Goal: Find specific page/section: Find specific page/section

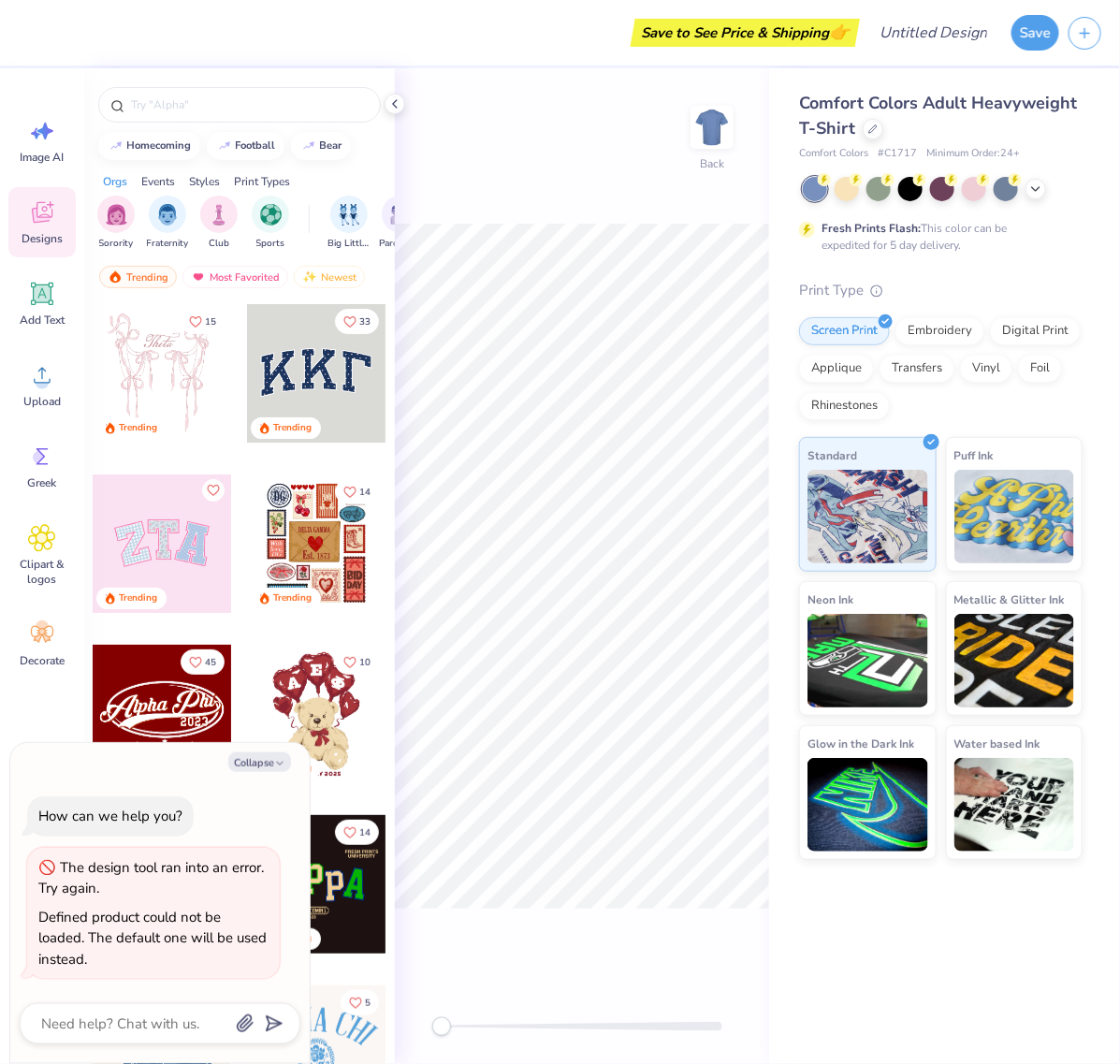
type textarea "x"
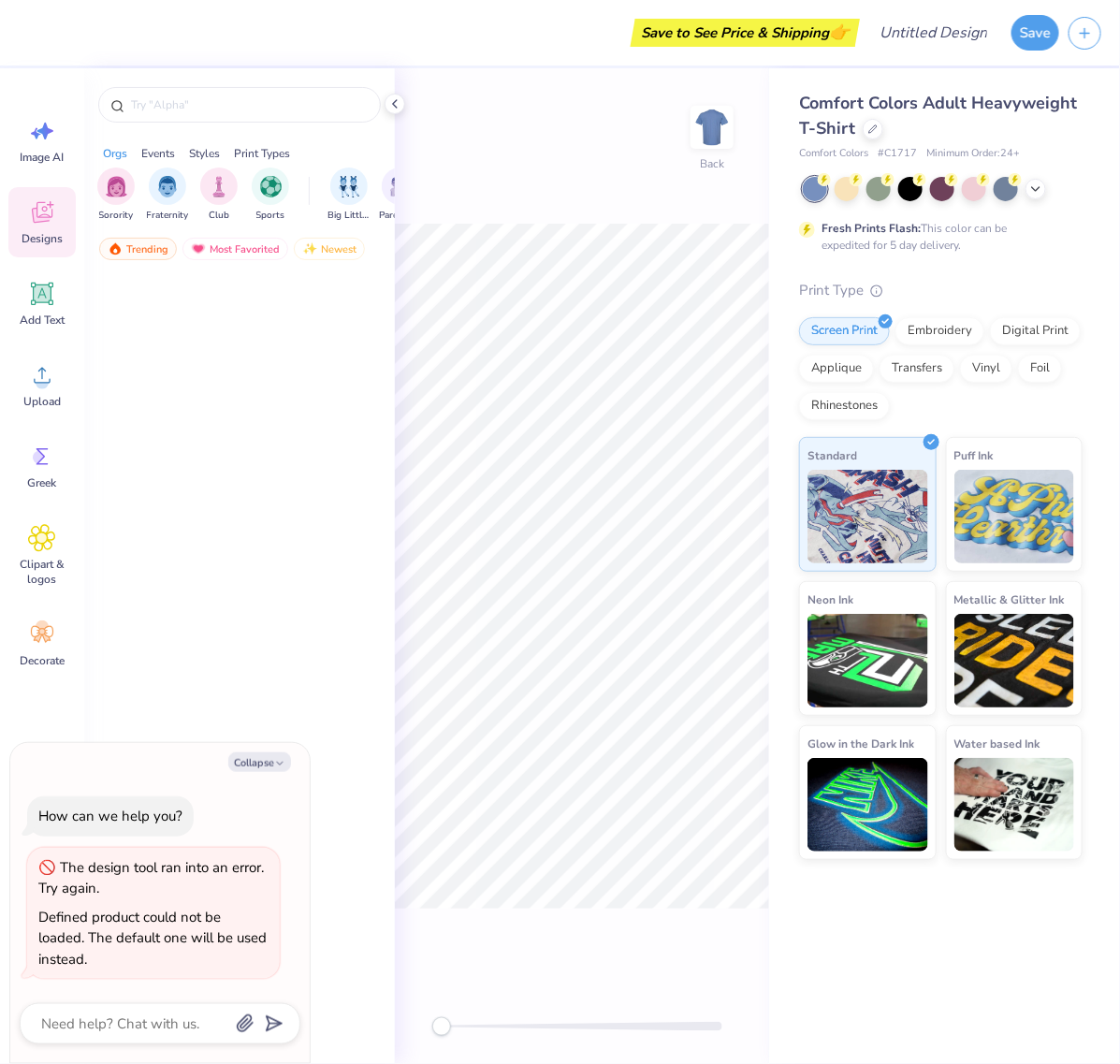
type textarea "x"
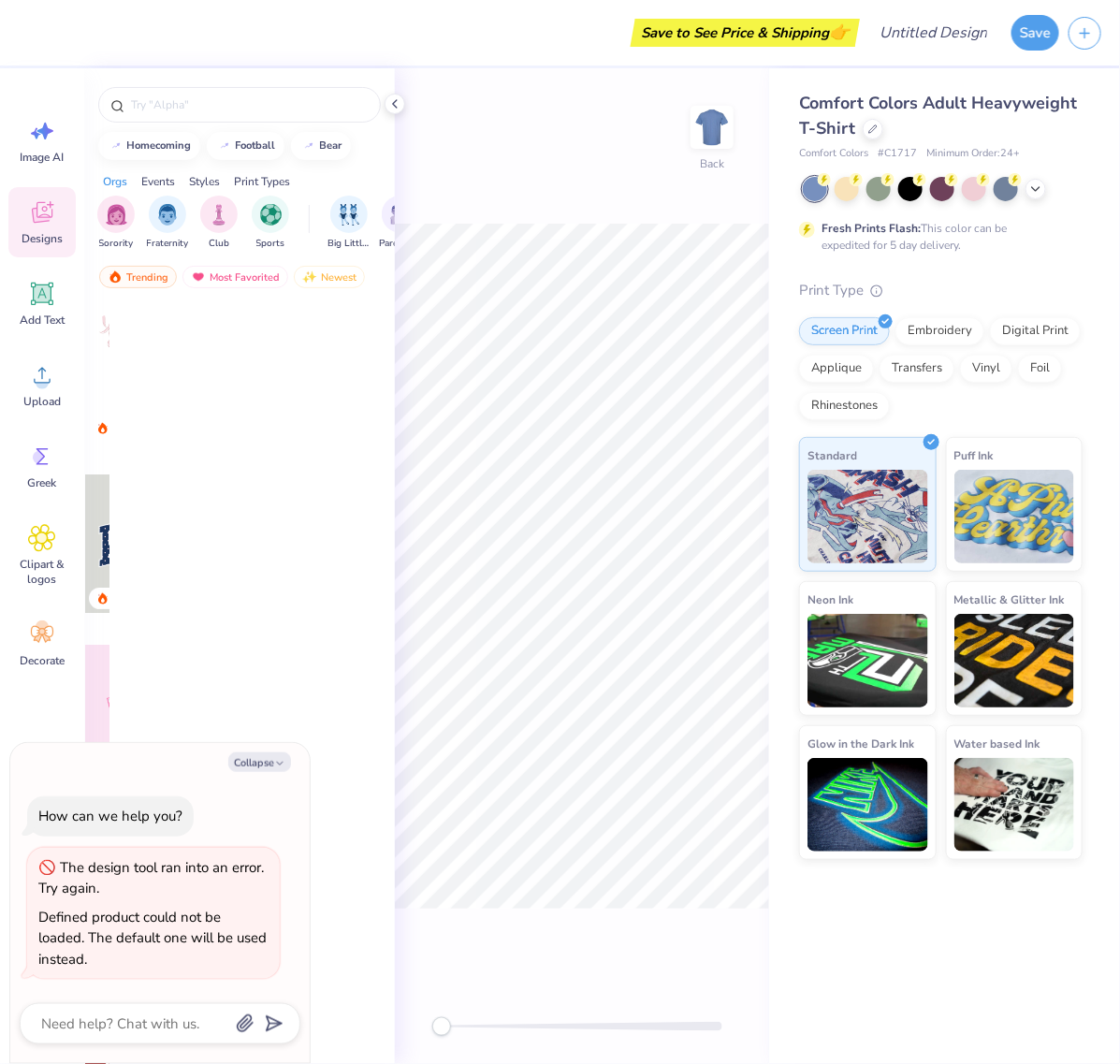
type textarea "x"
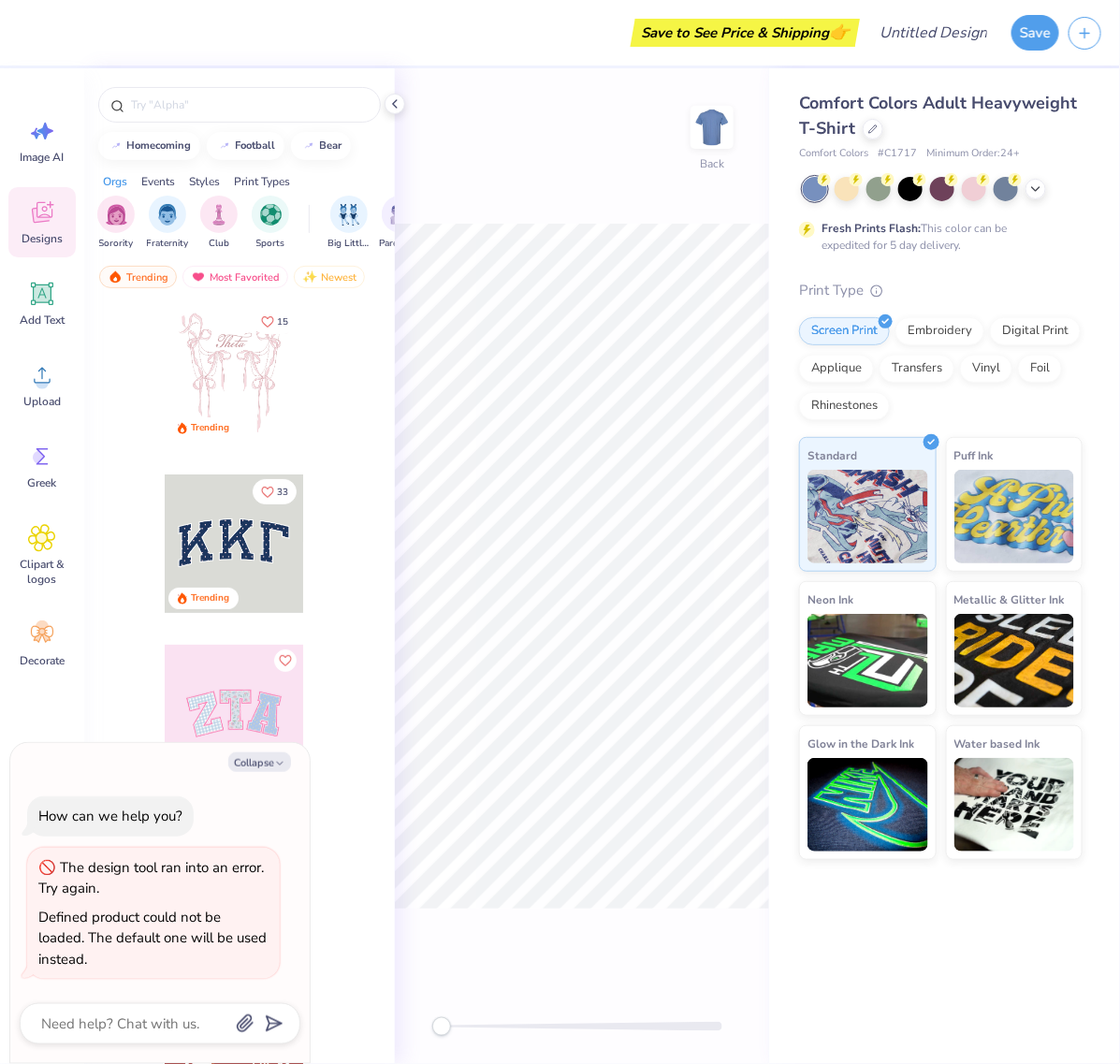
type textarea "x"
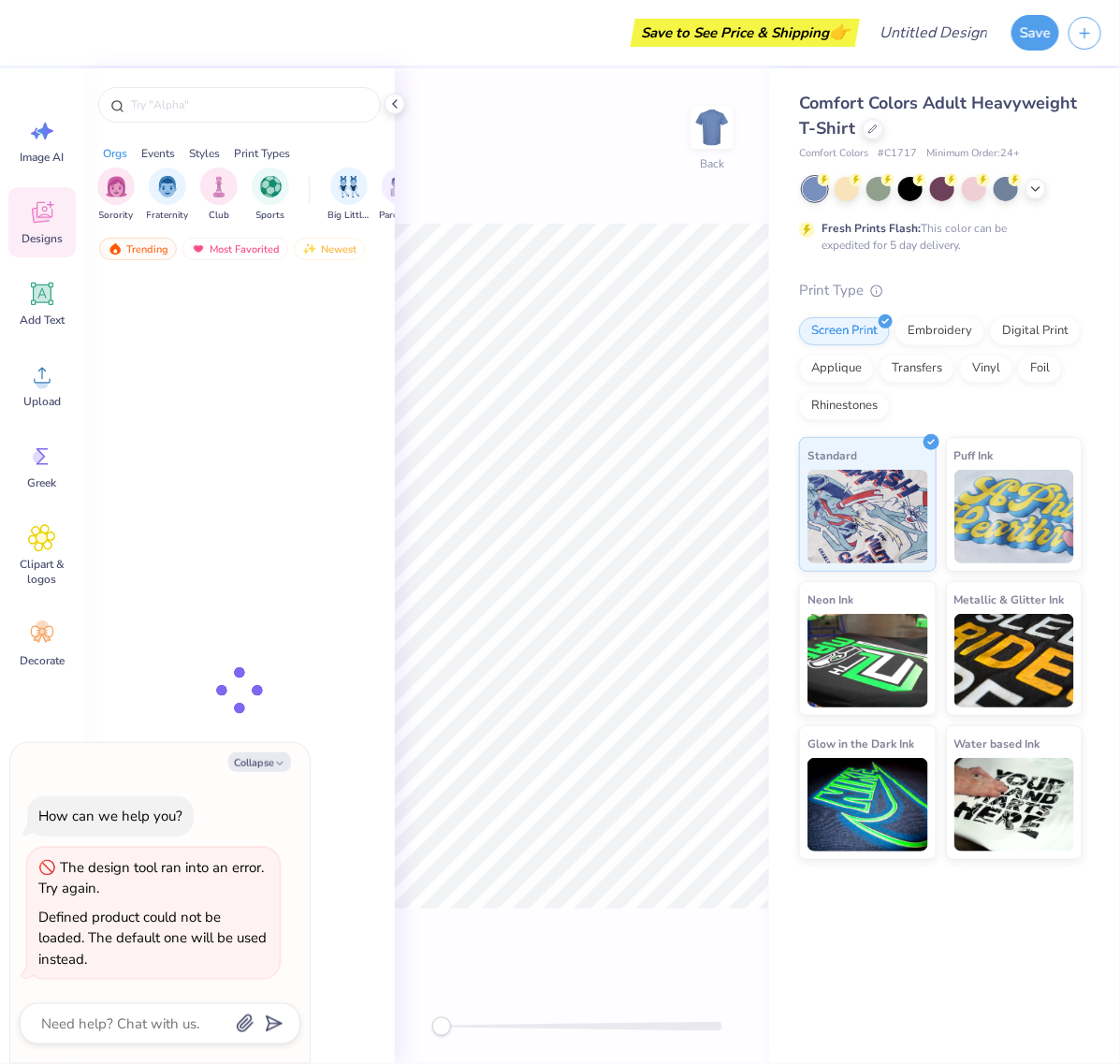
type textarea "x"
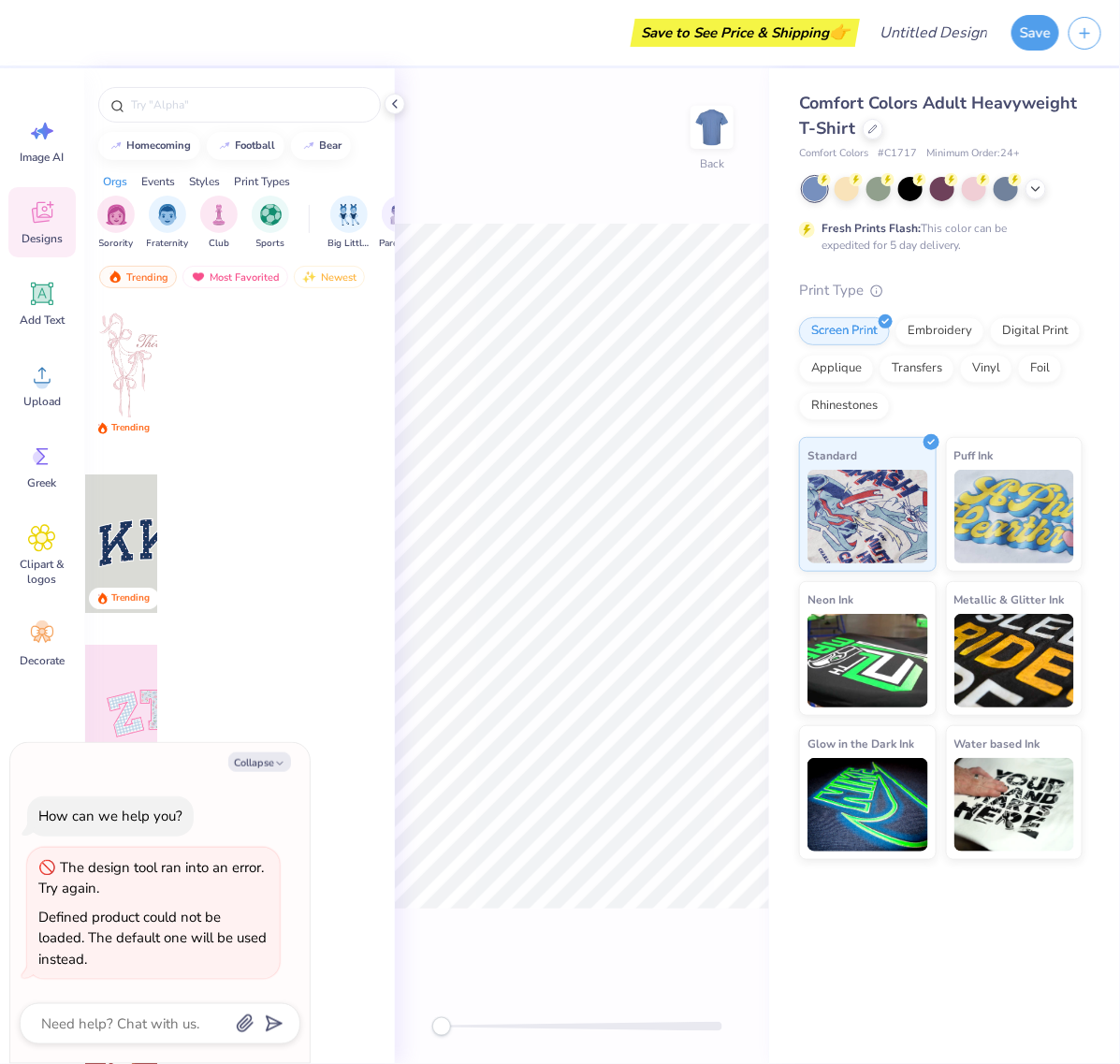
type textarea "x"
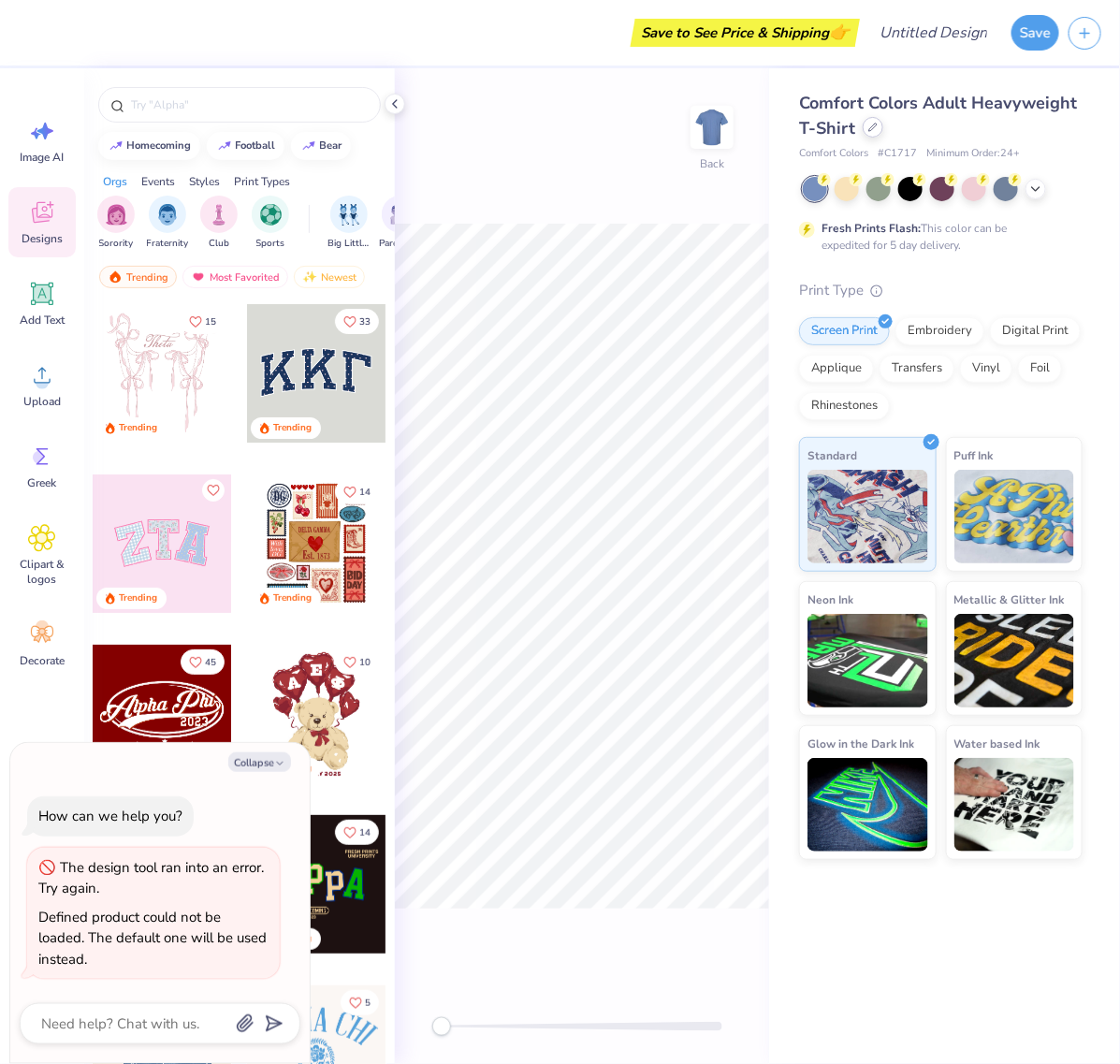
click at [877, 124] on icon at bounding box center [874, 127] width 8 height 8
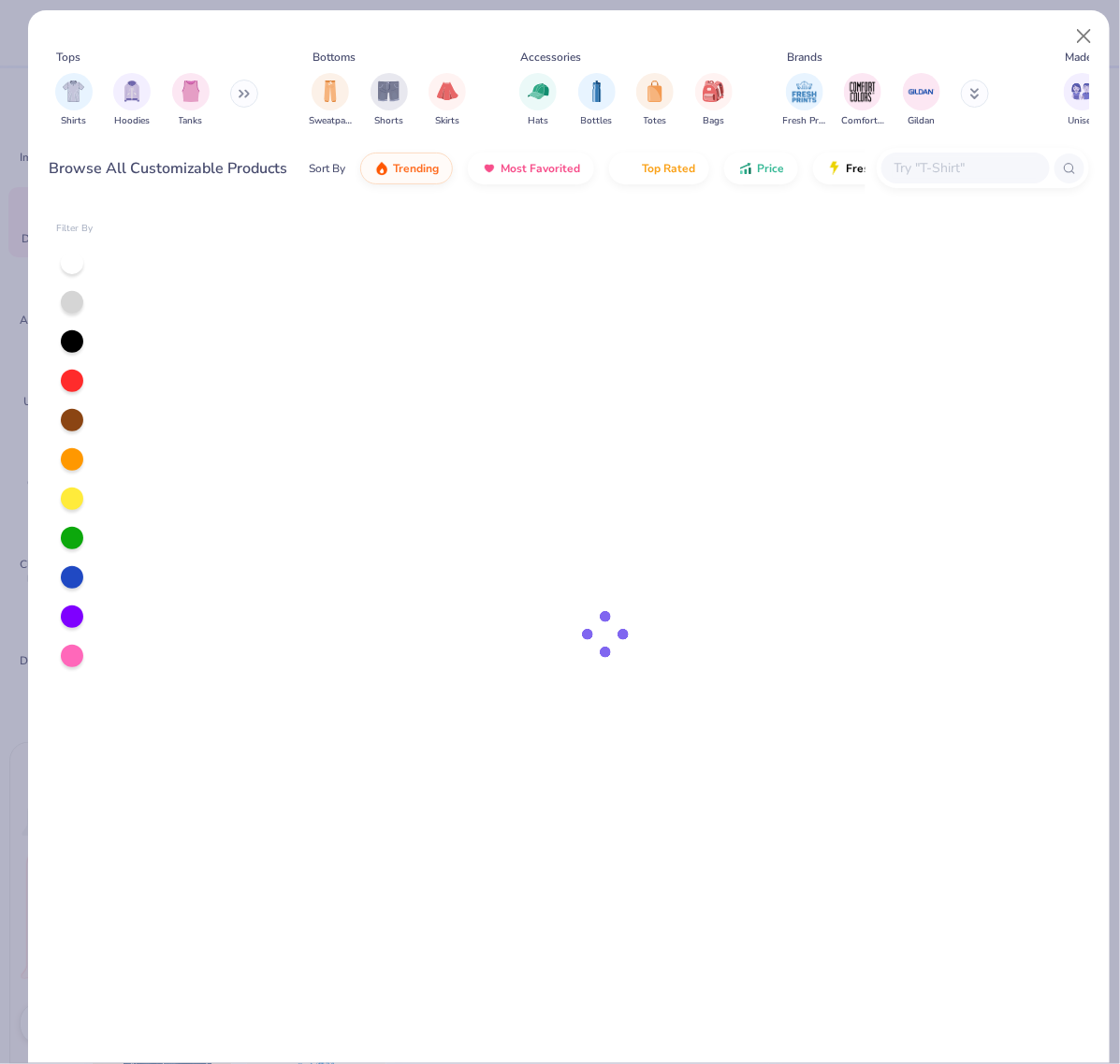
type textarea "x"
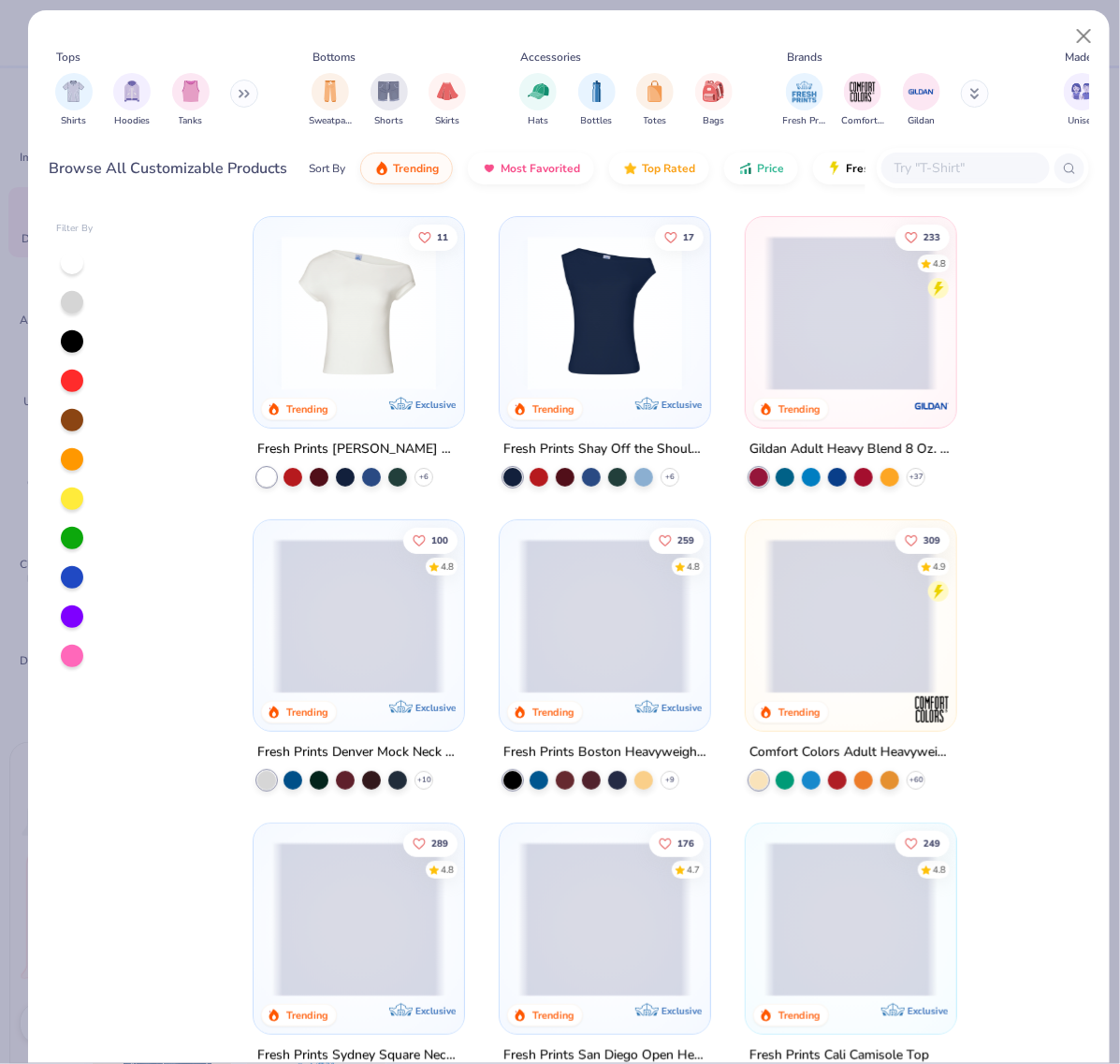
click at [931, 168] on input "text" at bounding box center [966, 168] width 145 height 21
paste input "FP104"
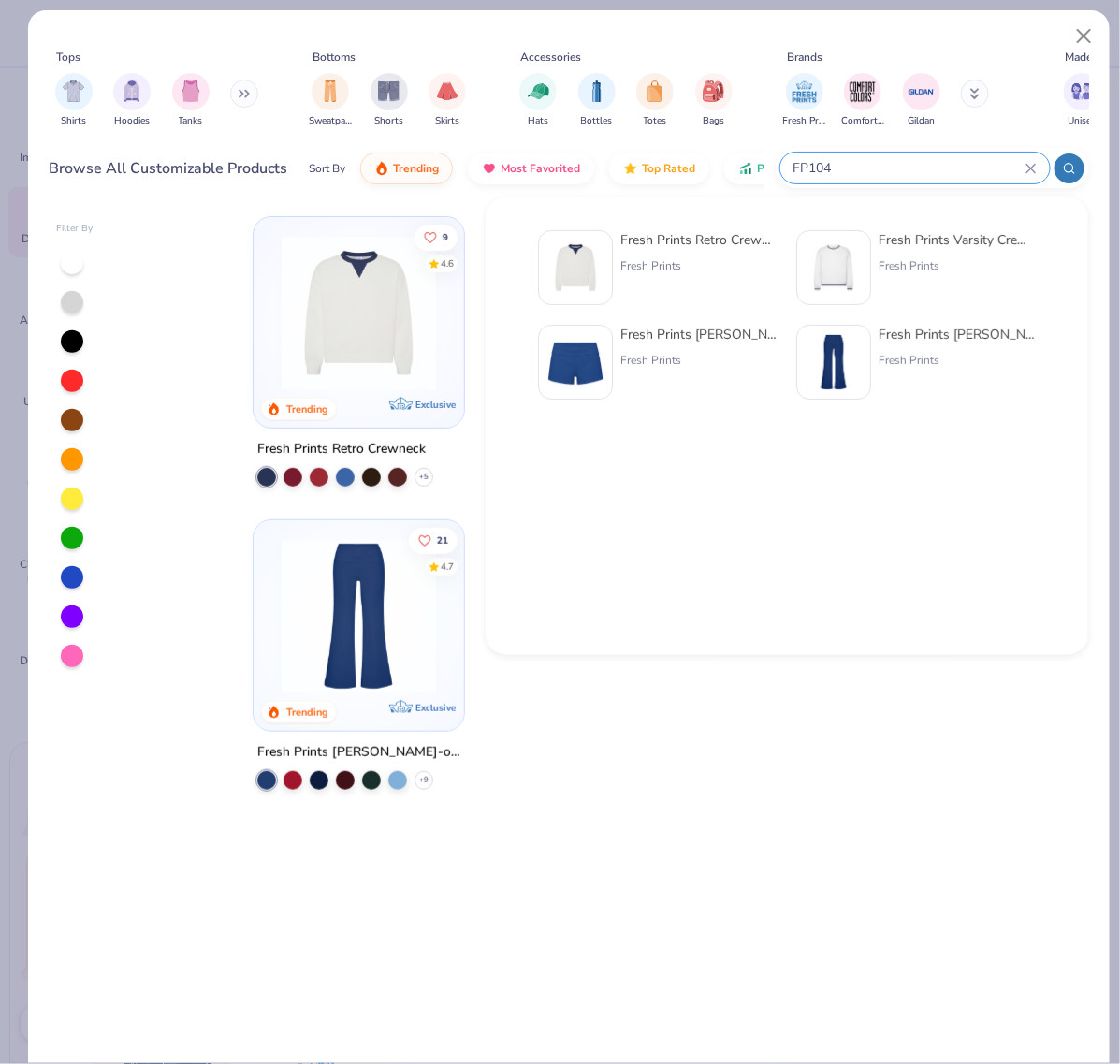
click at [852, 166] on input "FP104" at bounding box center [908, 168] width 234 height 21
type input "FP104"
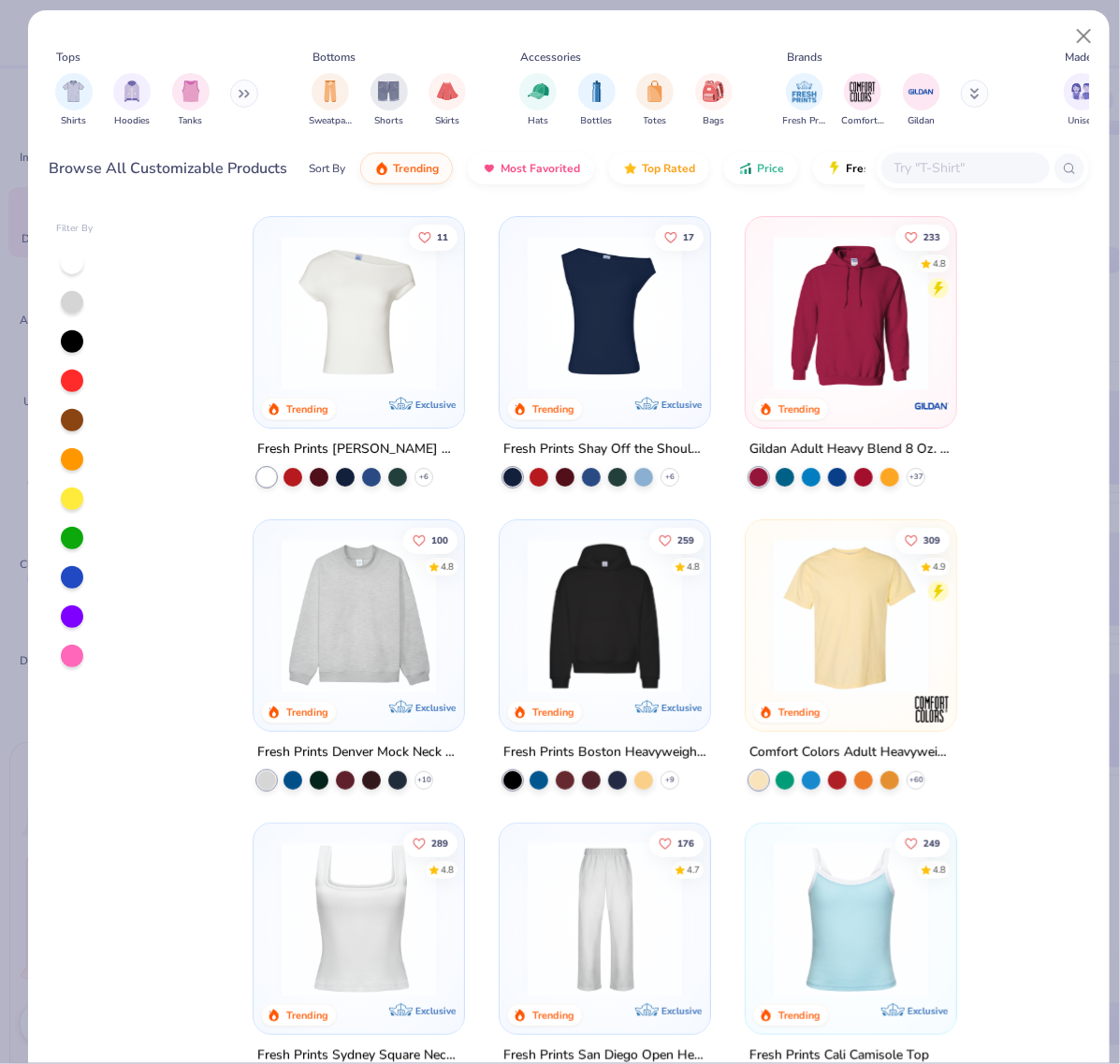
type textarea "x"
click at [951, 166] on input "text" at bounding box center [966, 168] width 145 height 21
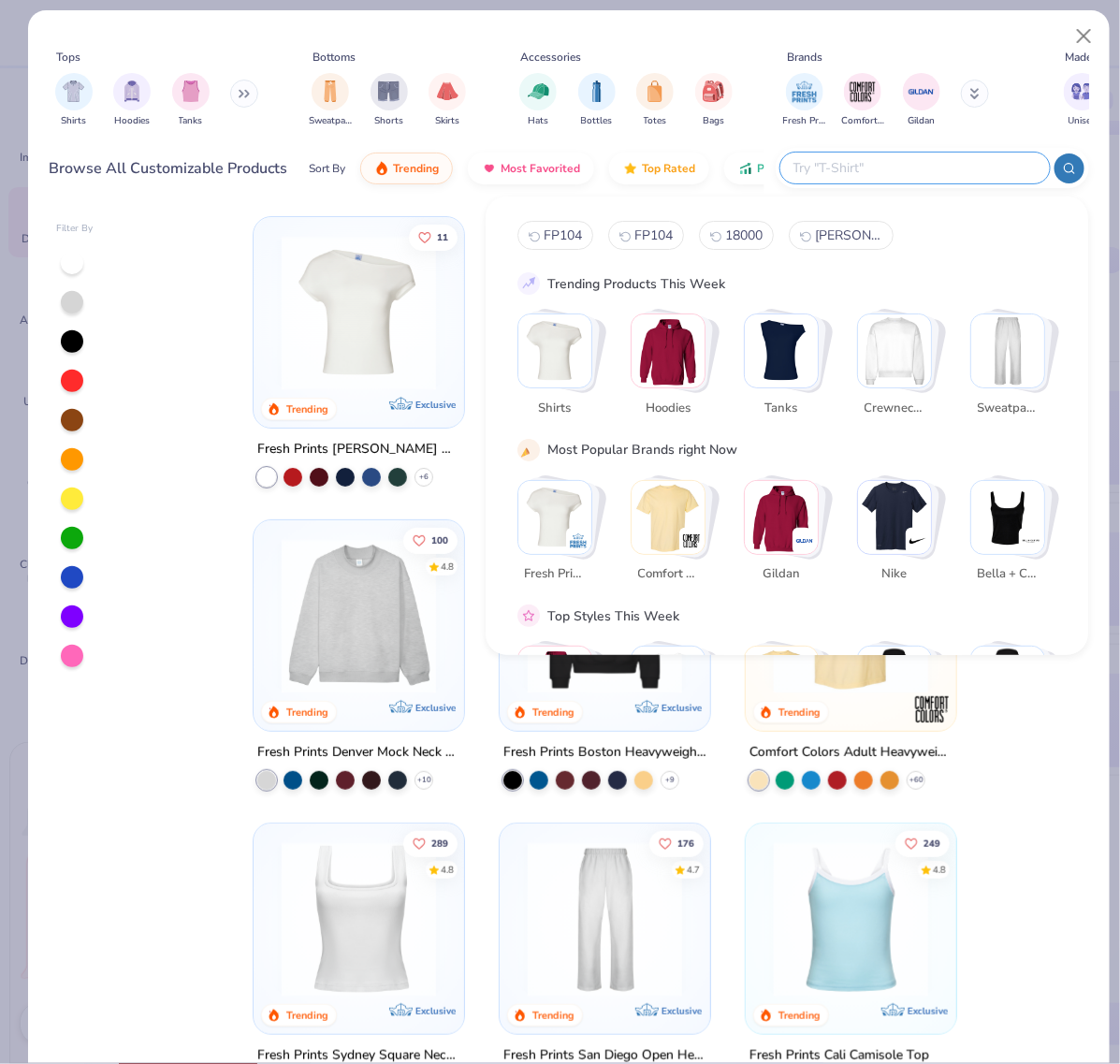
paste input "FP104"
type input "FP104"
type textarea "x"
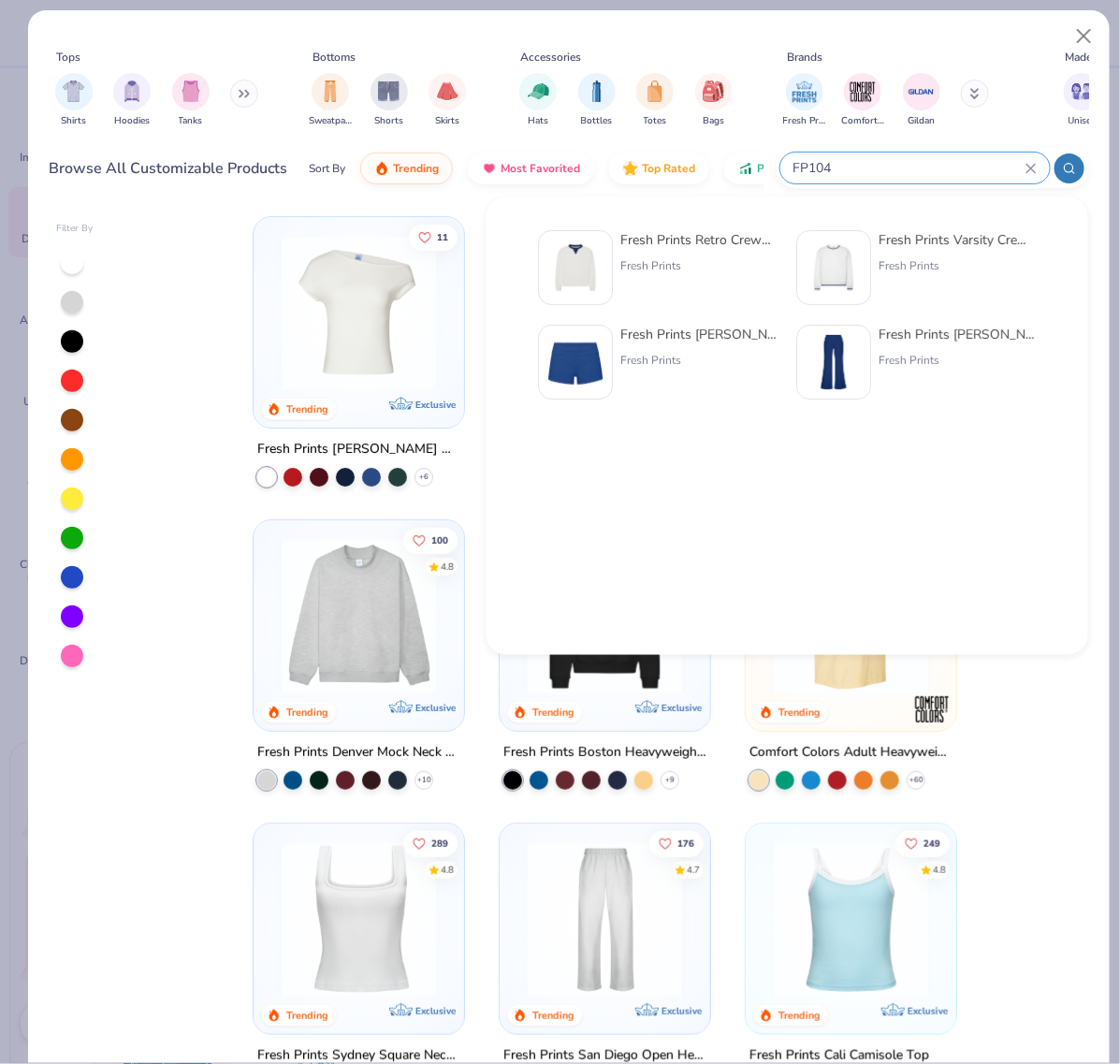
type input "FP104"
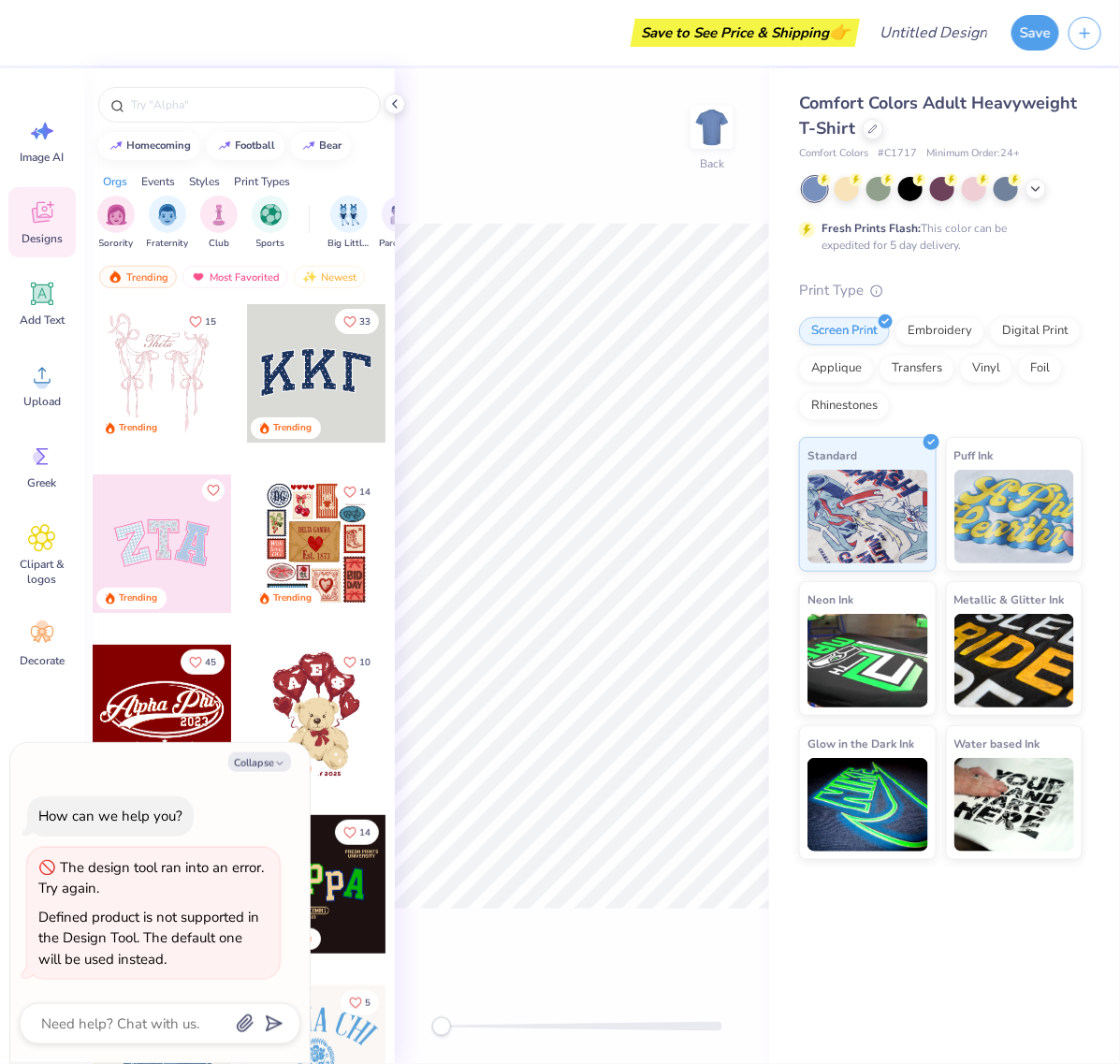
type textarea "x"
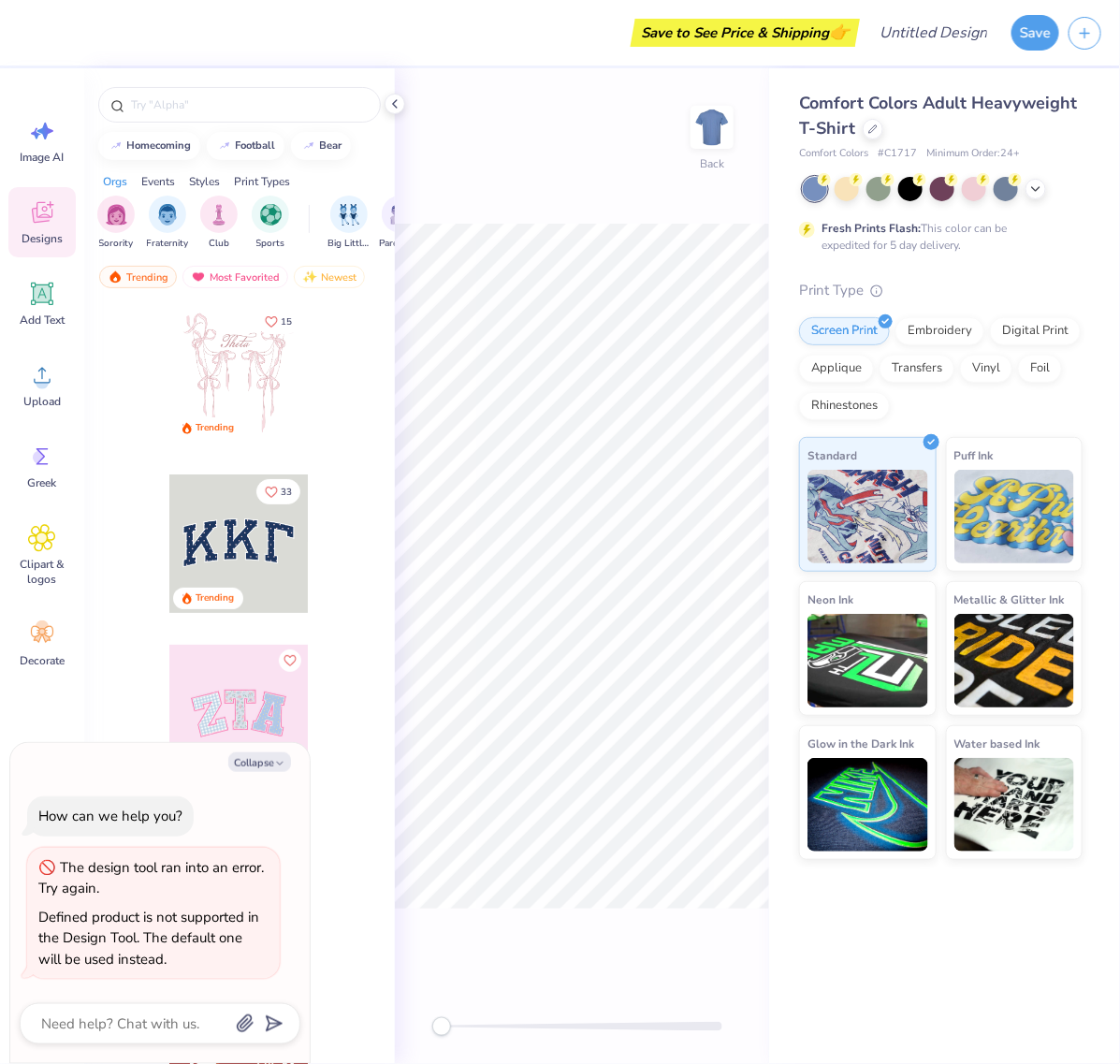
type textarea "x"
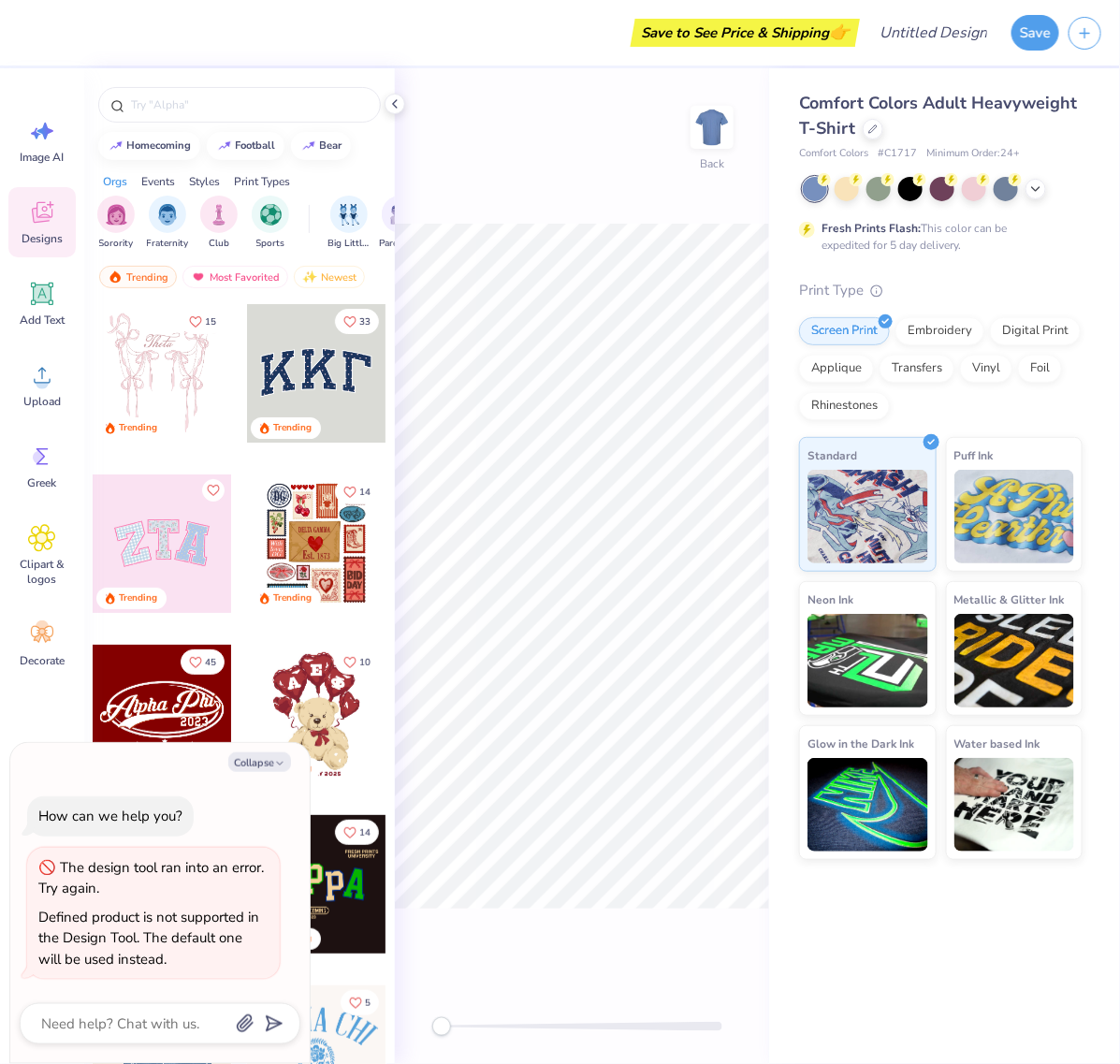
type textarea "x"
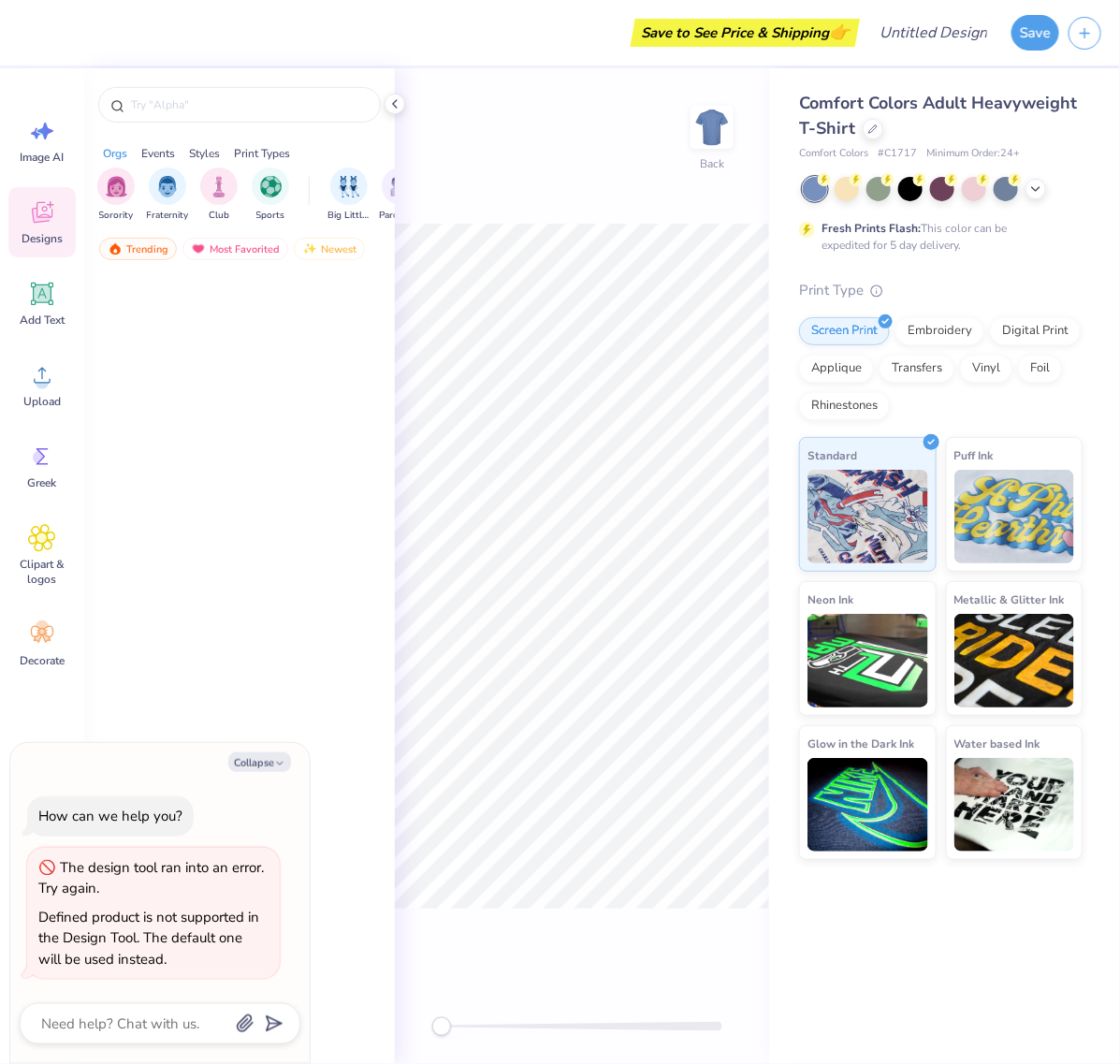
type textarea "x"
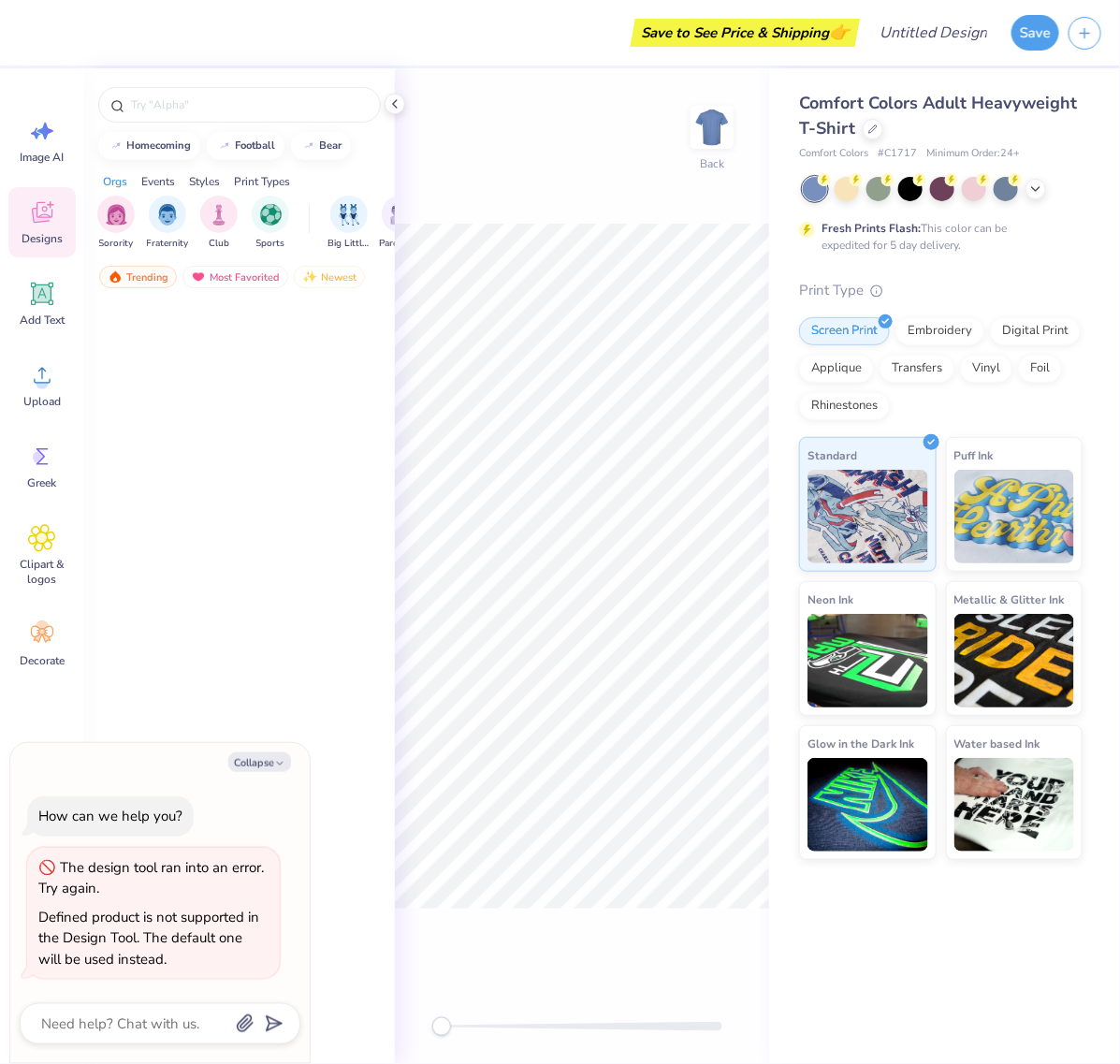
type textarea "x"
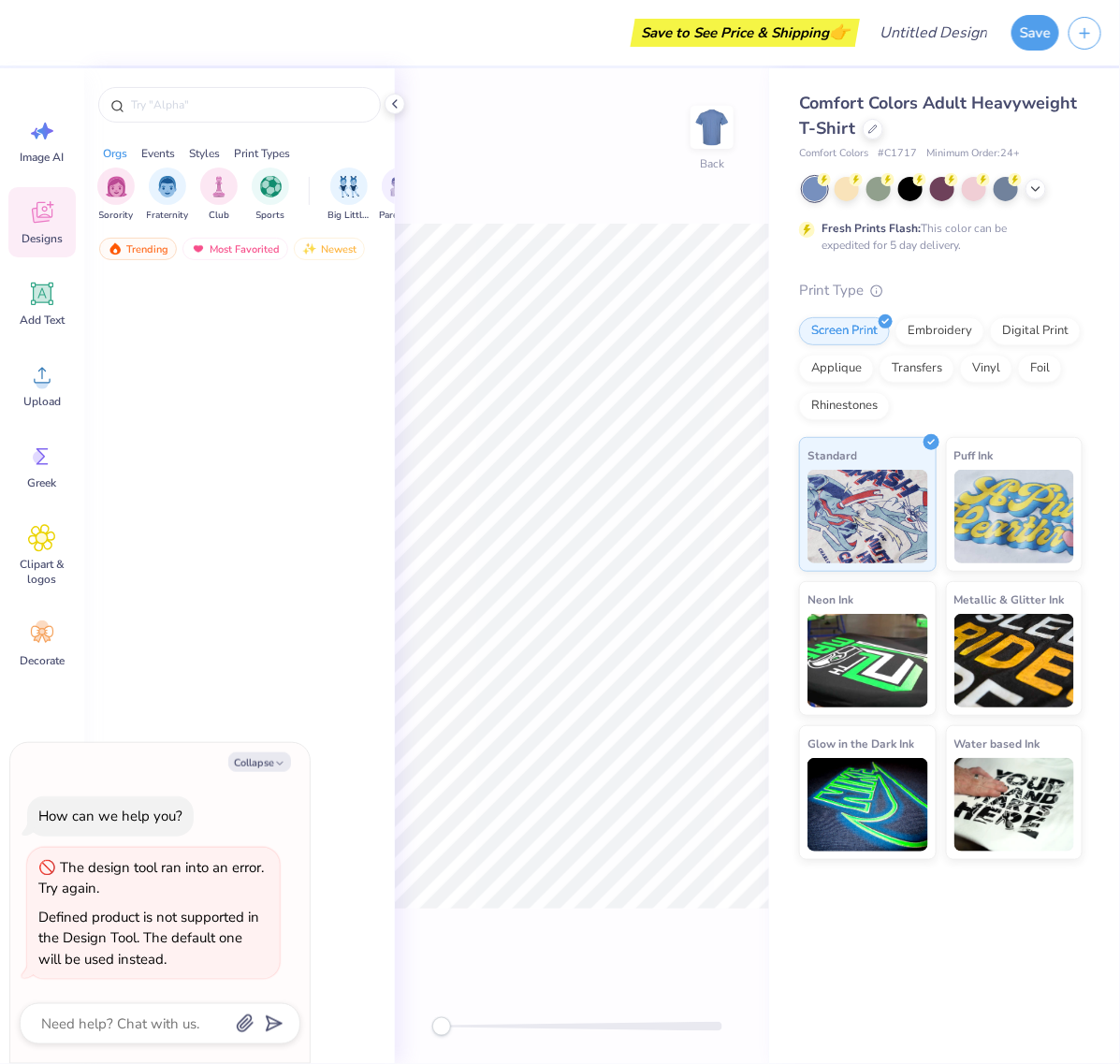
type textarea "x"
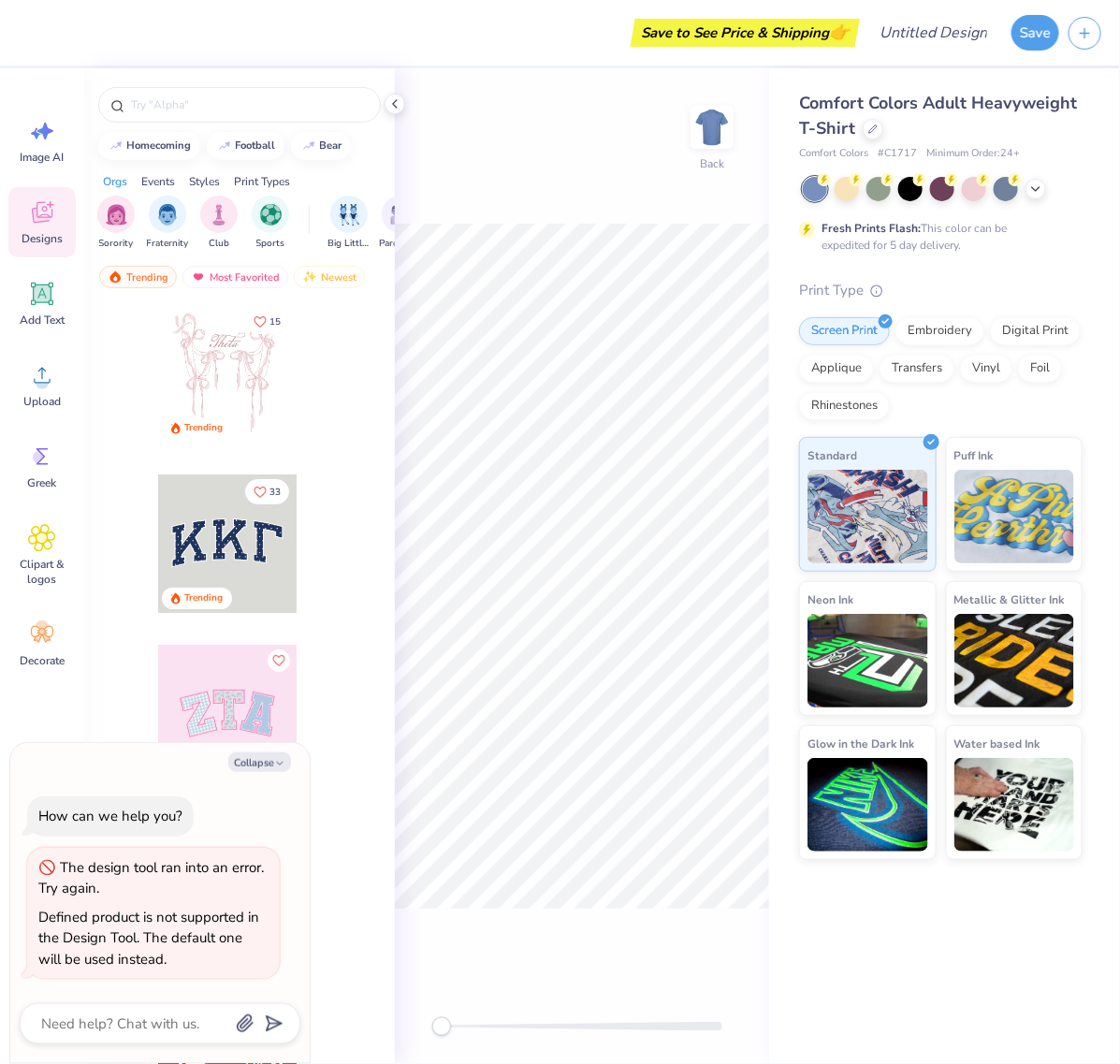
type textarea "x"
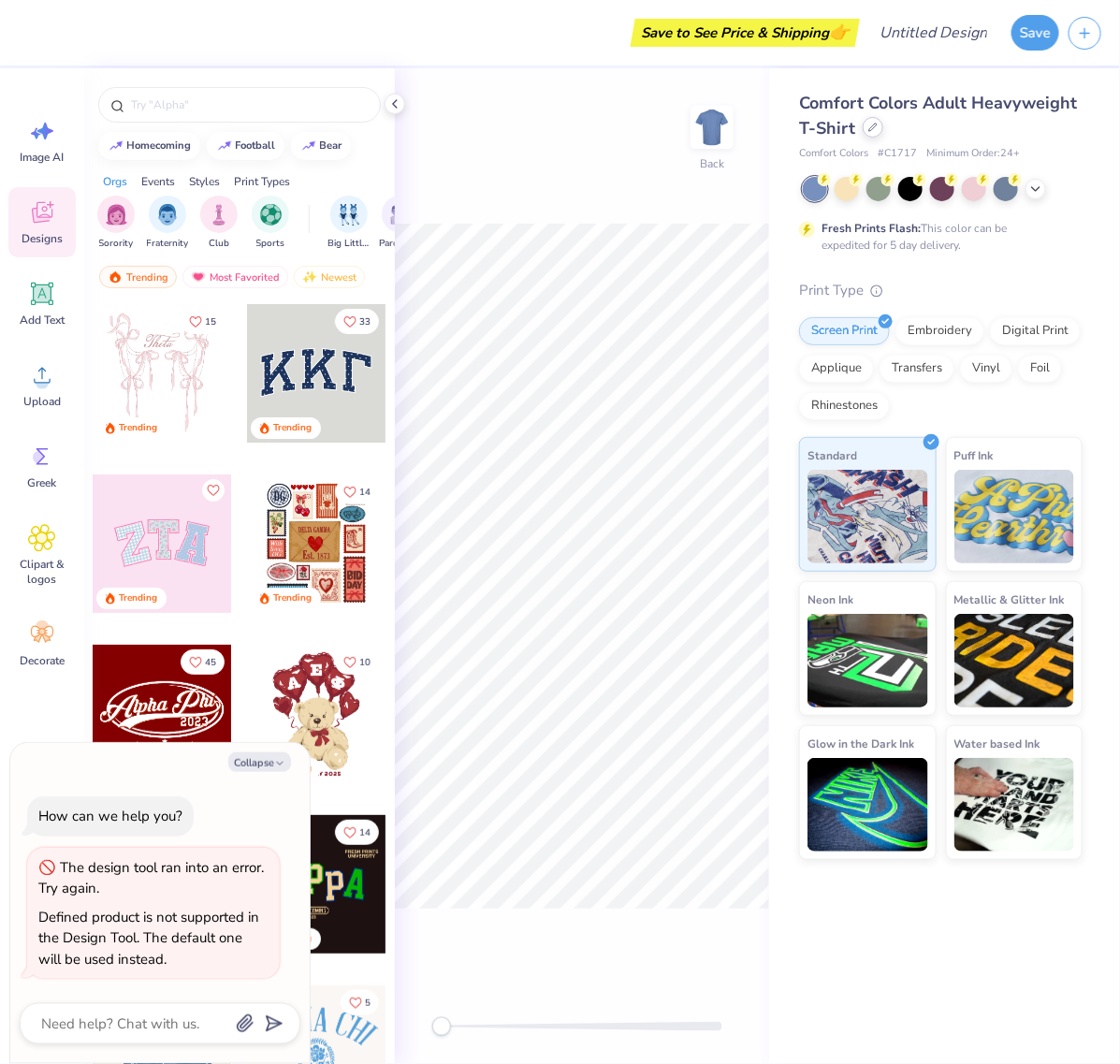
click at [874, 123] on icon at bounding box center [874, 127] width 10 height 10
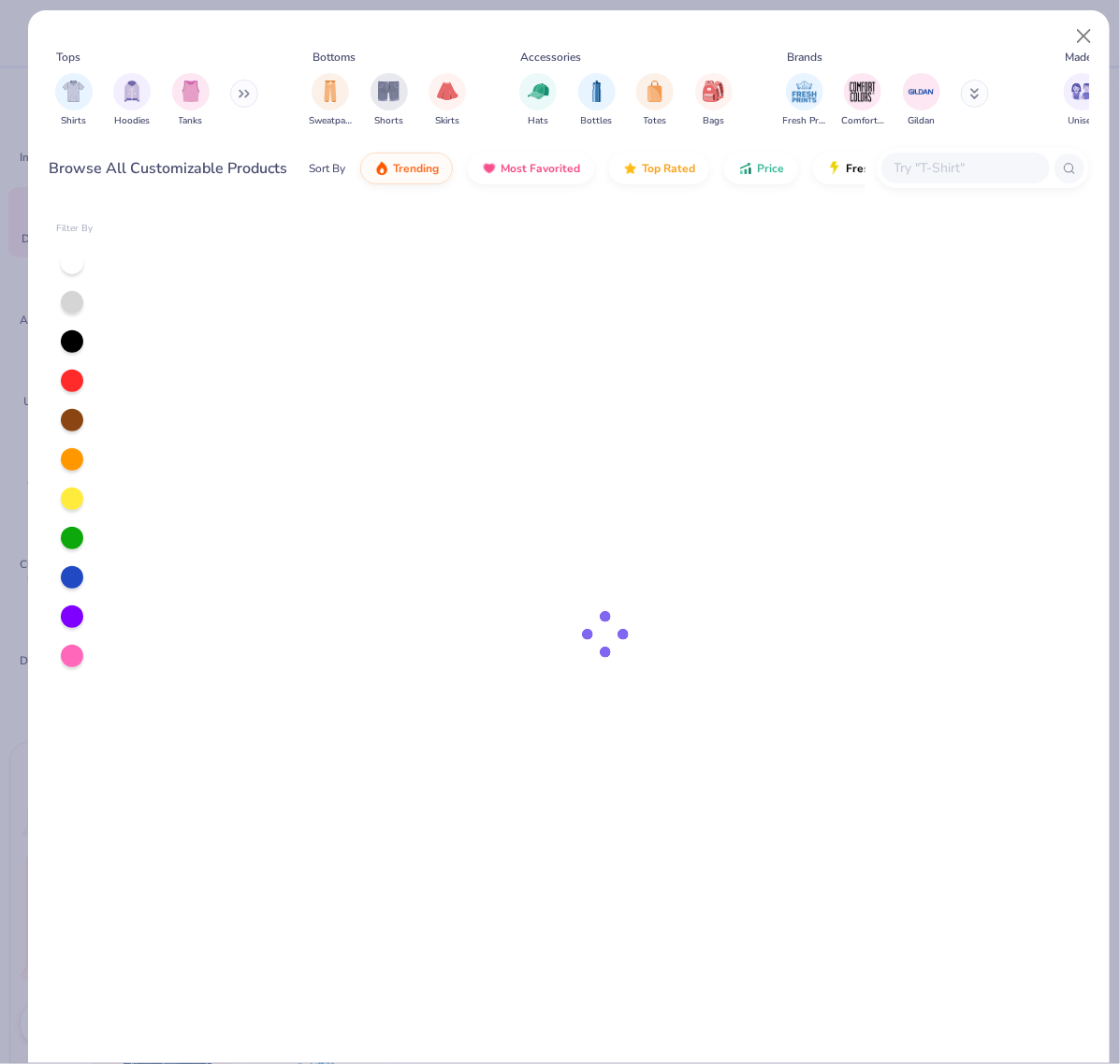
type textarea "x"
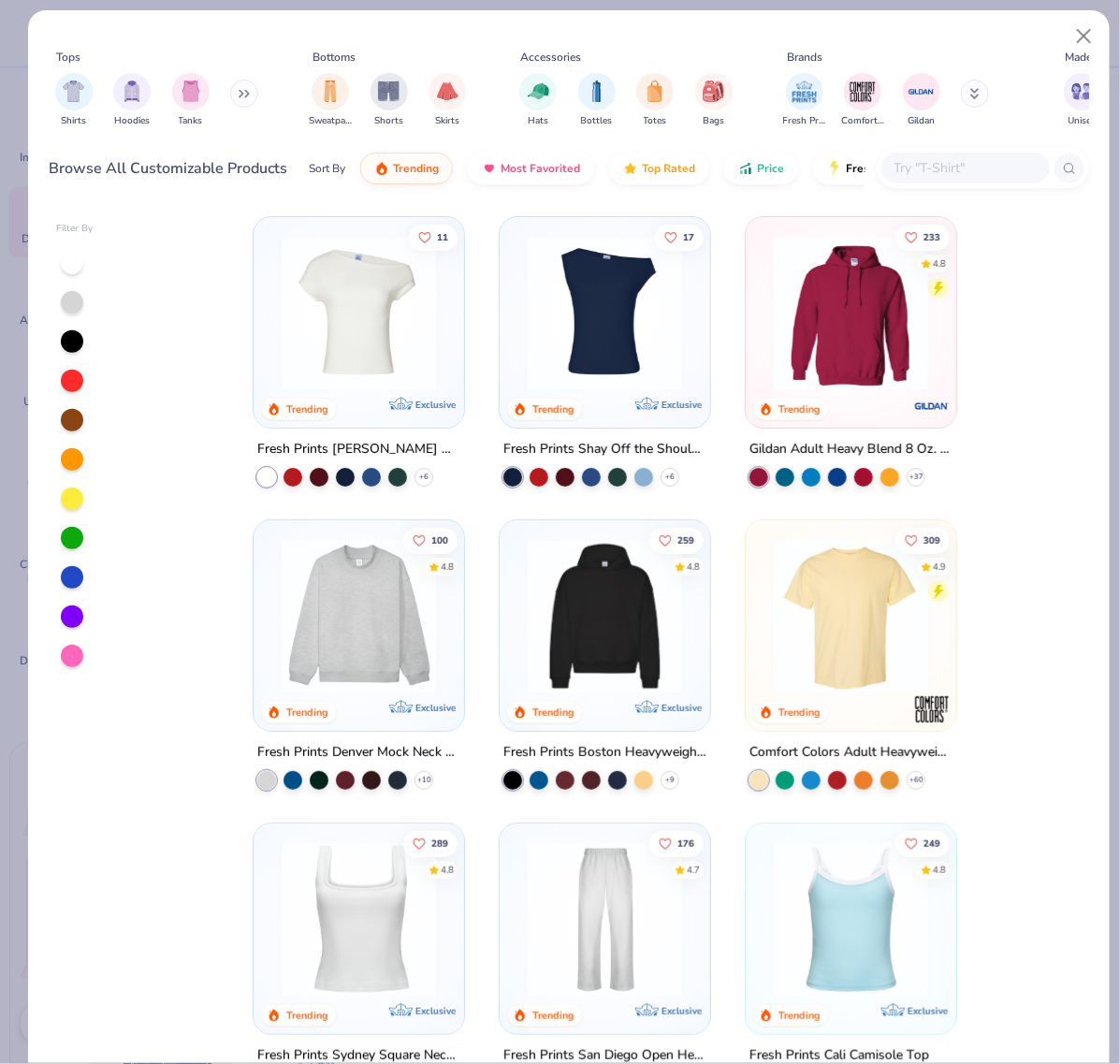
click at [948, 169] on input "text" at bounding box center [966, 168] width 145 height 21
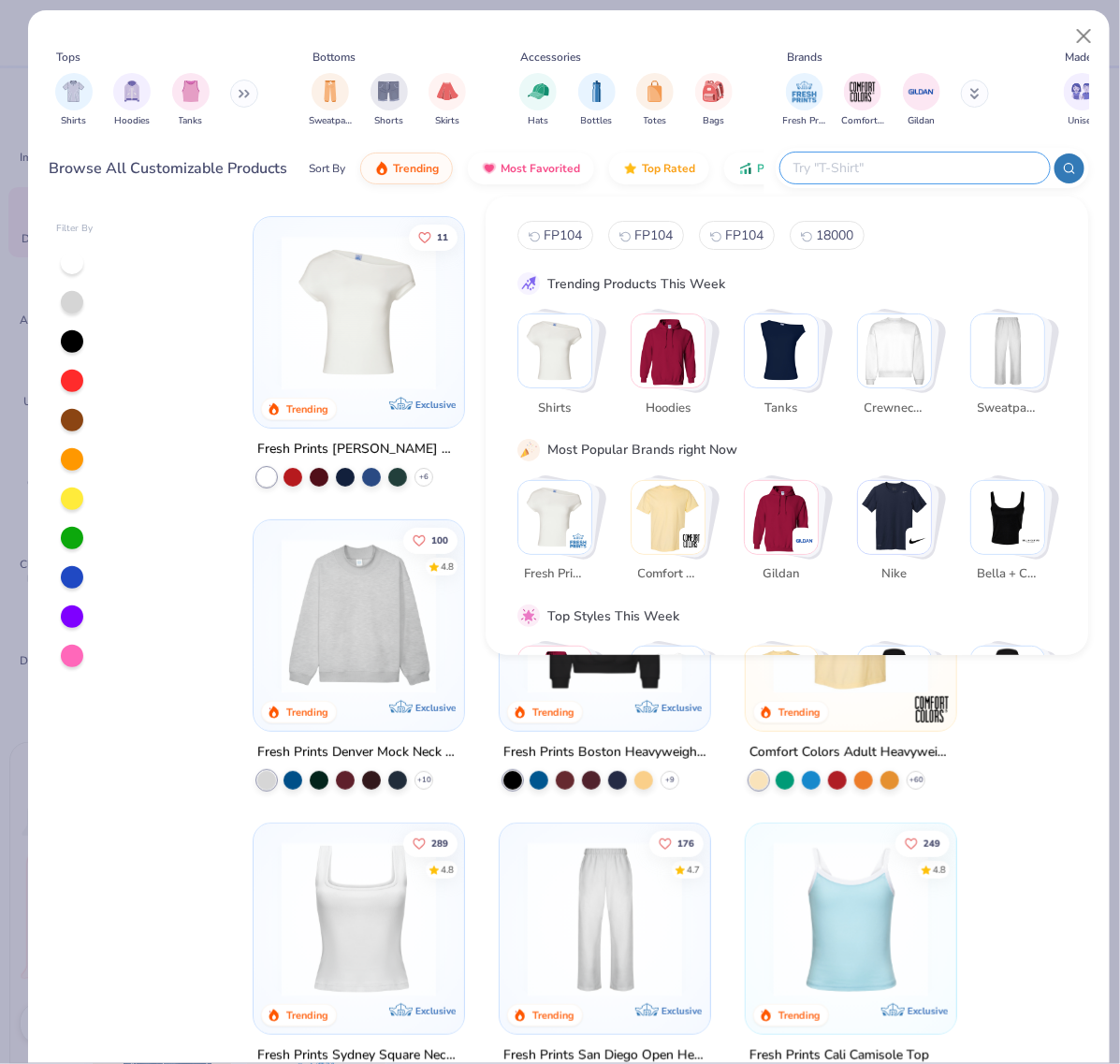
paste input "GDH490"
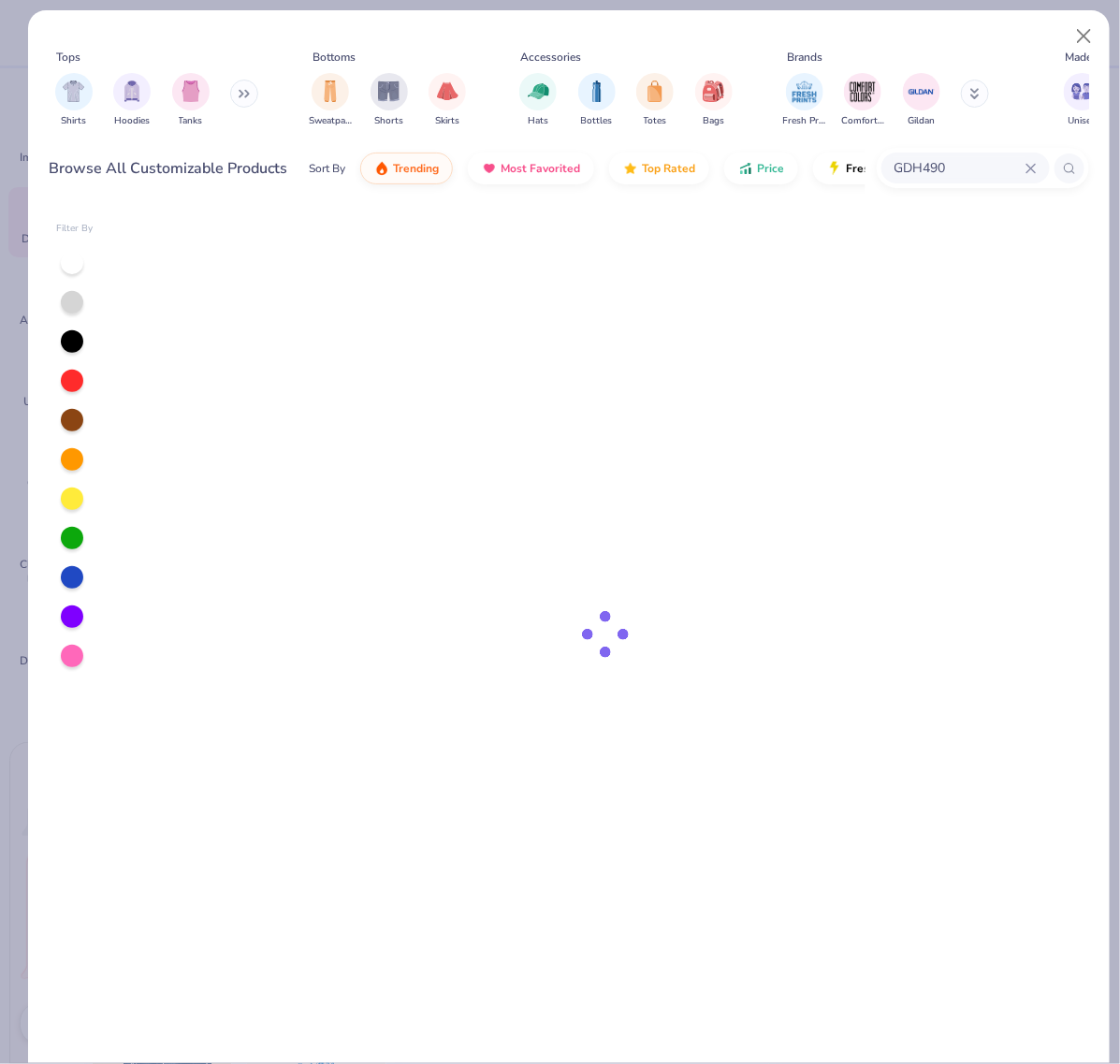
type input "GDH490"
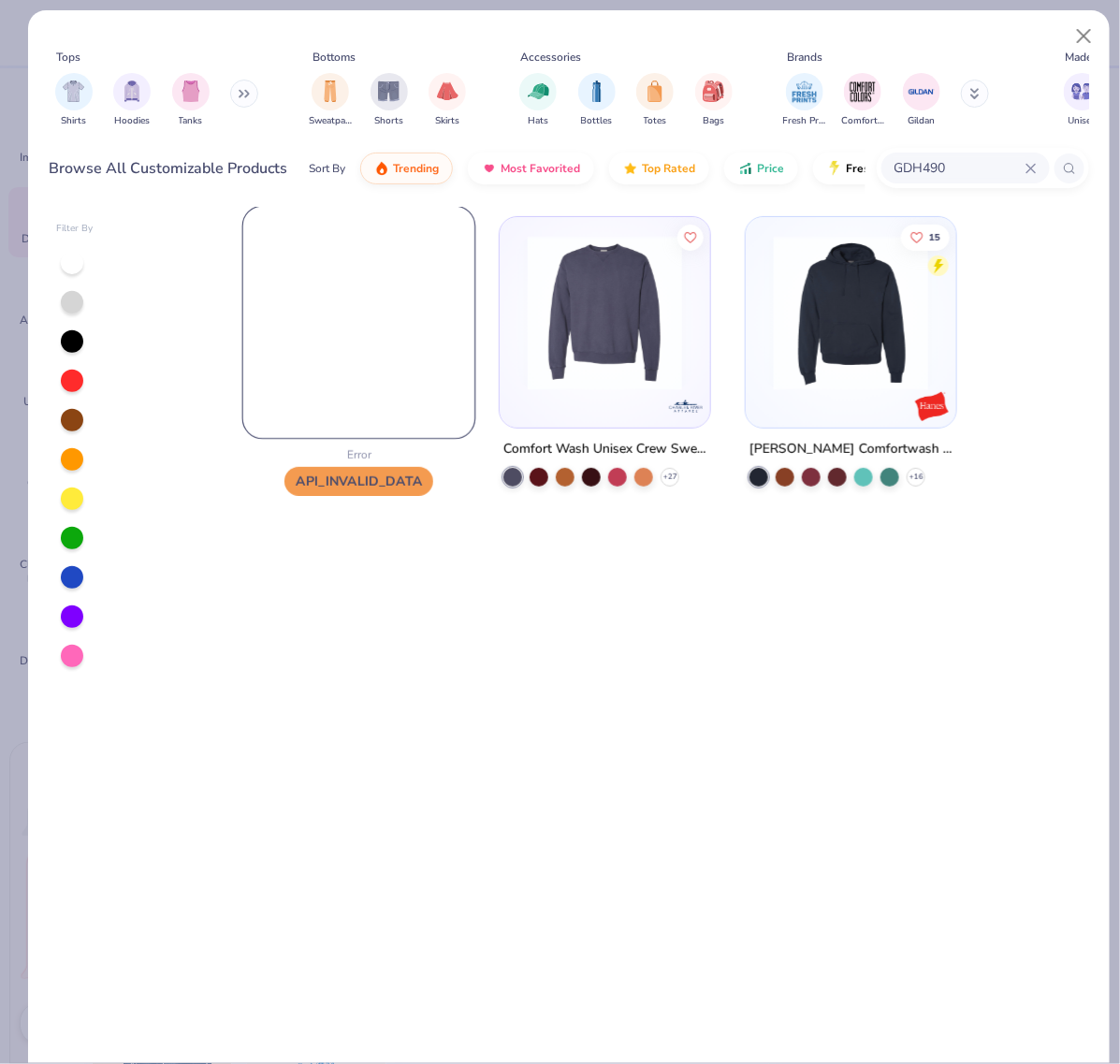
click at [357, 353] on img at bounding box center [360, 323] width 233 height 233
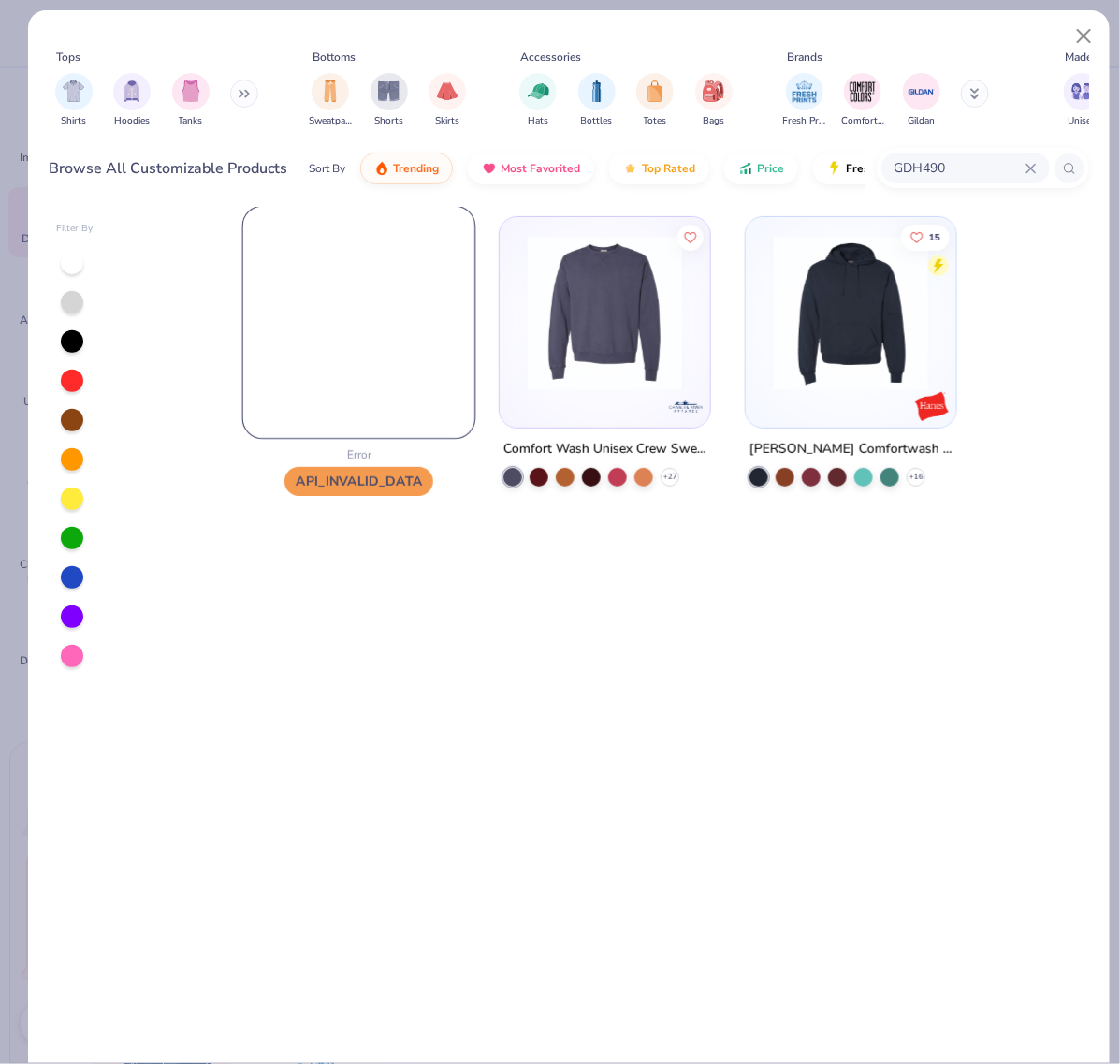
click at [357, 353] on img at bounding box center [360, 323] width 233 height 233
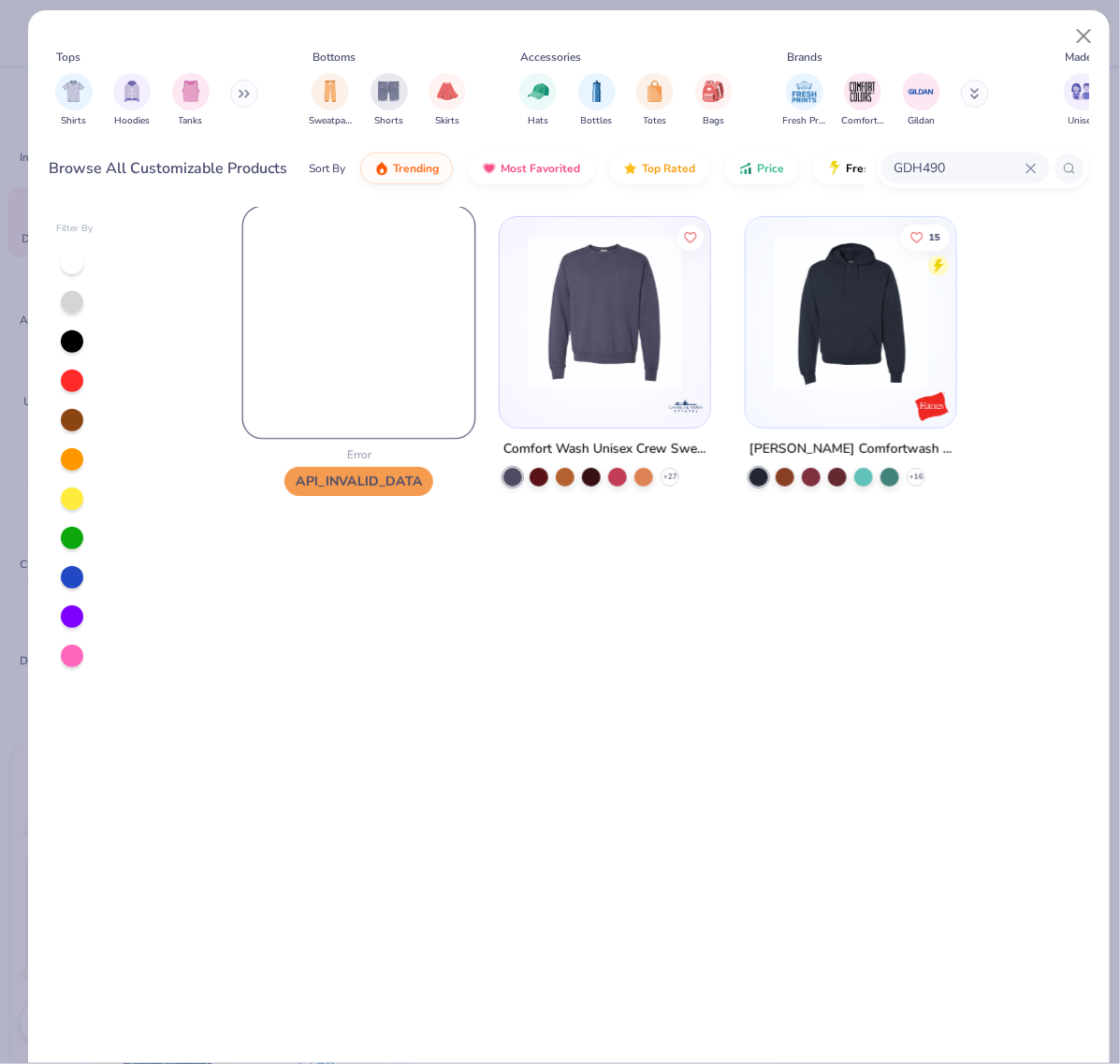
click at [357, 353] on img at bounding box center [360, 323] width 233 height 233
drag, startPoint x: 357, startPoint y: 353, endPoint x: 497, endPoint y: 0, distance: 379.7
click at [358, 349] on img at bounding box center [360, 322] width 211 height 211
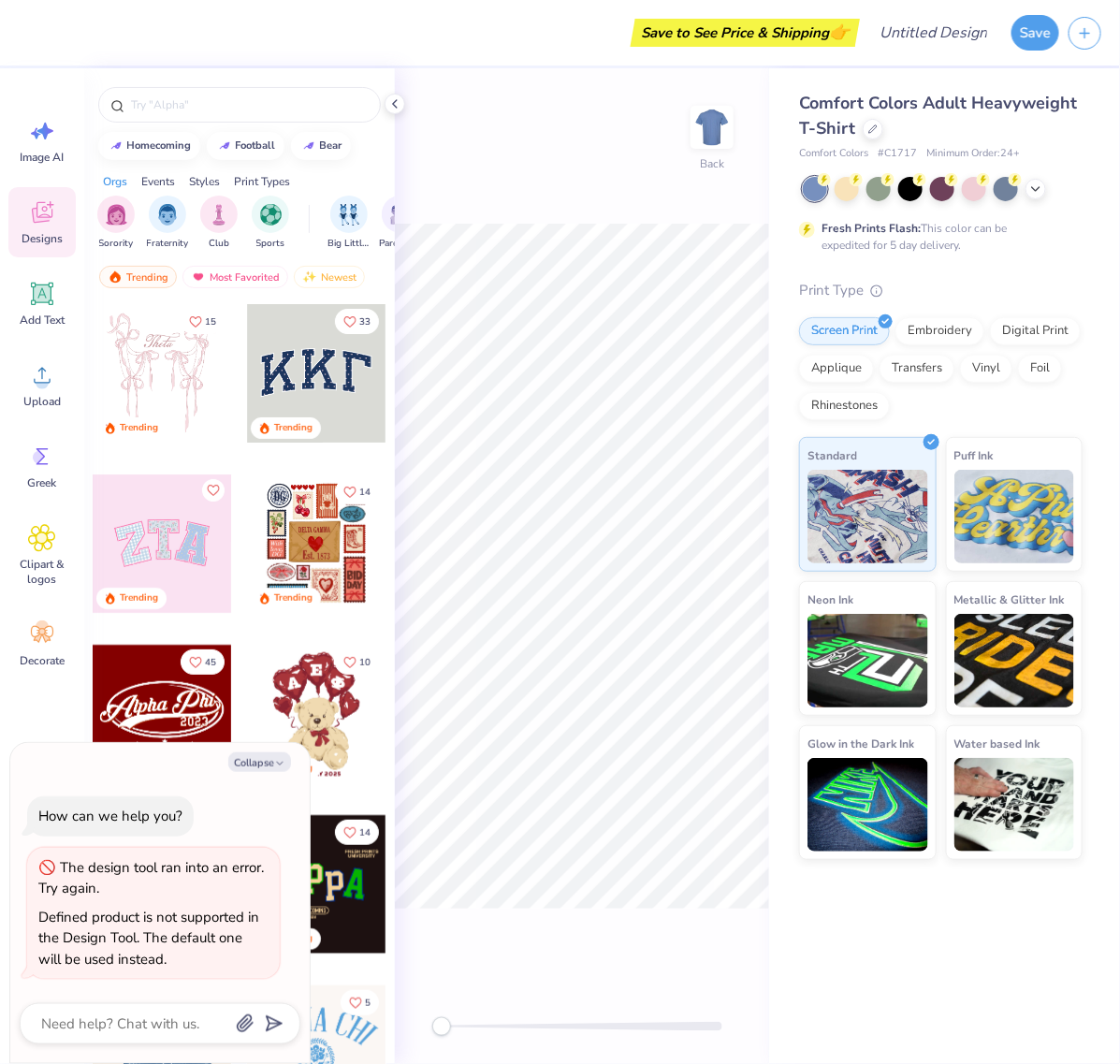
type textarea "x"
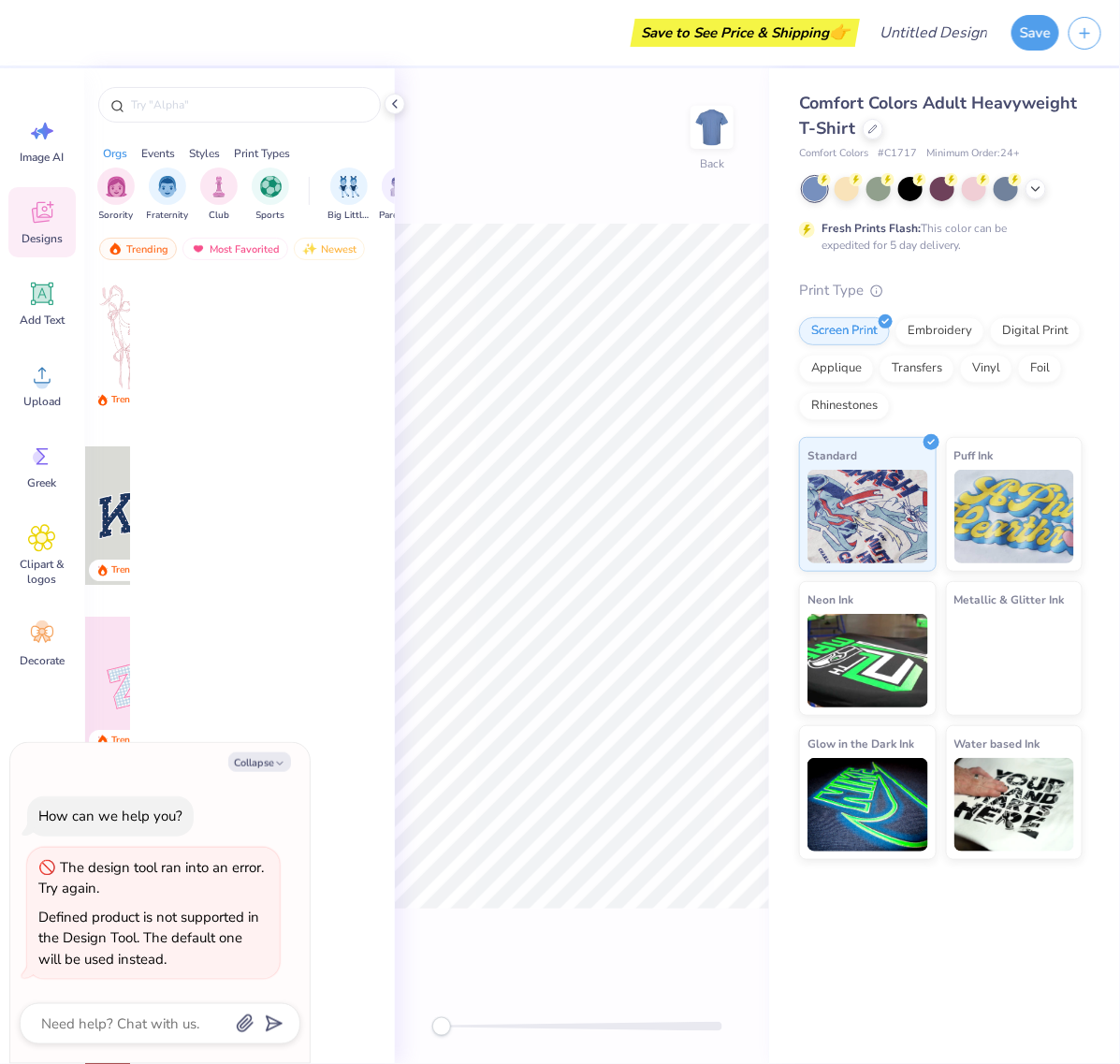
type textarea "x"
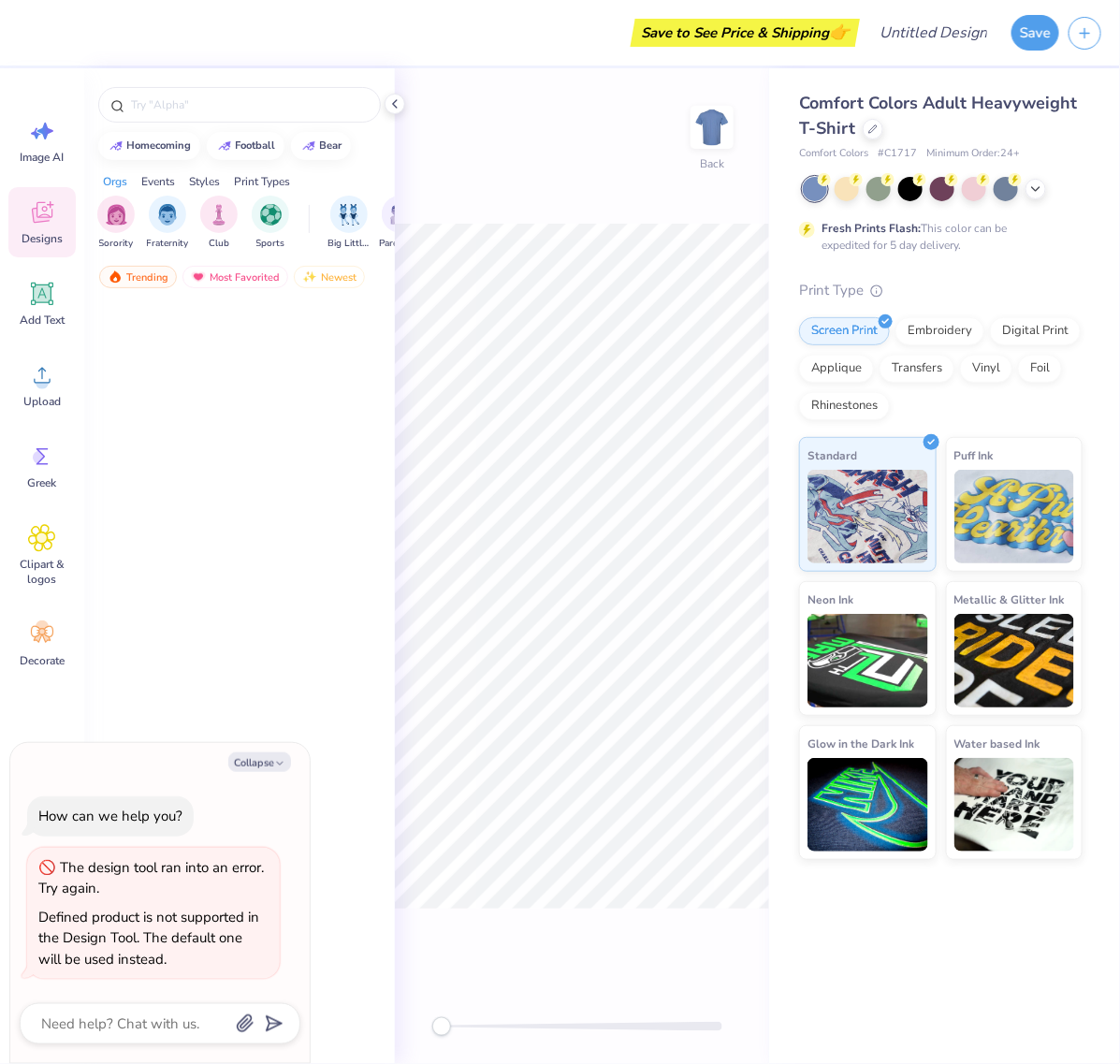
type textarea "x"
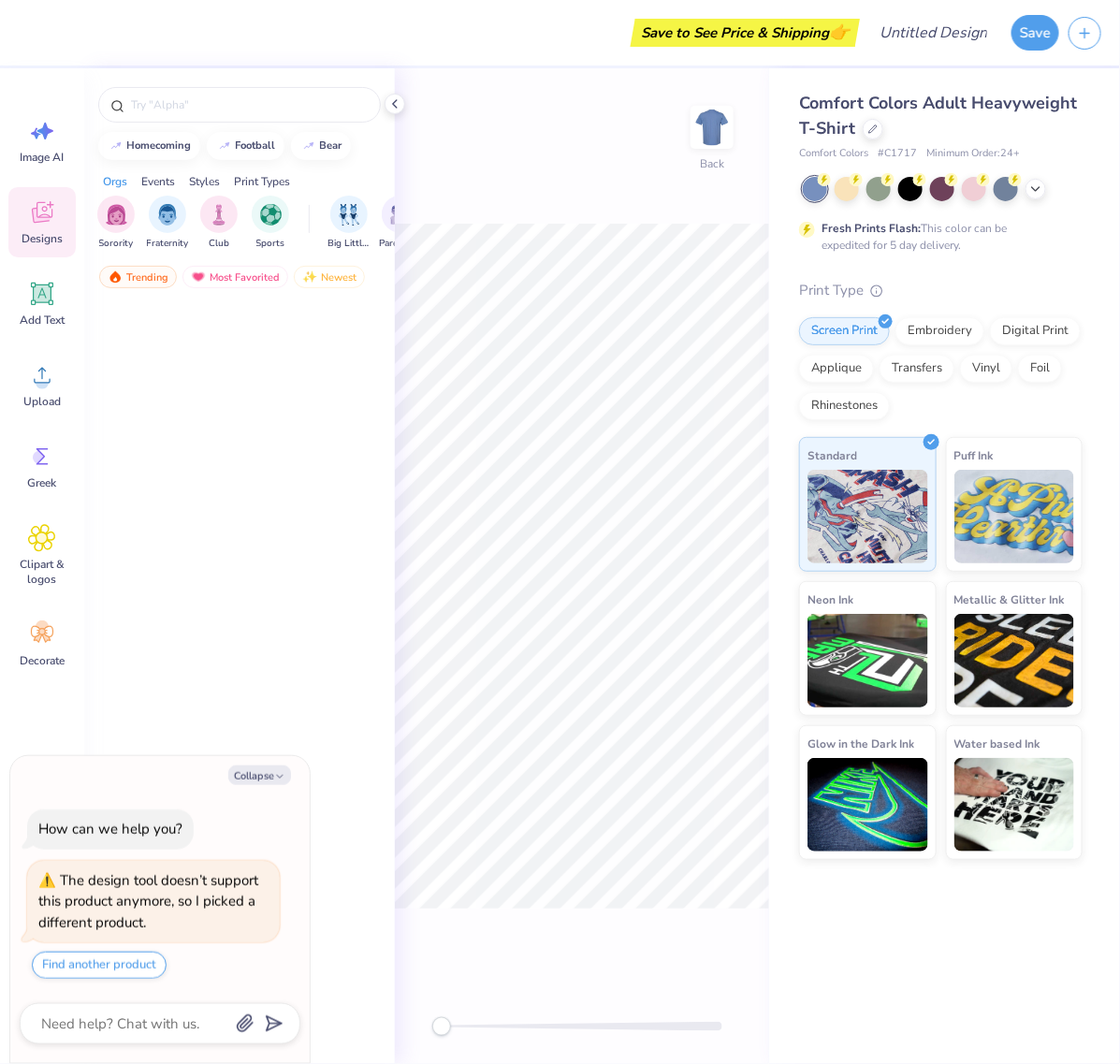
type textarea "x"
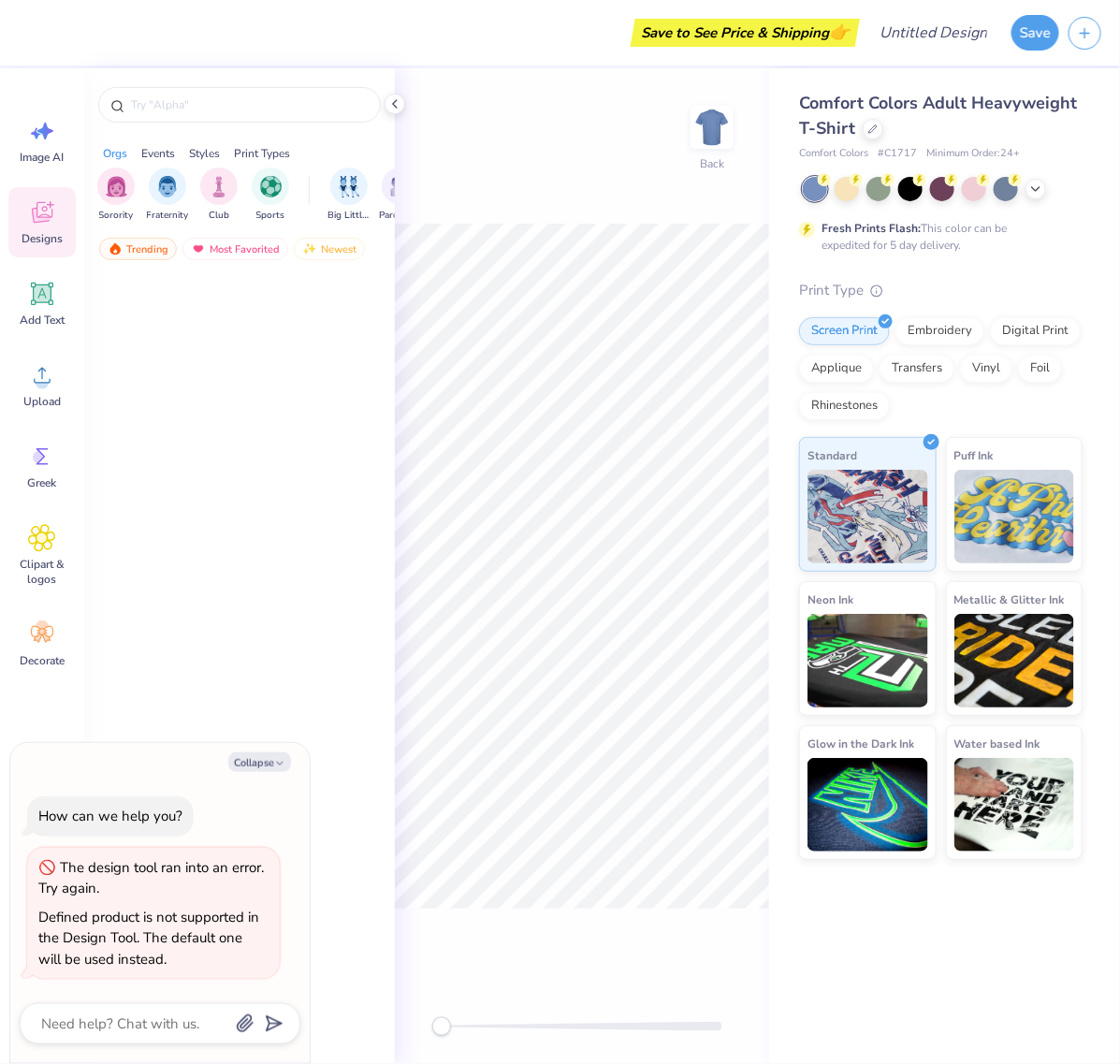
type textarea "x"
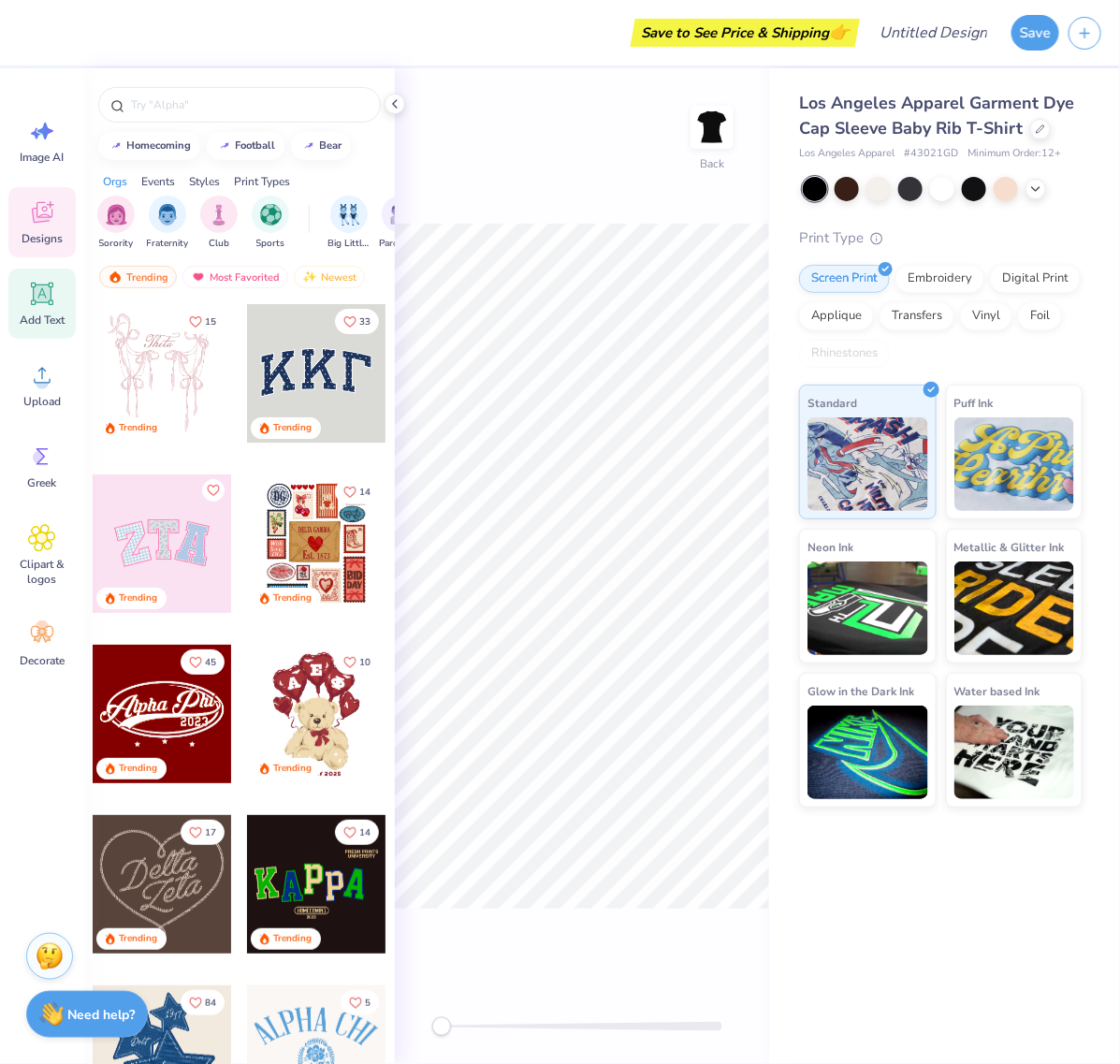
click at [33, 286] on icon at bounding box center [42, 293] width 22 height 22
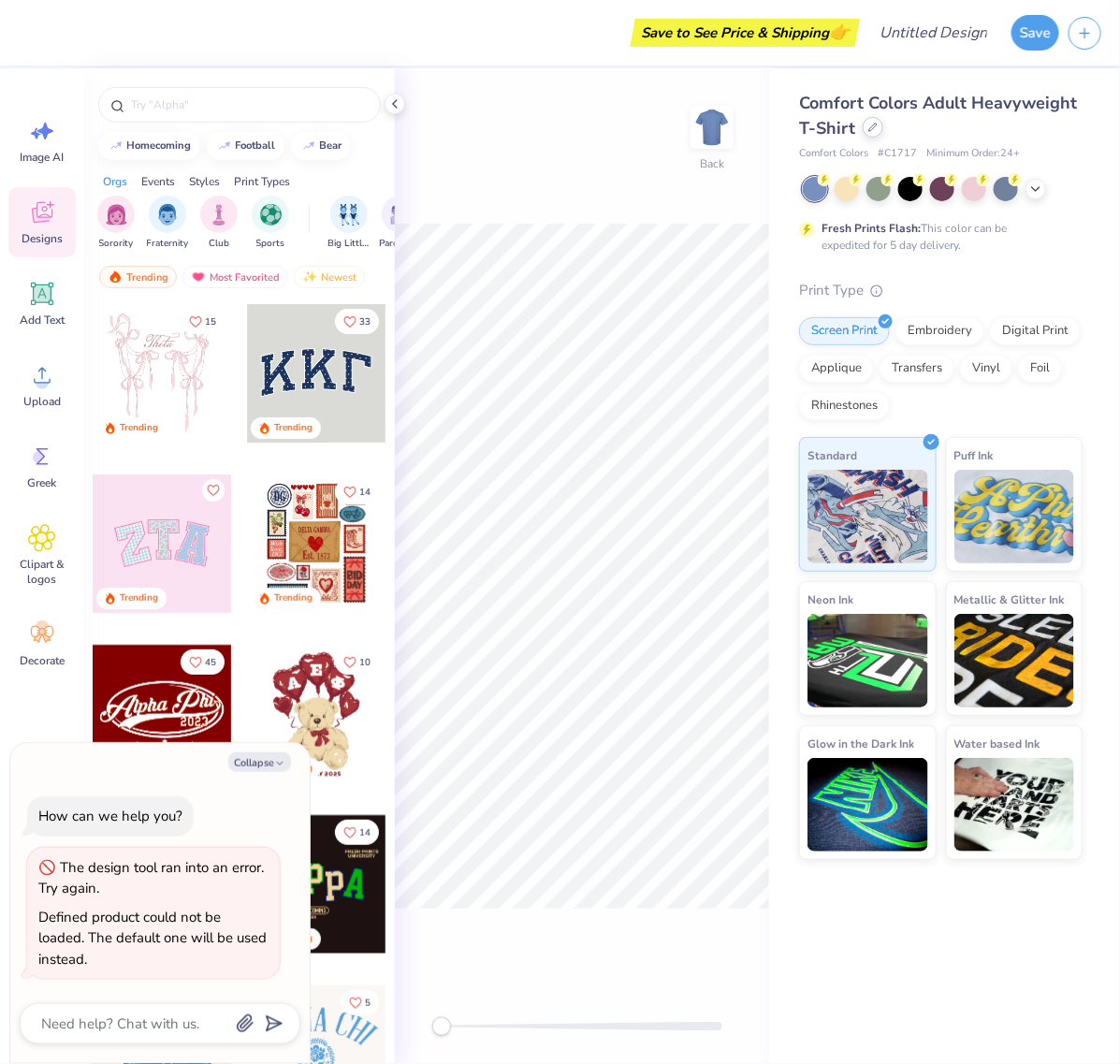
click at [876, 127] on icon at bounding box center [874, 127] width 10 height 10
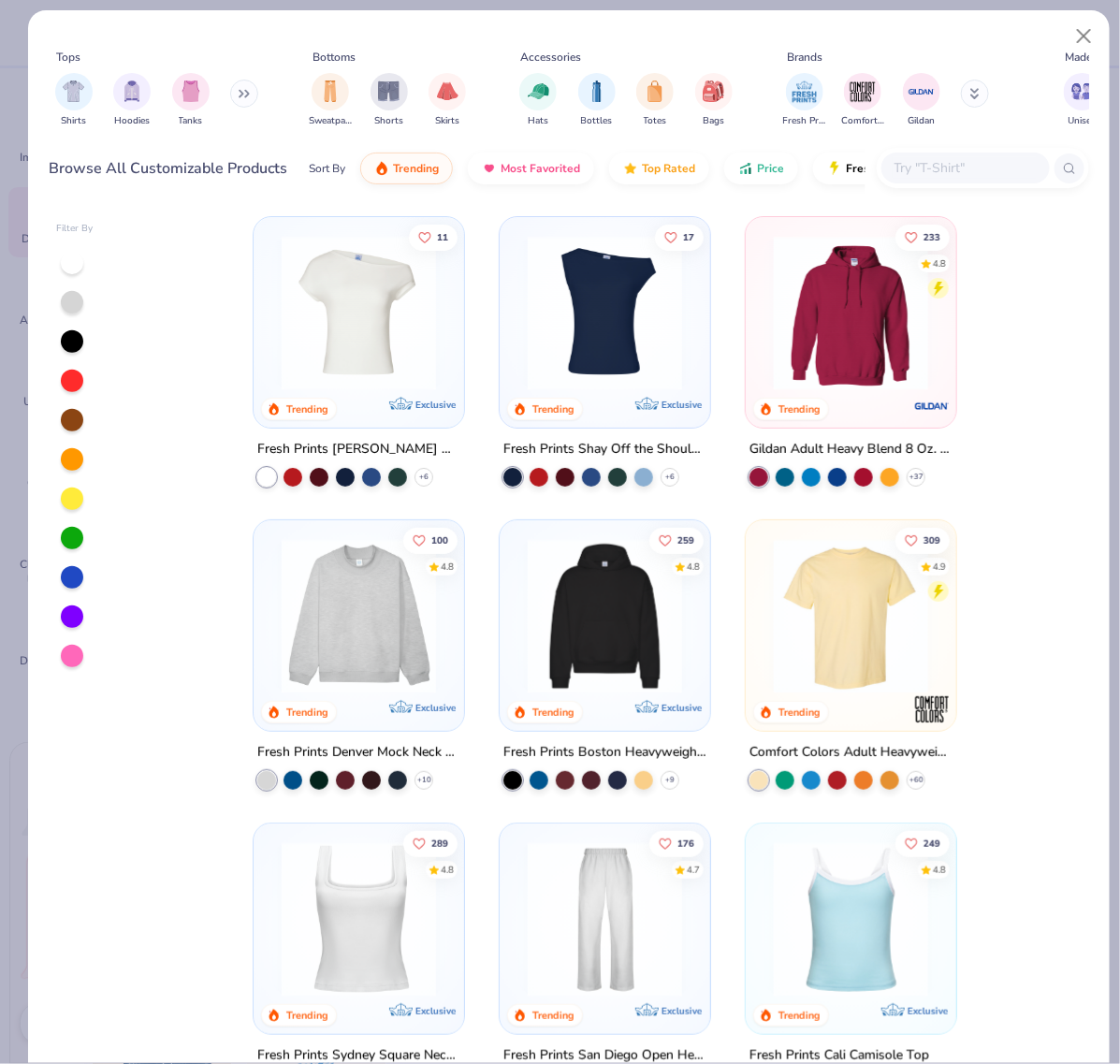
type textarea "x"
click at [924, 170] on input "text" at bounding box center [966, 168] width 145 height 21
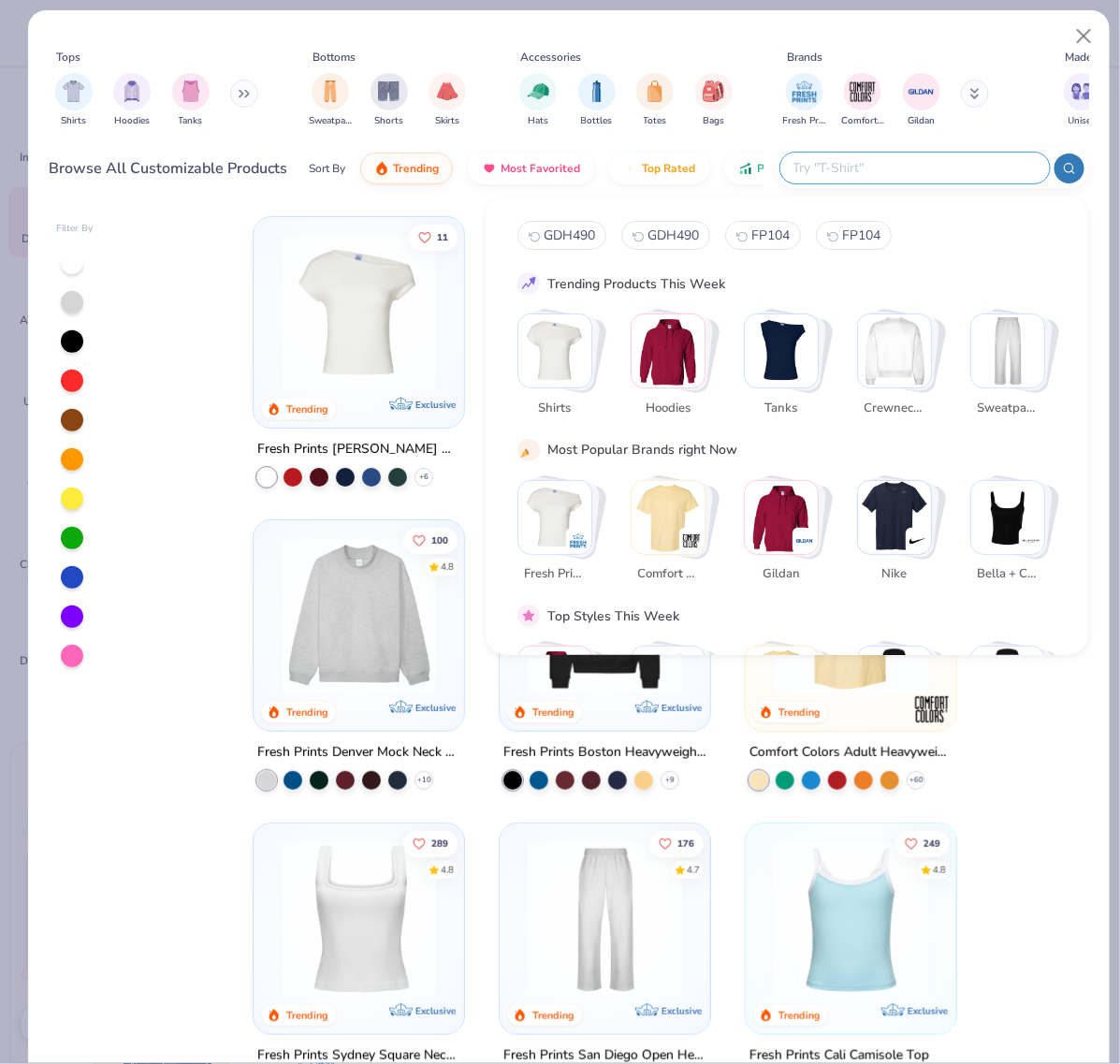
click at [926, 169] on input "text" at bounding box center [914, 168] width 245 height 21
paste input "FP104"
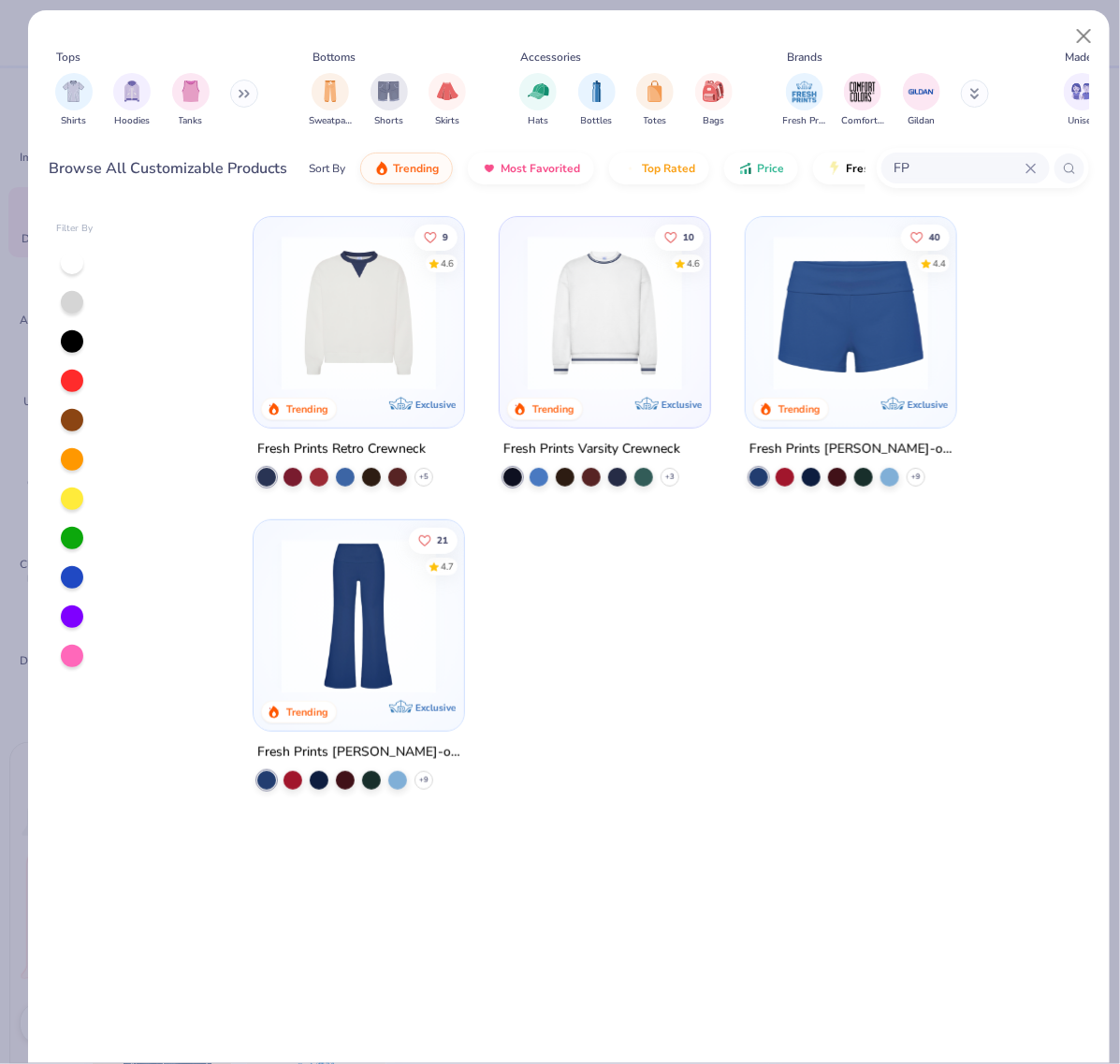
type input "F"
click at [938, 159] on input "text" at bounding box center [966, 168] width 145 height 21
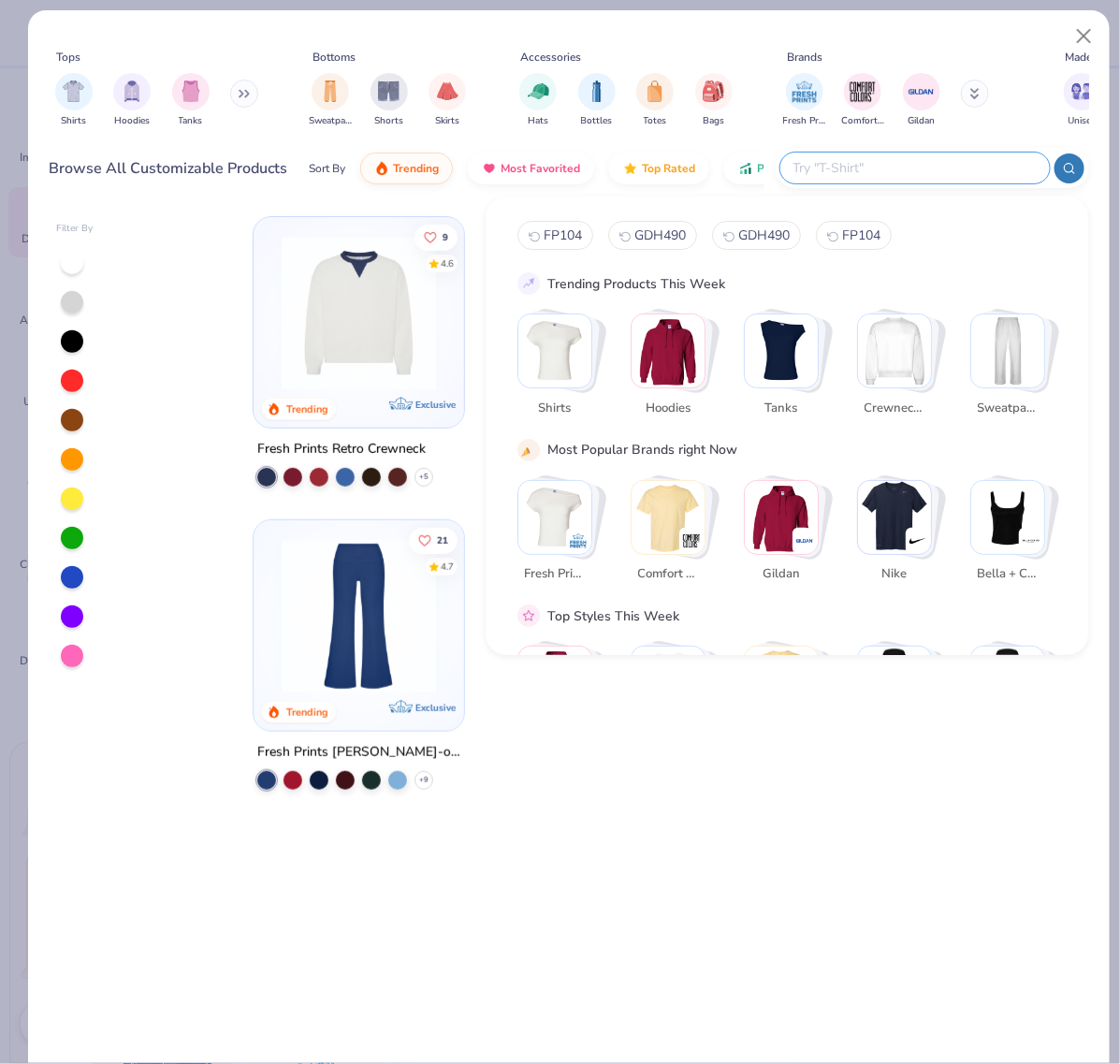
paste input "18000"
type input "18000"
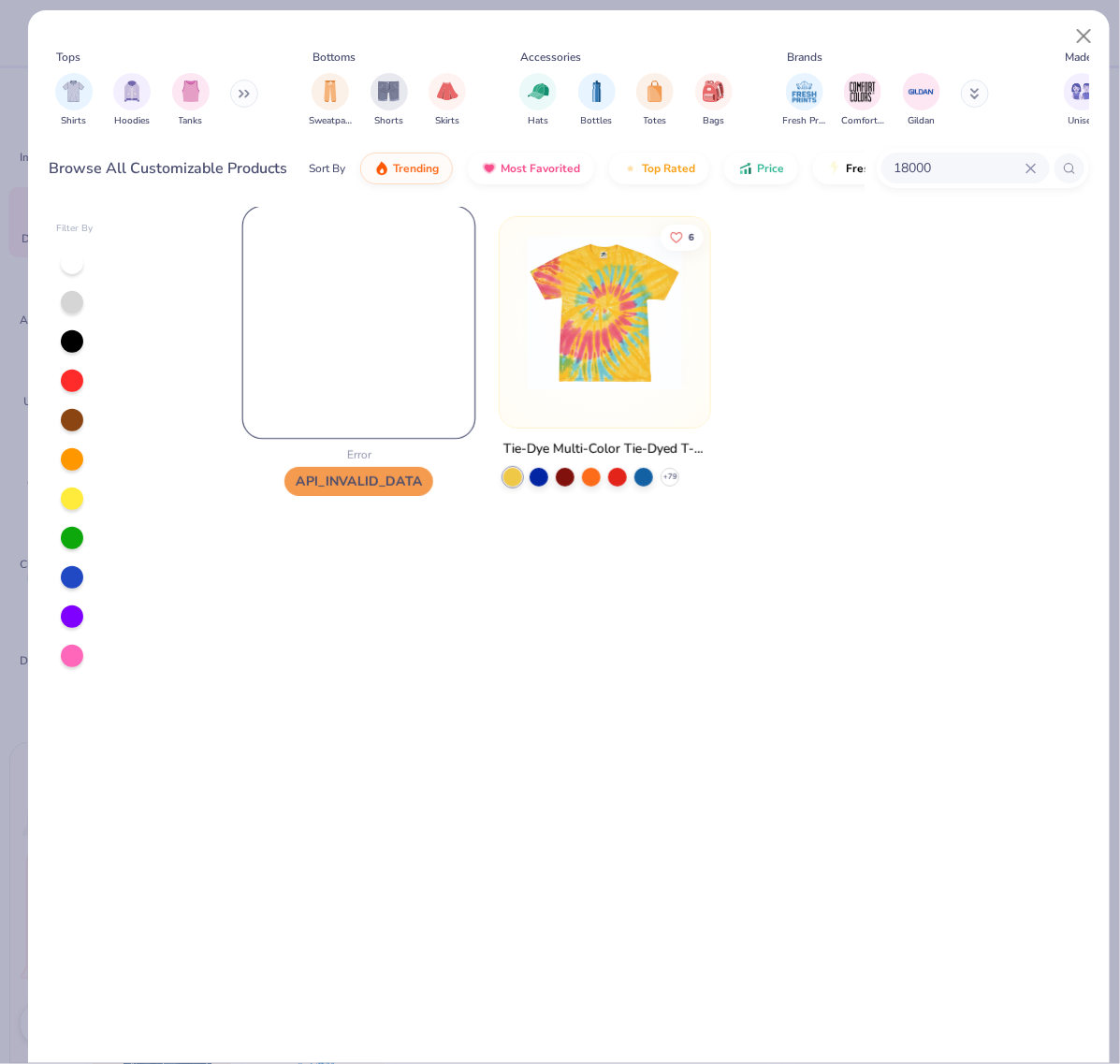
click at [354, 344] on img at bounding box center [360, 323] width 233 height 233
drag, startPoint x: 344, startPoint y: 347, endPoint x: 338, endPoint y: 328, distance: 19.9
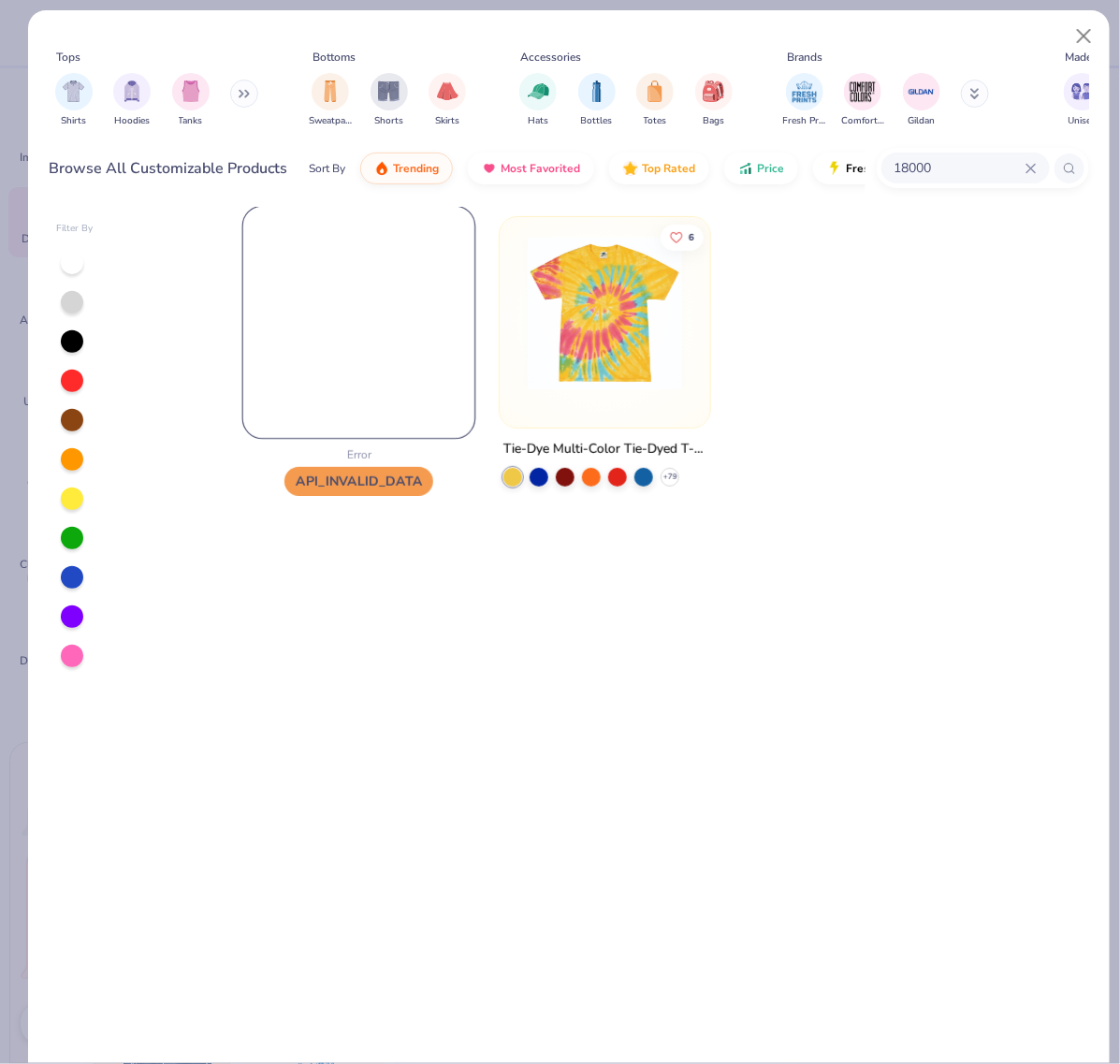
click at [338, 328] on img at bounding box center [360, 323] width 233 height 233
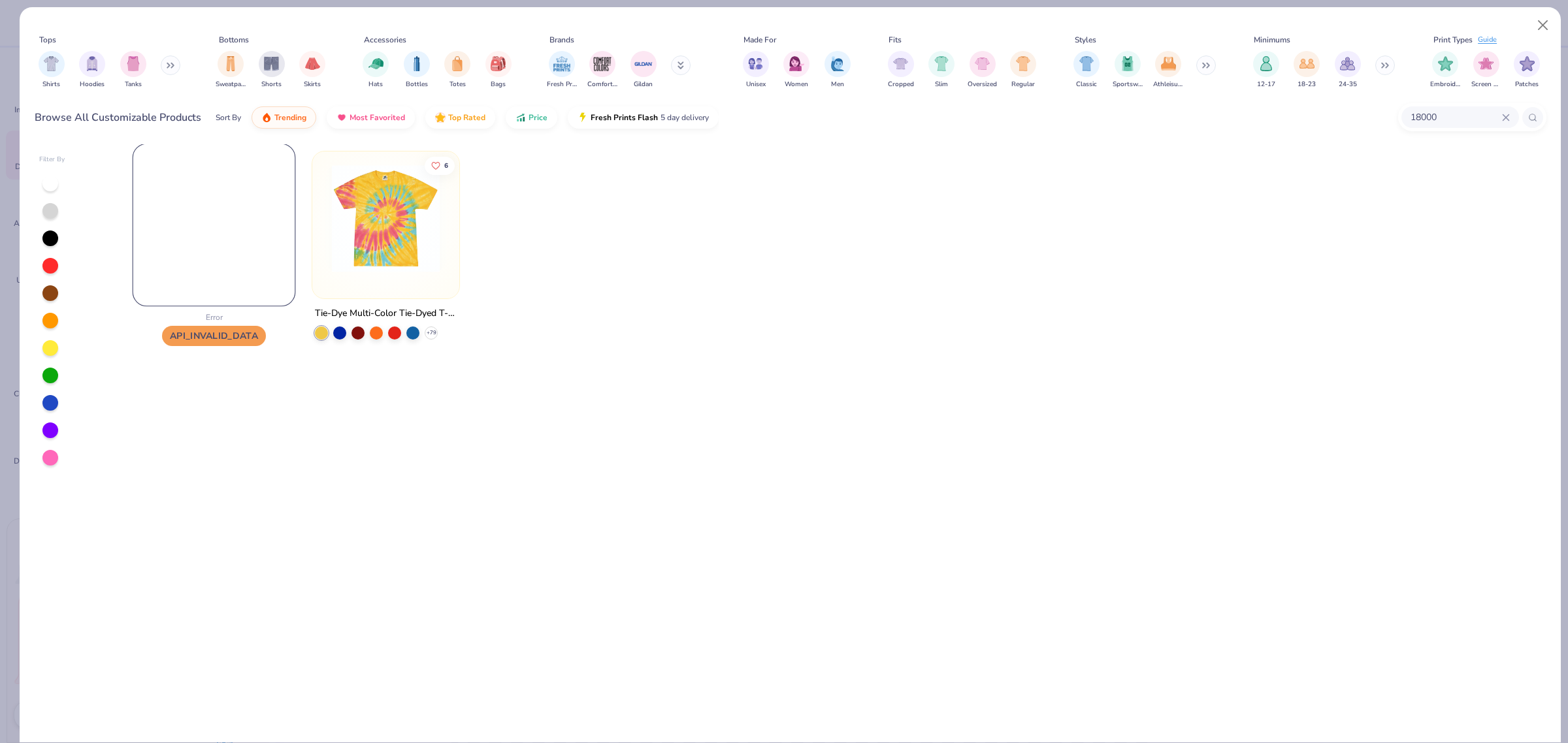
click at [245, 266] on img at bounding box center [214, 226] width 162 height 162
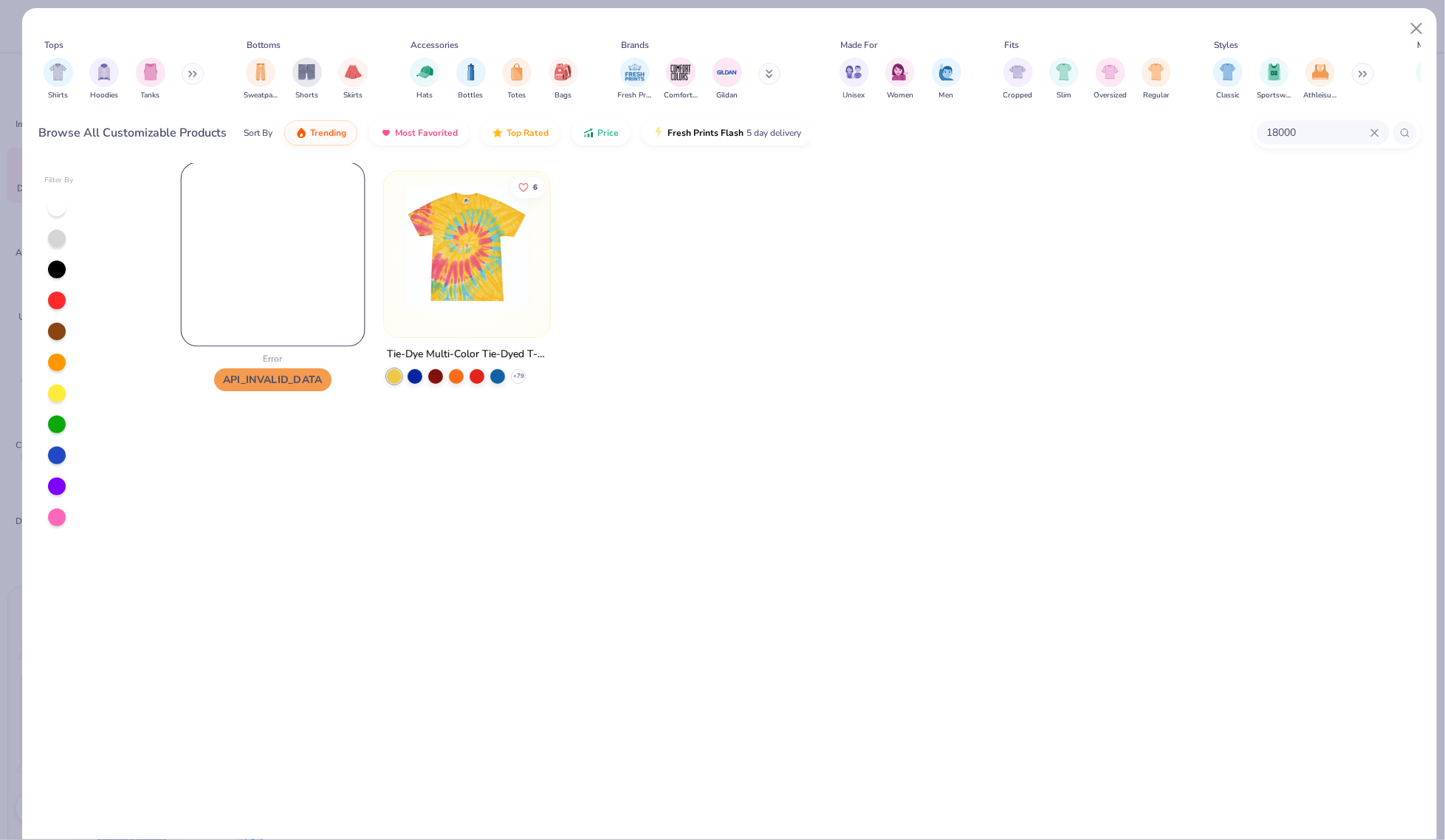
click at [283, 266] on img at bounding box center [274, 255] width 184 height 183
click at [884, 149] on div "Tops Shirts Hoodies Tanks Bottoms Sweatpants Shorts Skirts Accessories Hats Bot…" at bounding box center [722, 420] width 1445 height 840
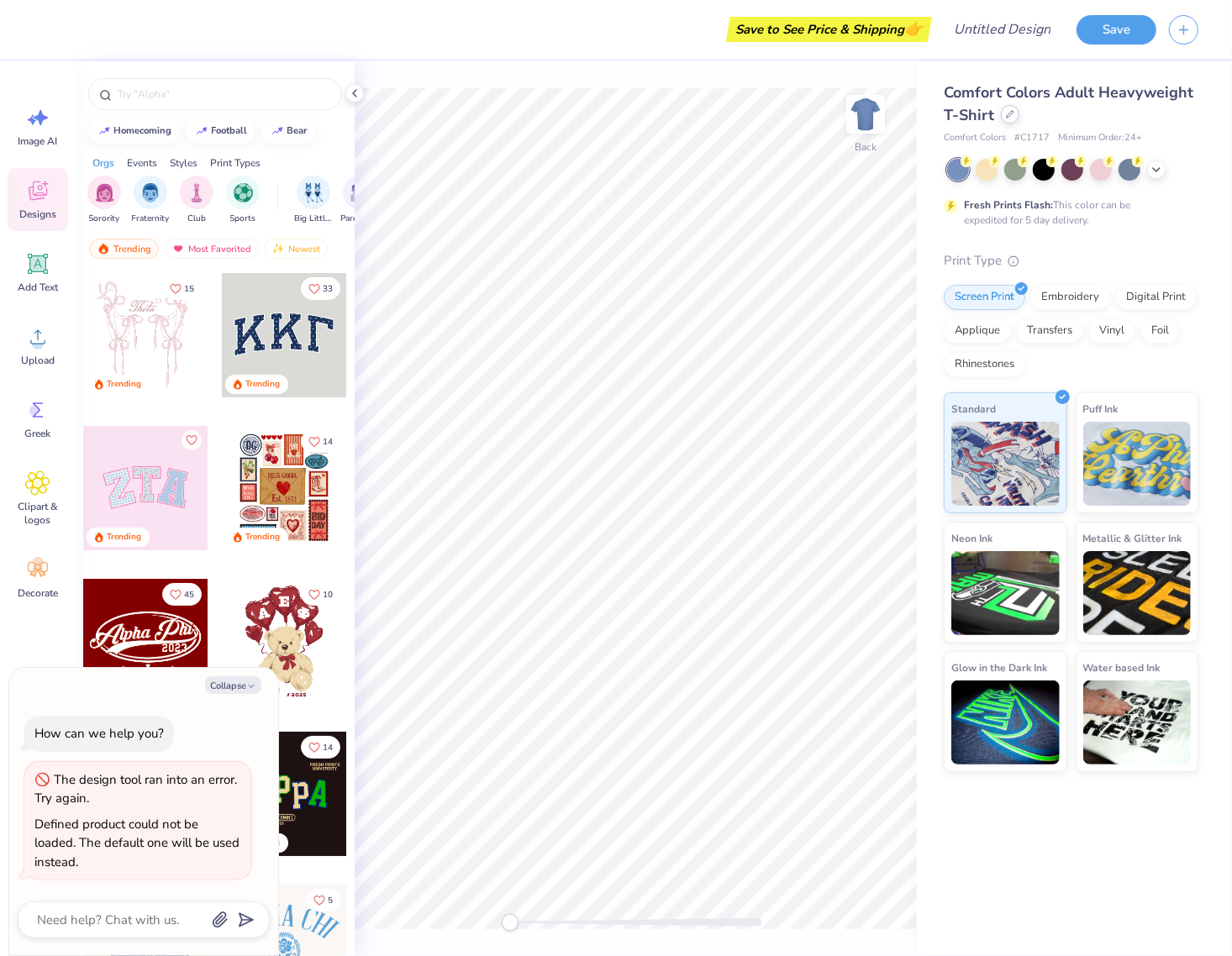
click at [1006, 110] on icon at bounding box center [1010, 114] width 9 height 9
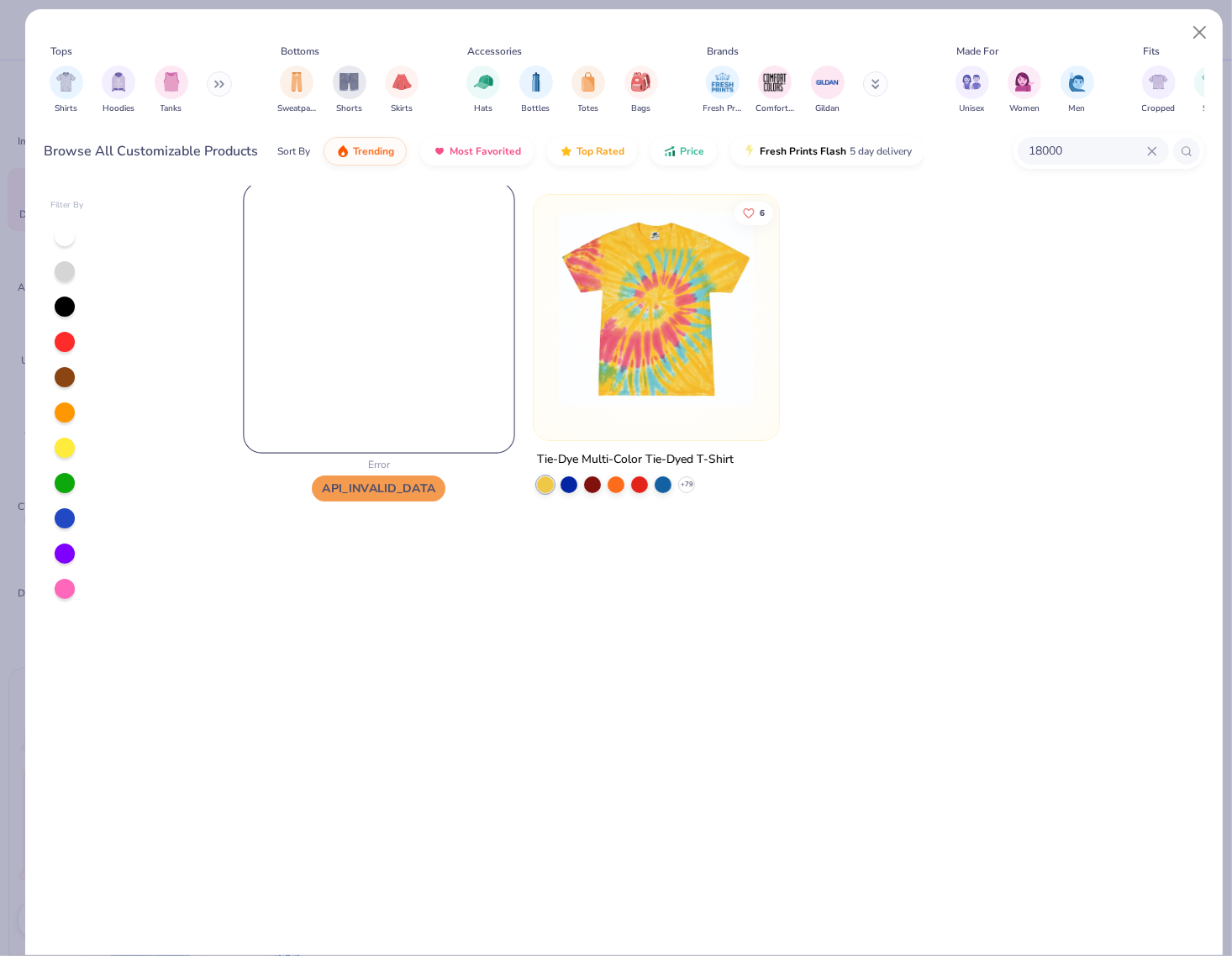
click at [378, 286] on img at bounding box center [378, 317] width 269 height 269
drag, startPoint x: 378, startPoint y: 286, endPoint x: 1161, endPoint y: 105, distance: 803.6
click at [388, 286] on img at bounding box center [379, 317] width 246 height 246
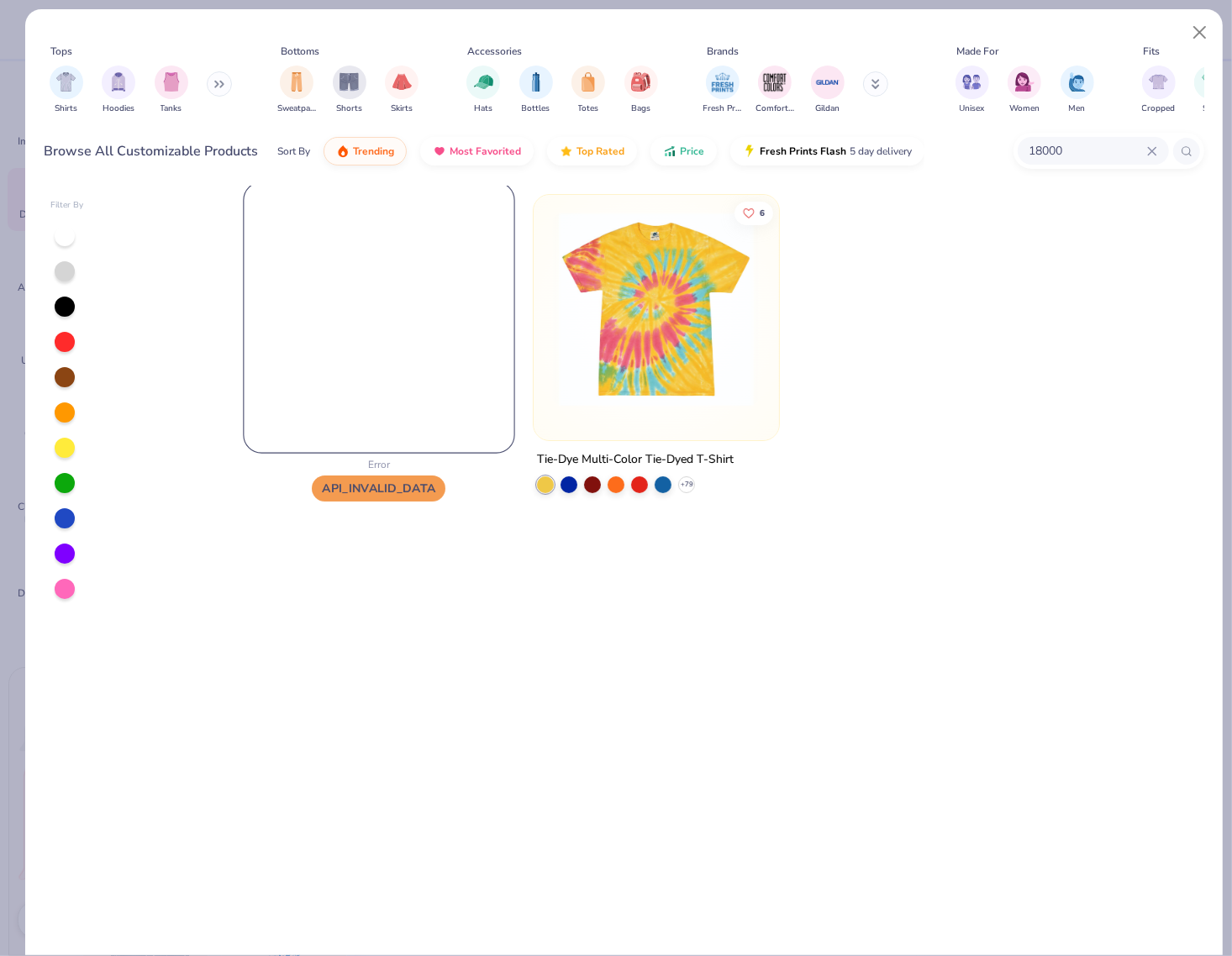
click at [345, 351] on img at bounding box center [378, 317] width 269 height 269
click at [370, 341] on img at bounding box center [378, 317] width 269 height 269
click at [369, 340] on img at bounding box center [378, 317] width 269 height 269
click at [616, 333] on img at bounding box center [655, 309] width 211 height 195
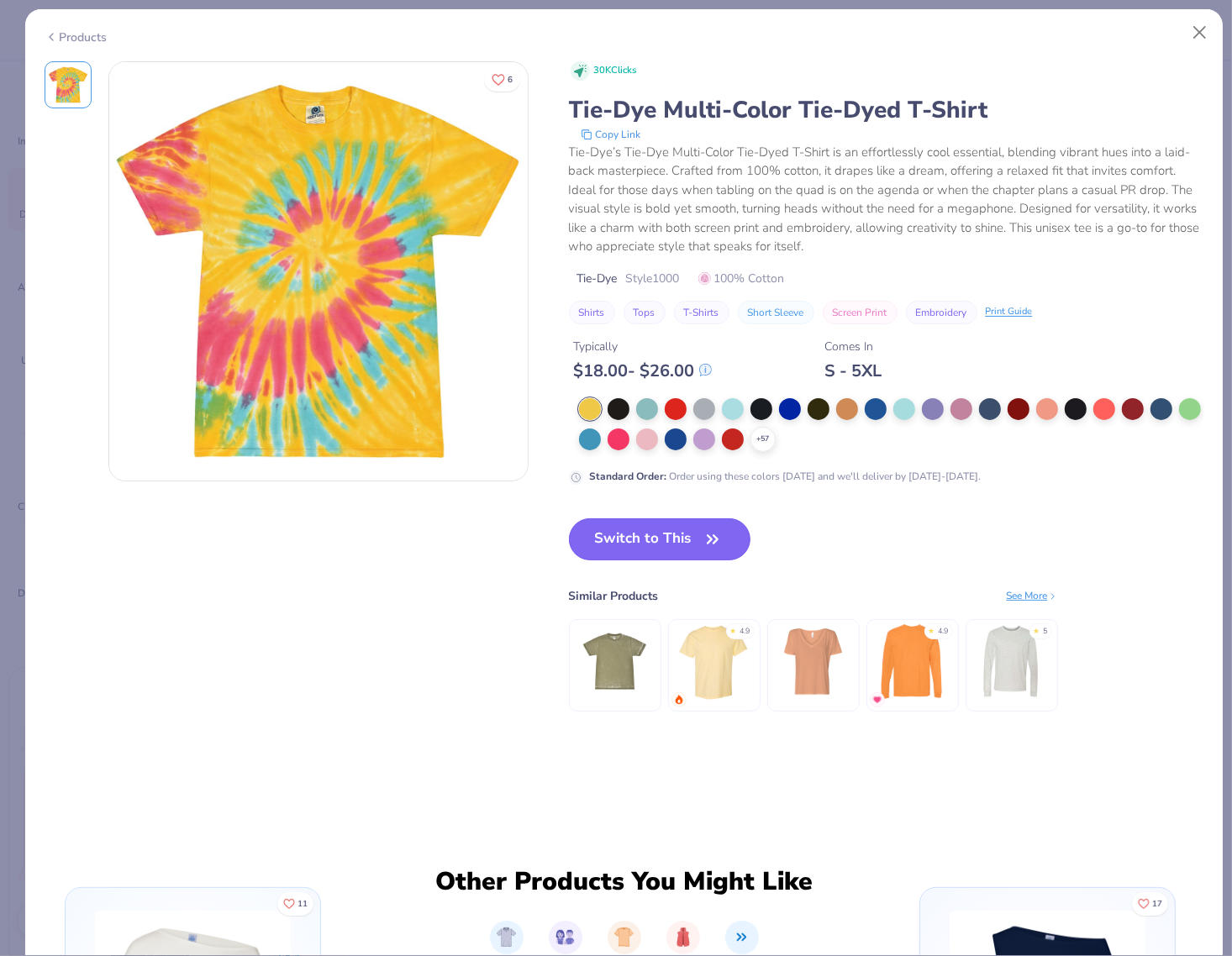
click at [668, 542] on button "Switch to This" at bounding box center [660, 539] width 183 height 42
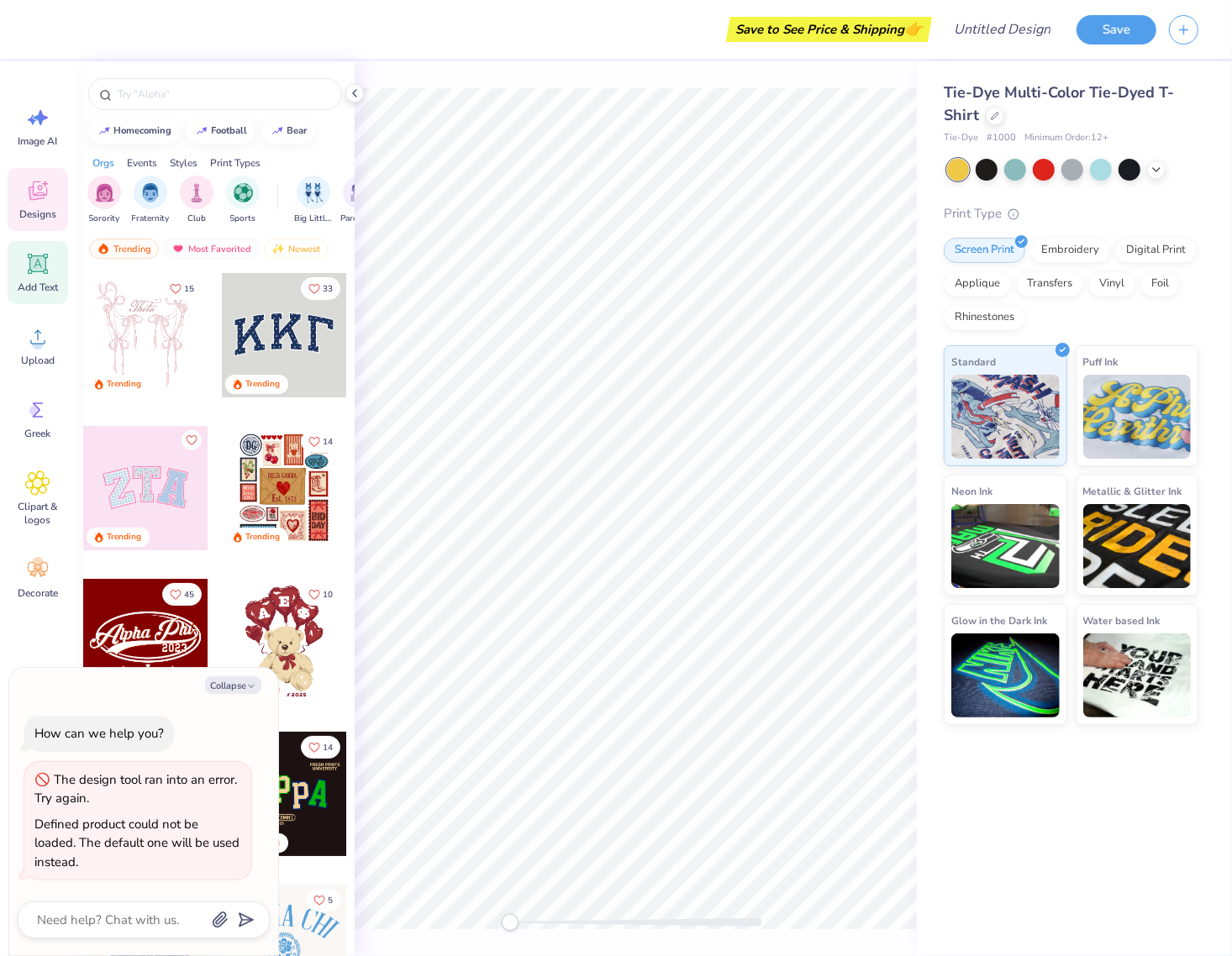
click at [38, 274] on icon at bounding box center [38, 263] width 25 height 25
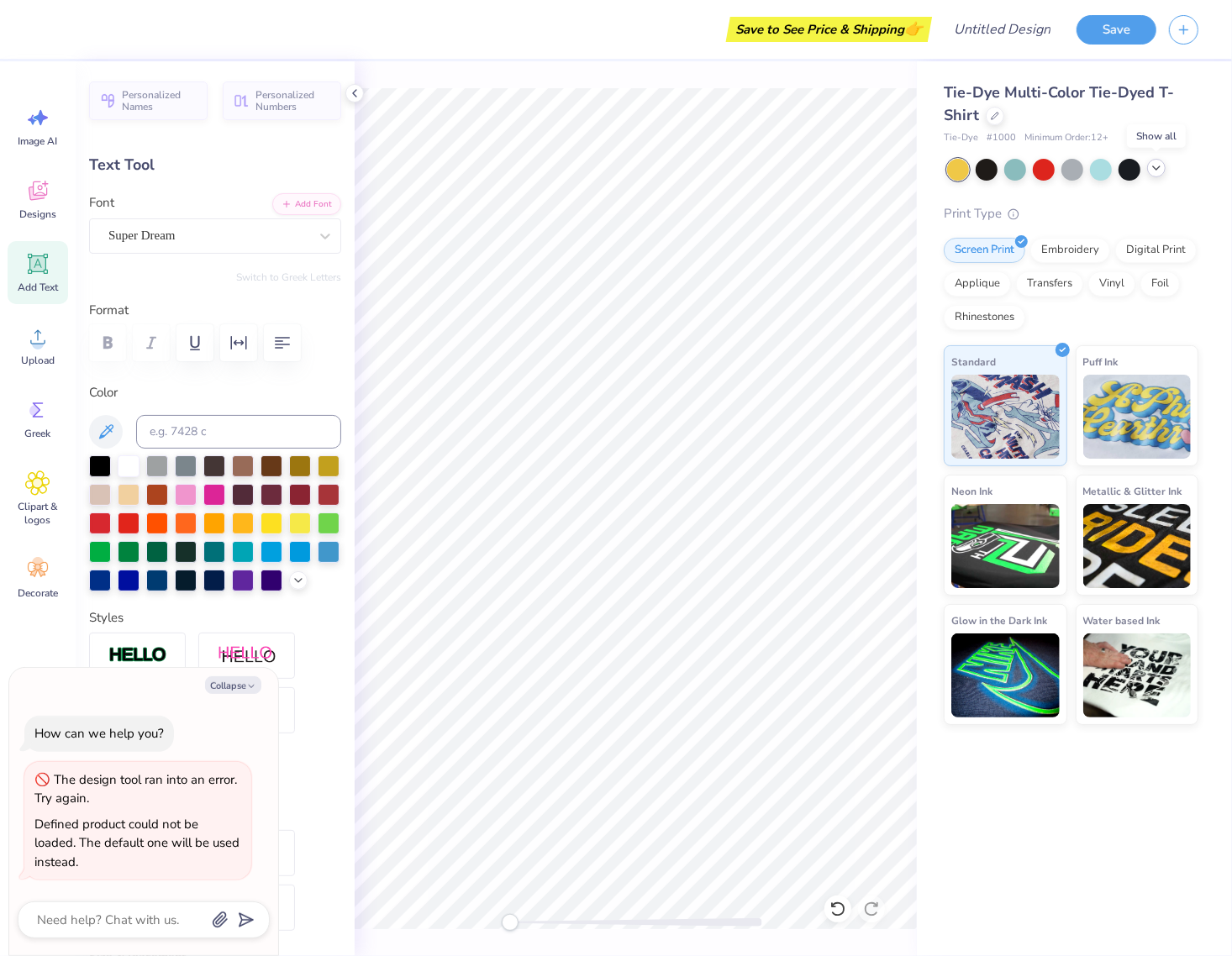
click at [1006, 167] on polyline at bounding box center [1157, 168] width 7 height 4
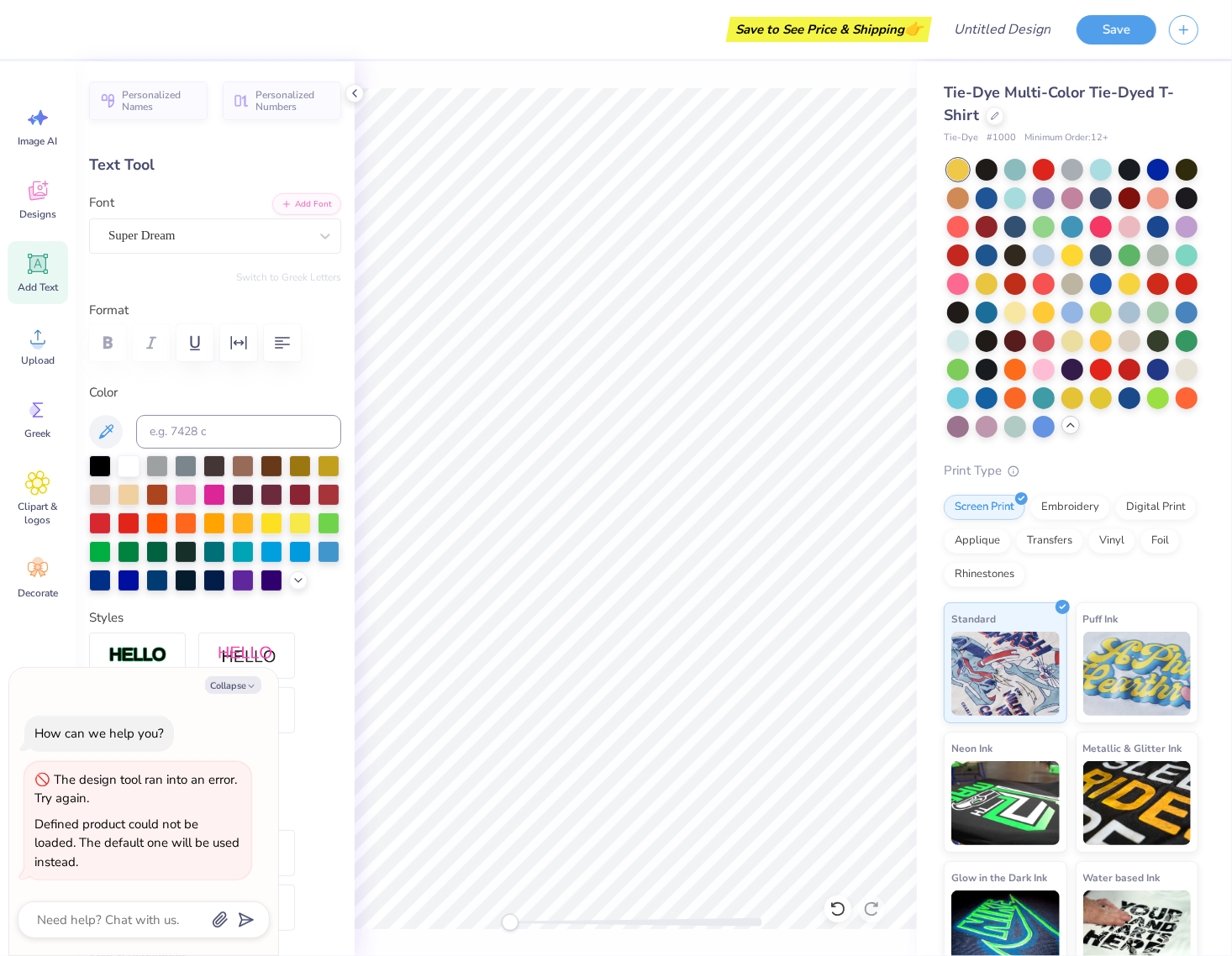
click at [1006, 224] on div "Tie-Dye Multi-Color Tie-Dyed T-Shirt Tie-Dye # 1000 Minimum Order: 12 + Print T…" at bounding box center [1074, 522] width 315 height 921
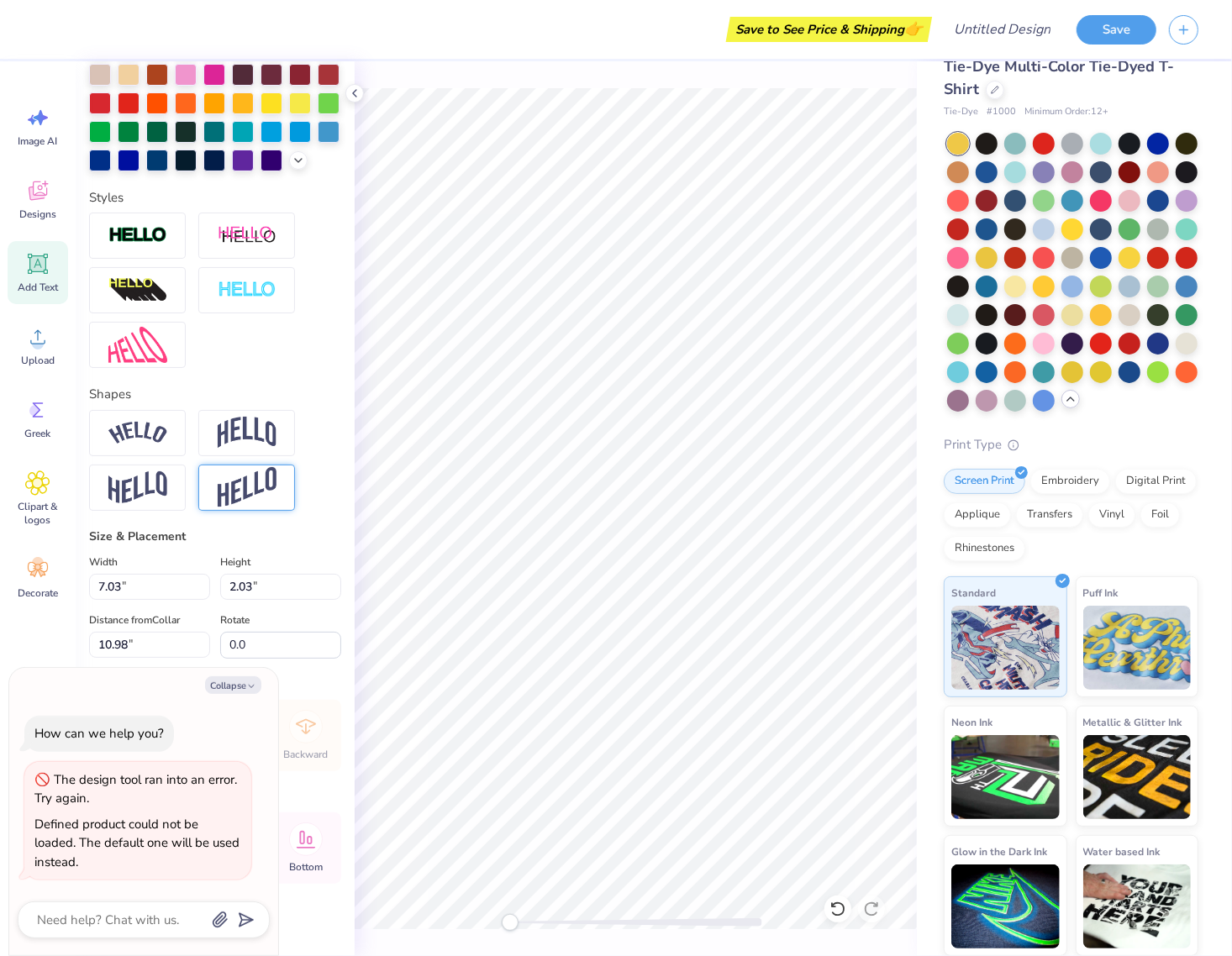
scroll to position [460, 0]
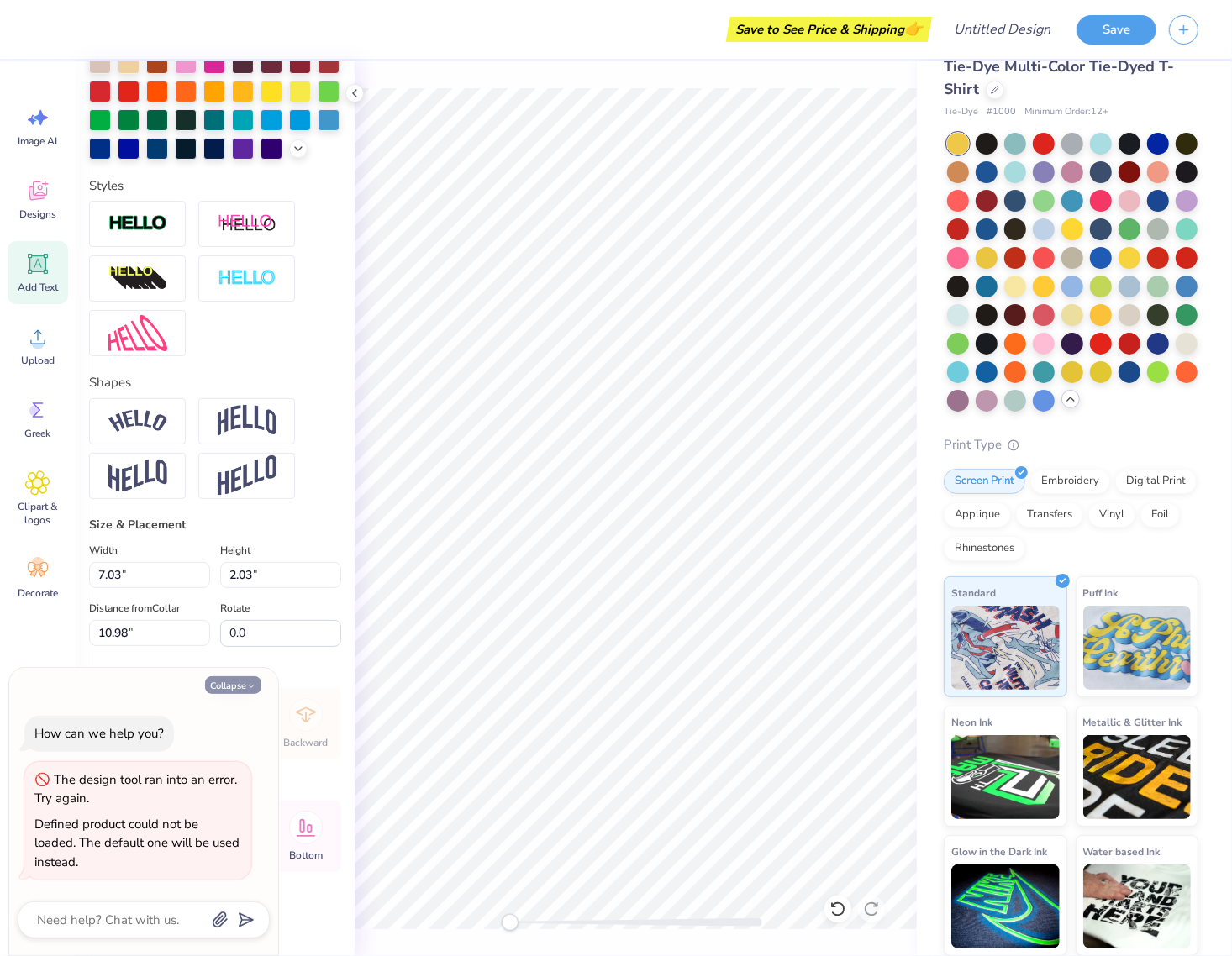
click at [220, 679] on button "Collapse" at bounding box center [233, 685] width 56 height 18
type textarea "x"
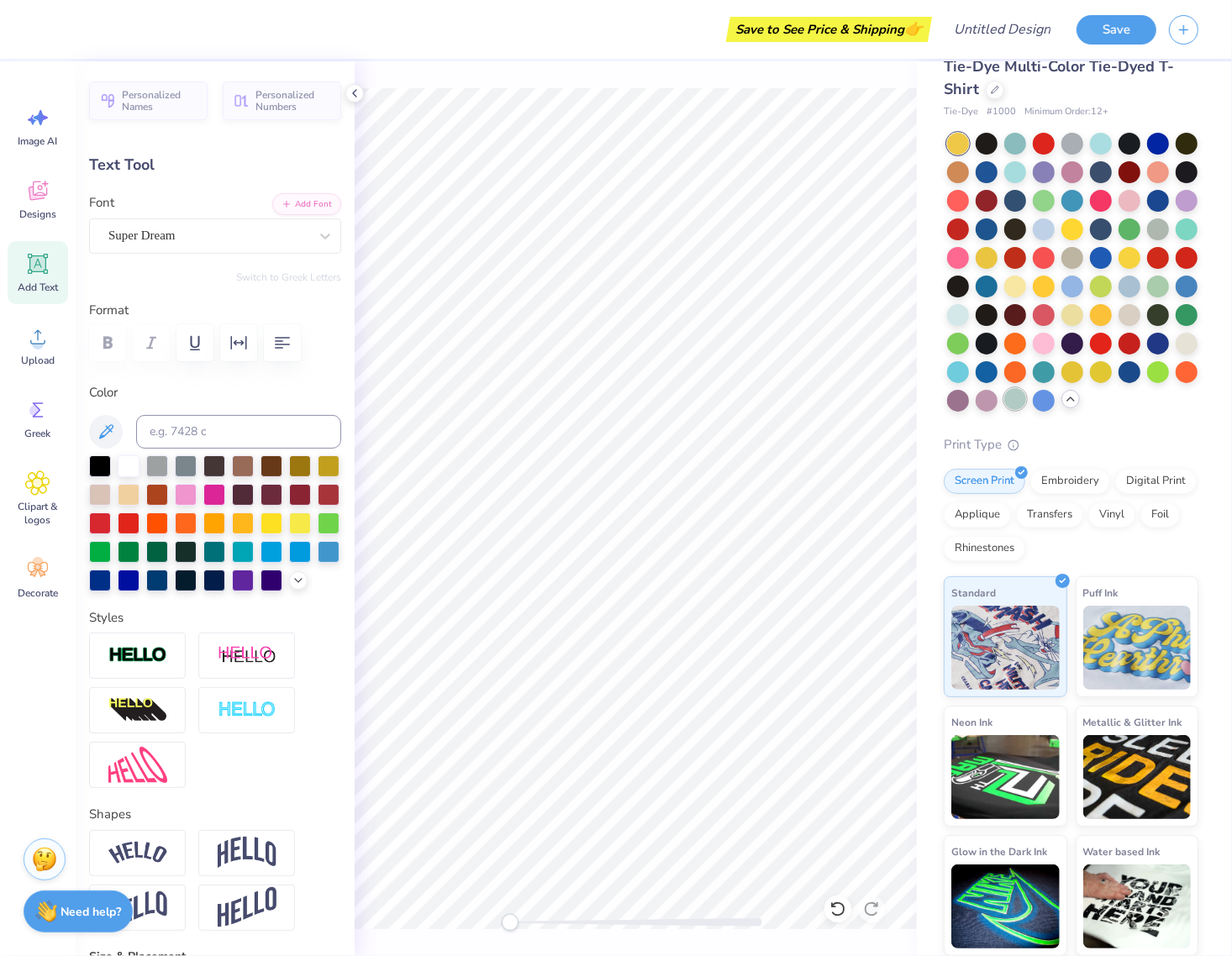
scroll to position [0, 0]
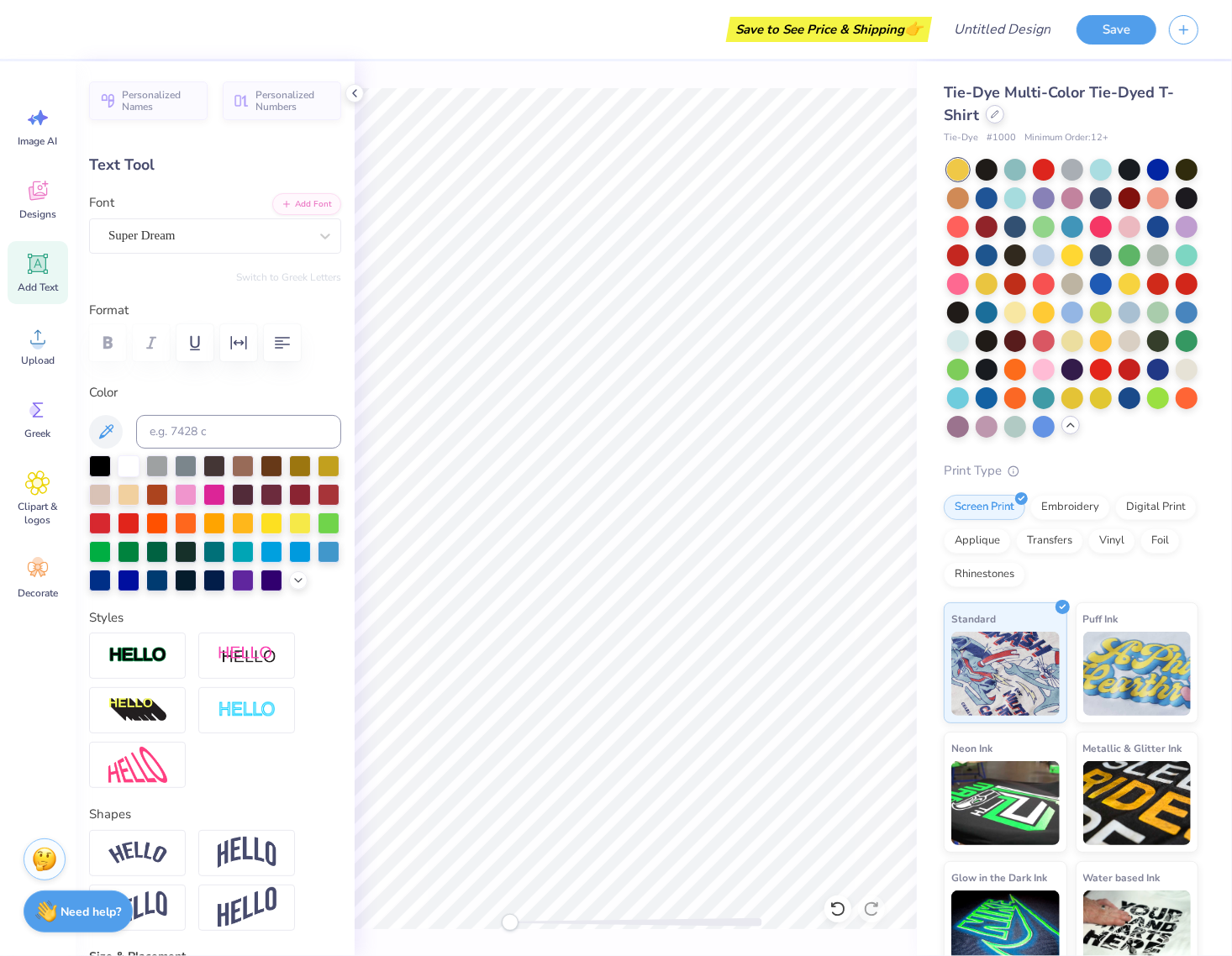
click at [999, 116] on div at bounding box center [995, 114] width 18 height 18
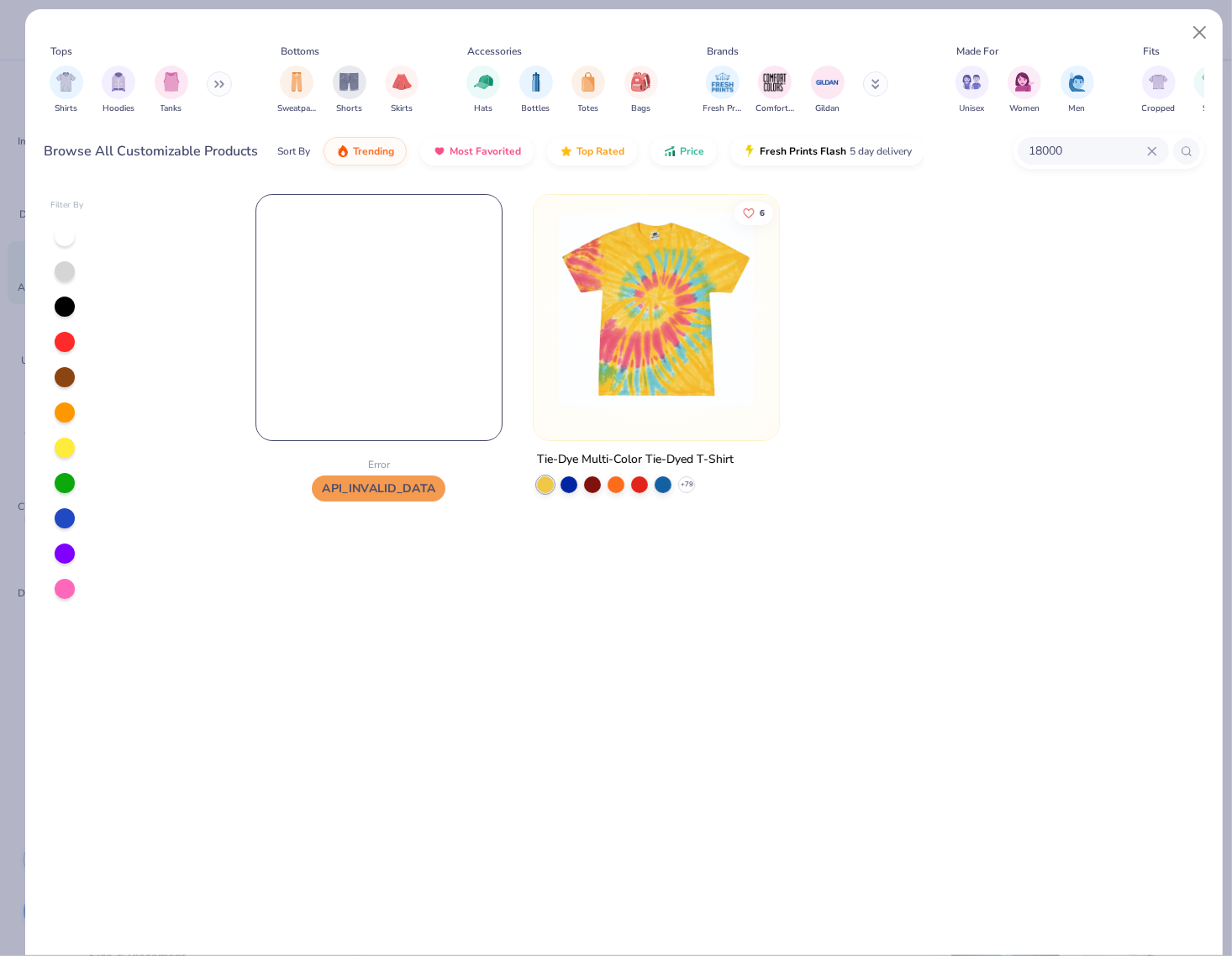
click at [1006, 145] on input "18000" at bounding box center [1087, 151] width 119 height 19
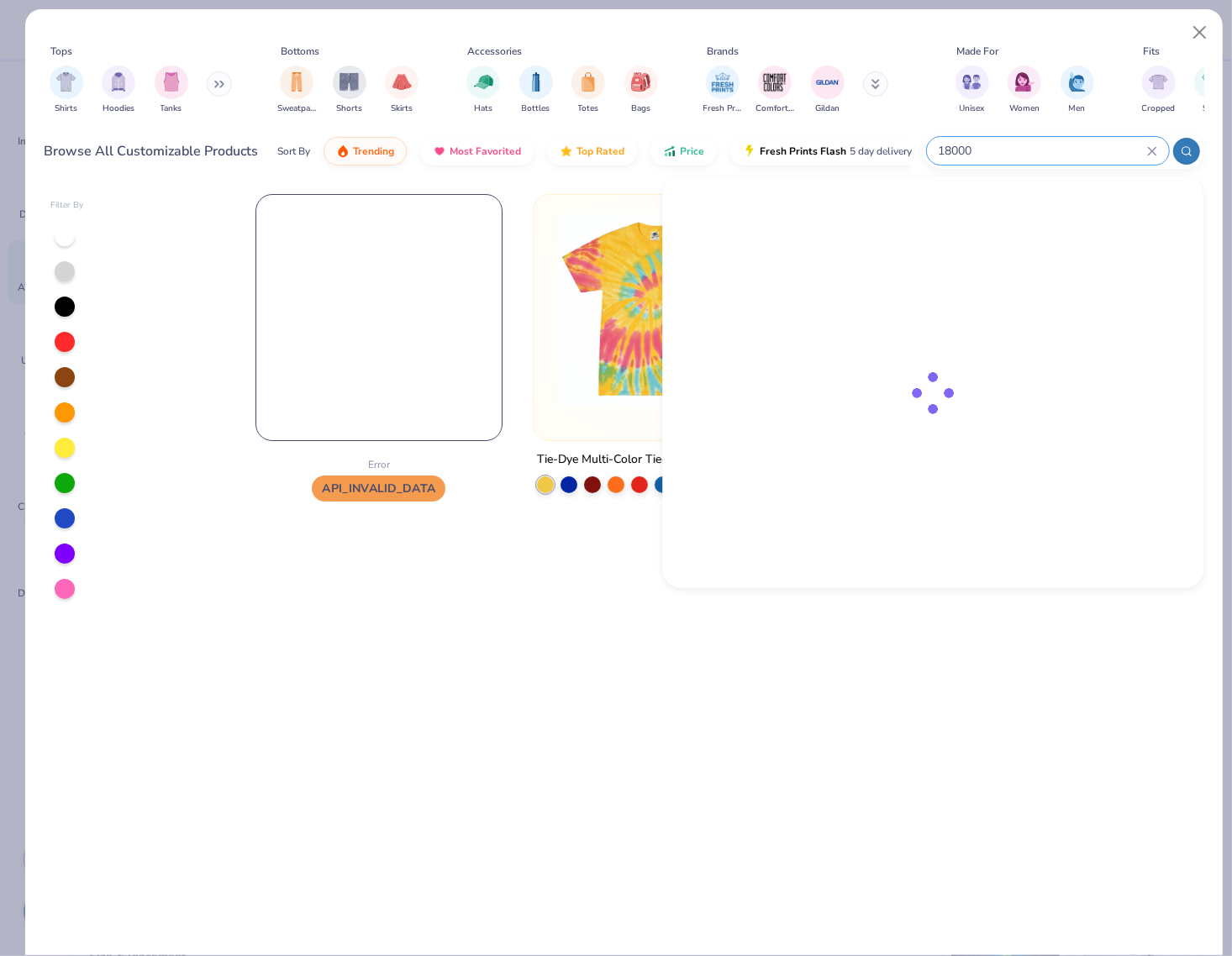
click at [1006, 145] on input "18000" at bounding box center [1042, 151] width 210 height 19
drag, startPoint x: 997, startPoint y: 152, endPoint x: 935, endPoint y: 149, distance: 62.1
click at [935, 149] on div "18000" at bounding box center [1048, 151] width 242 height 28
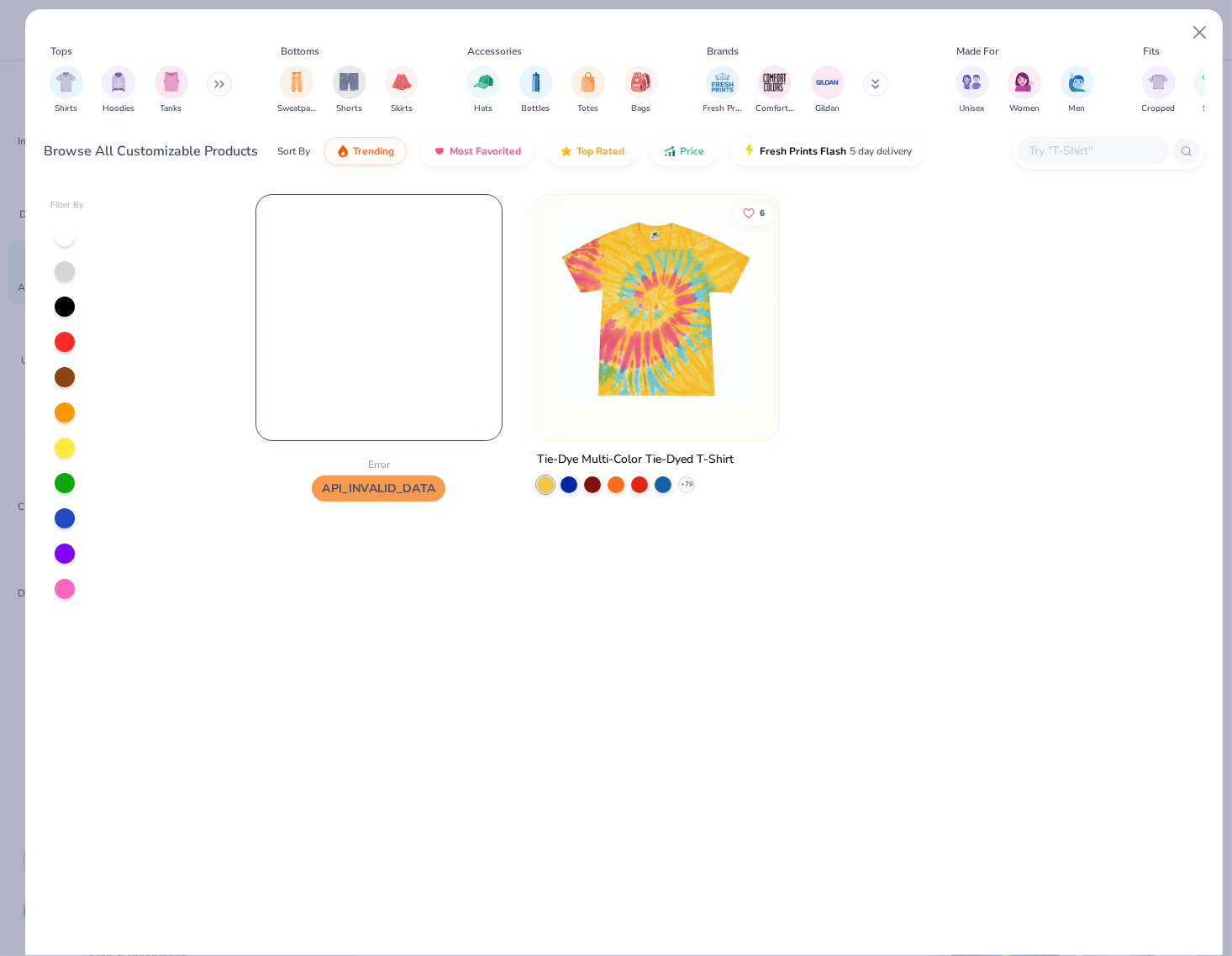
click at [944, 149] on div "Browse All Customizable Products Sort By Trending Most Favorited Top Rated Pric…" at bounding box center [625, 152] width 1160 height 47
click at [1006, 166] on div at bounding box center [1108, 150] width 190 height 36
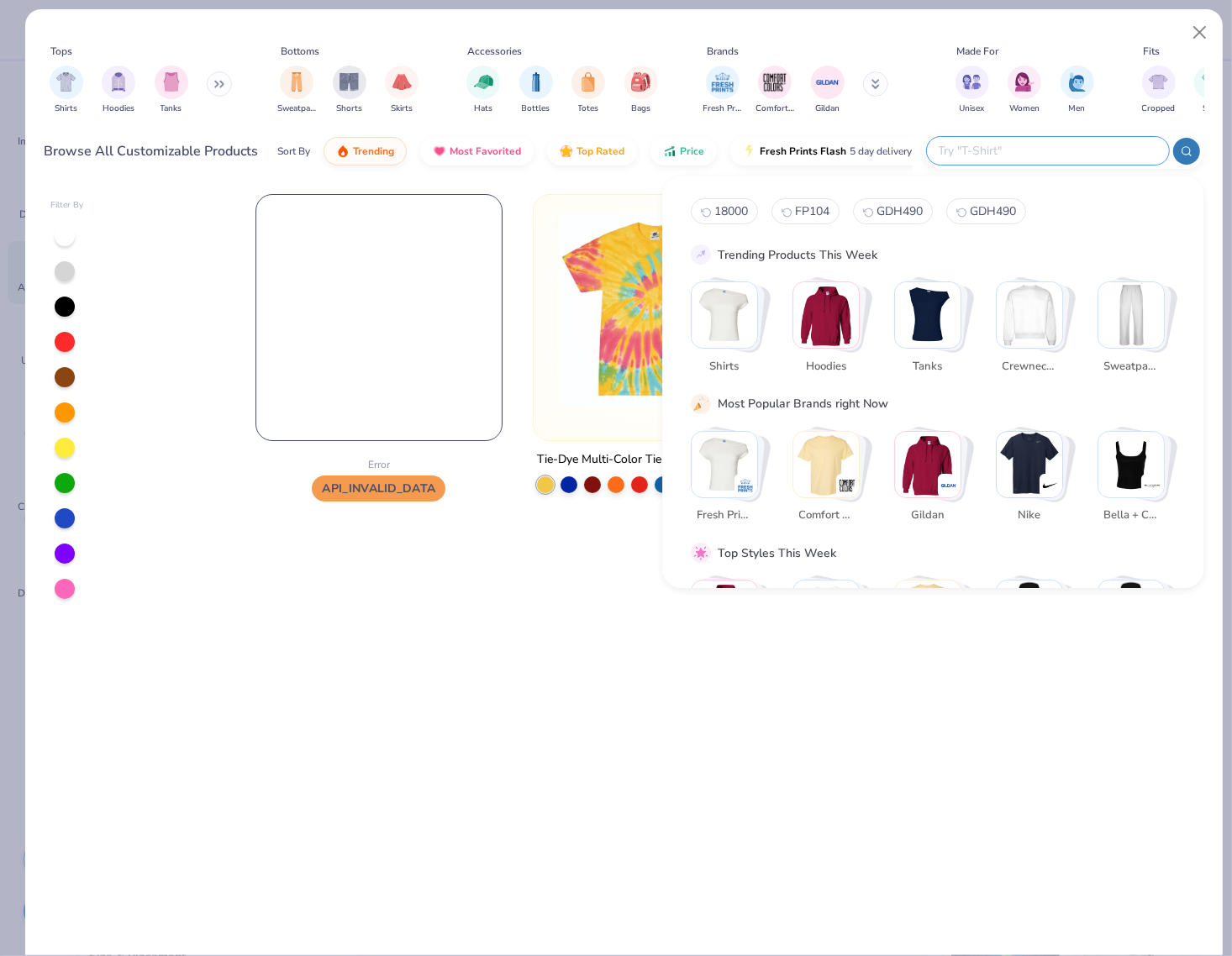
type input "2"
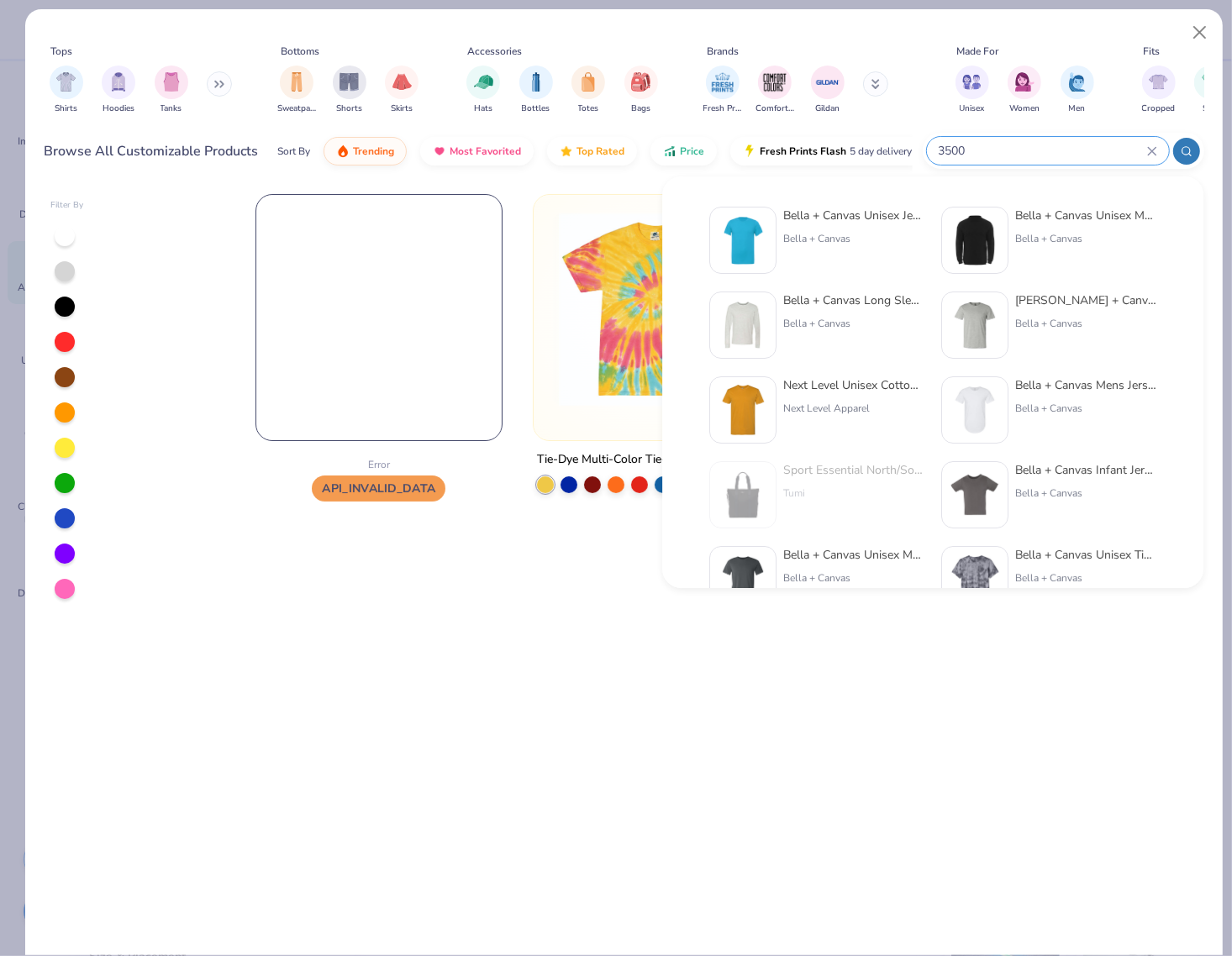
type input "3500"
click at [759, 253] on img at bounding box center [742, 239] width 52 height 52
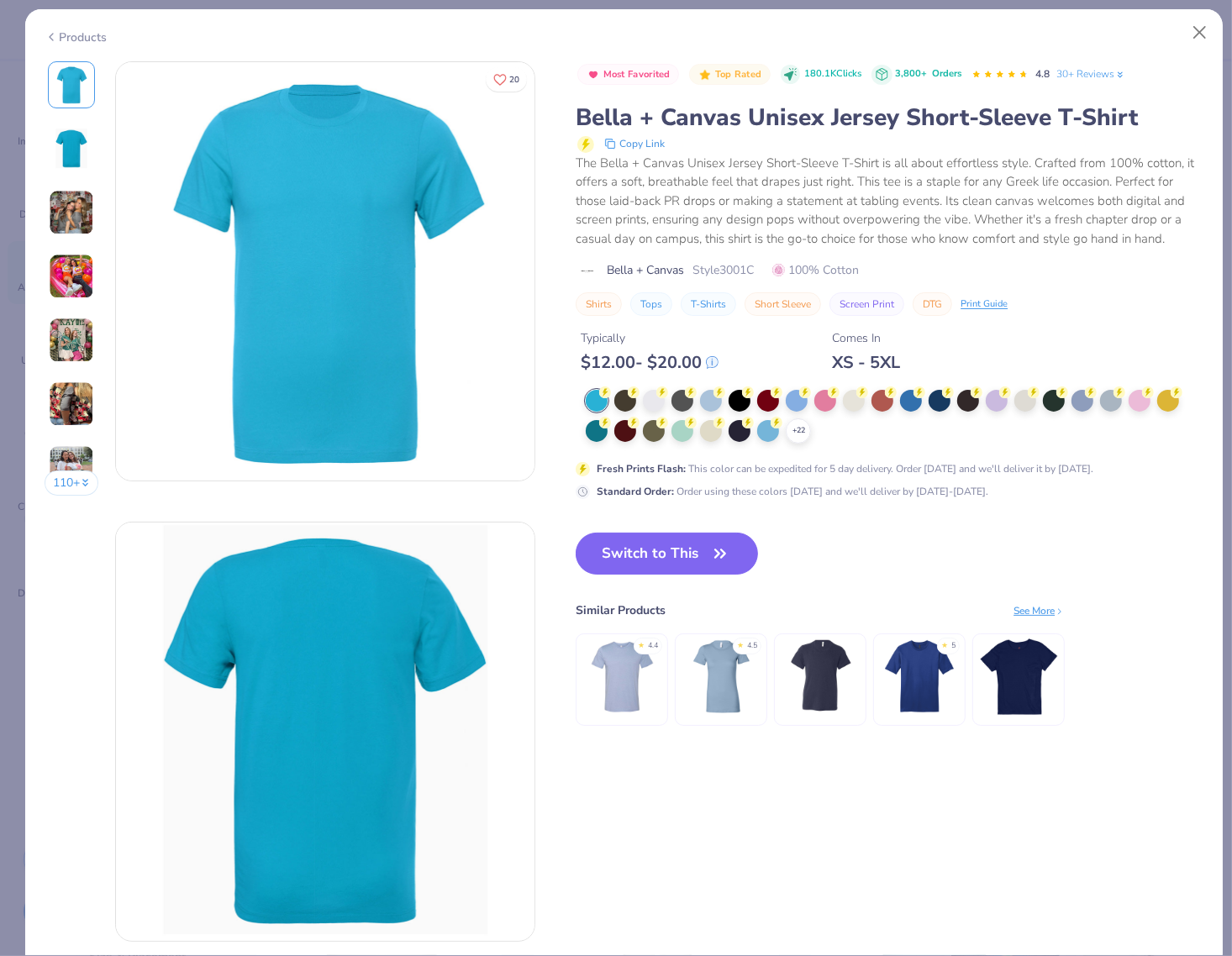
click at [54, 42] on icon at bounding box center [51, 37] width 13 height 20
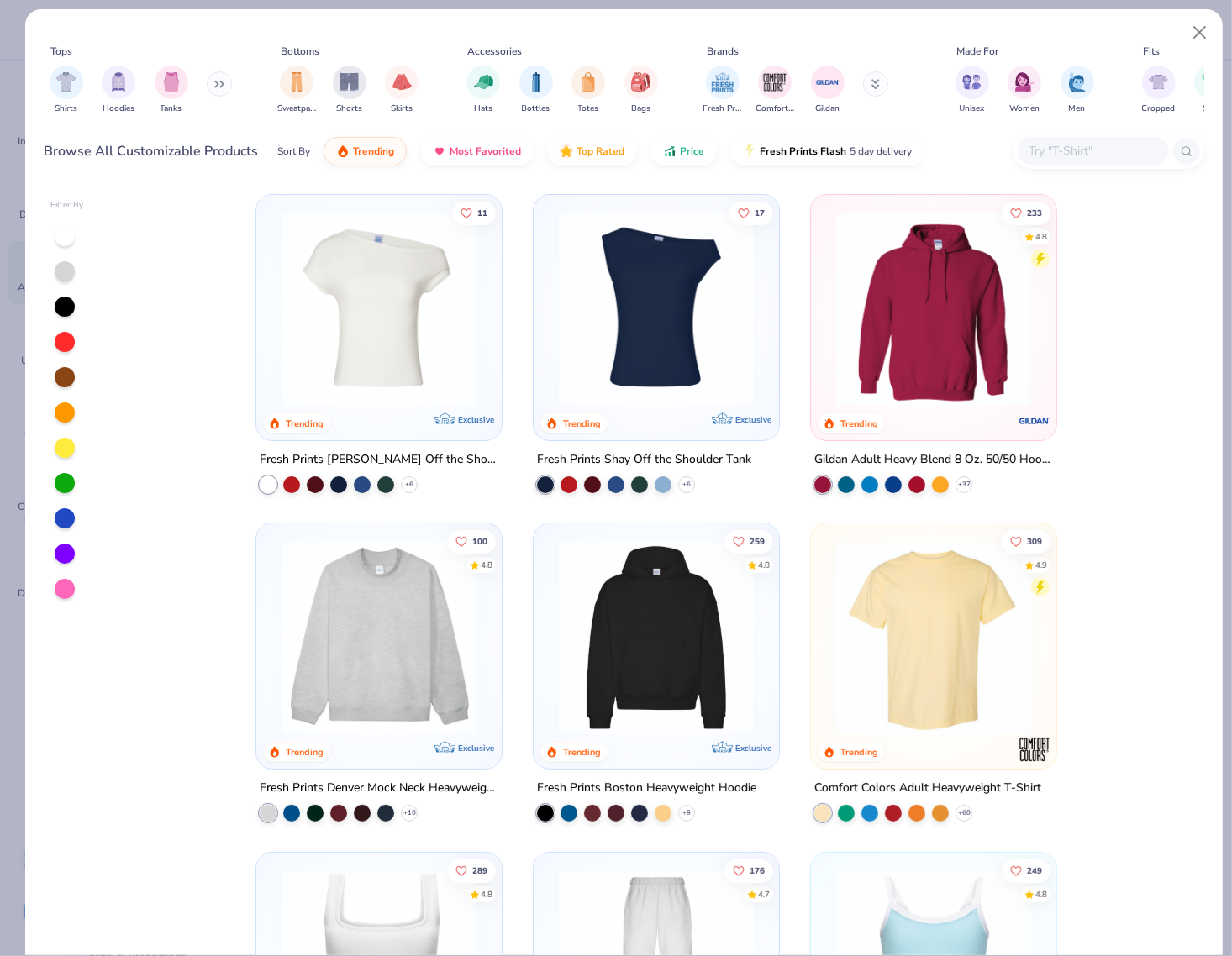
click at [1006, 151] on input "text" at bounding box center [1092, 151] width 130 height 19
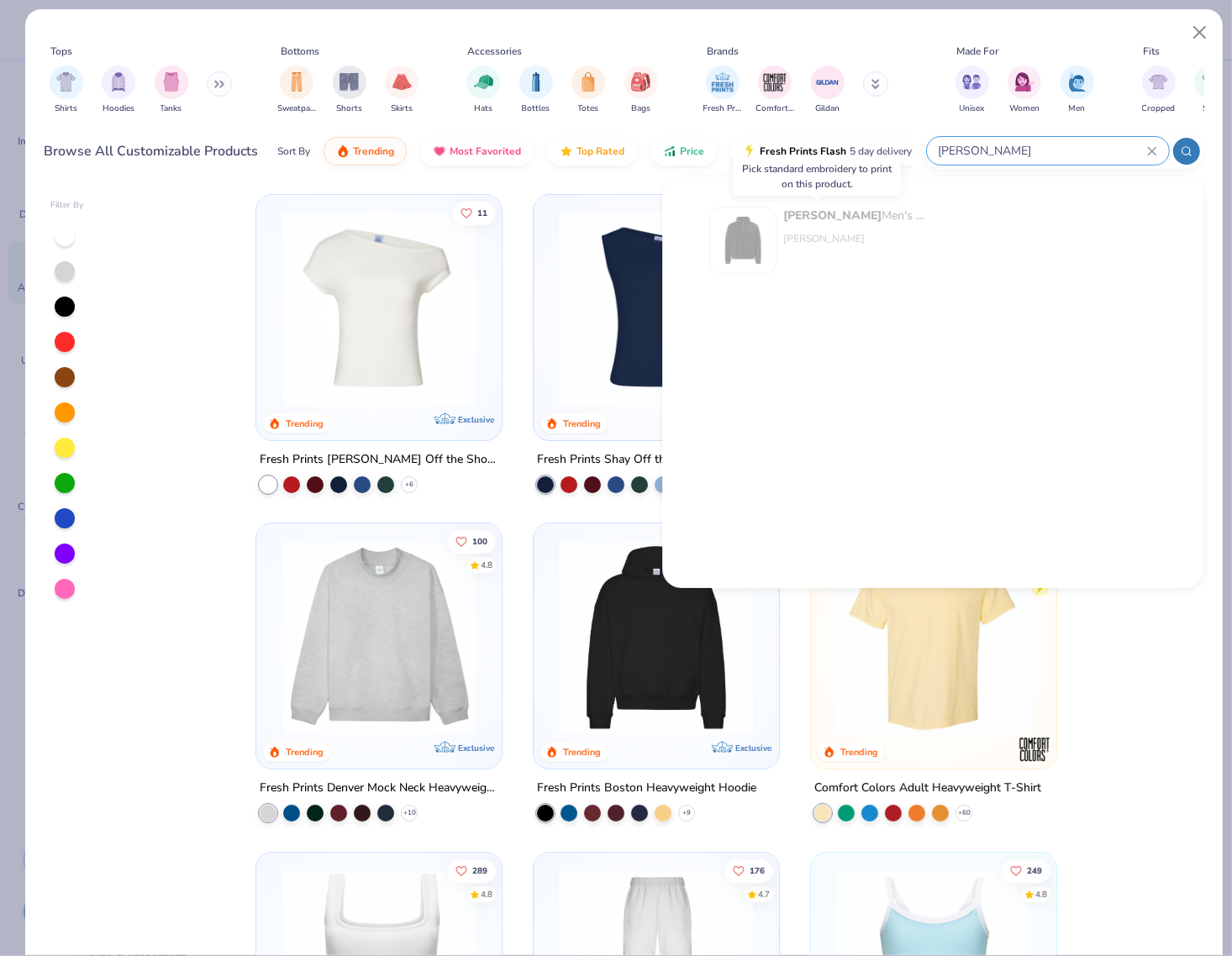
type input "Burnside"
click at [757, 233] on img at bounding box center [742, 239] width 52 height 52
click at [1006, 32] on button "Close" at bounding box center [1200, 32] width 32 height 32
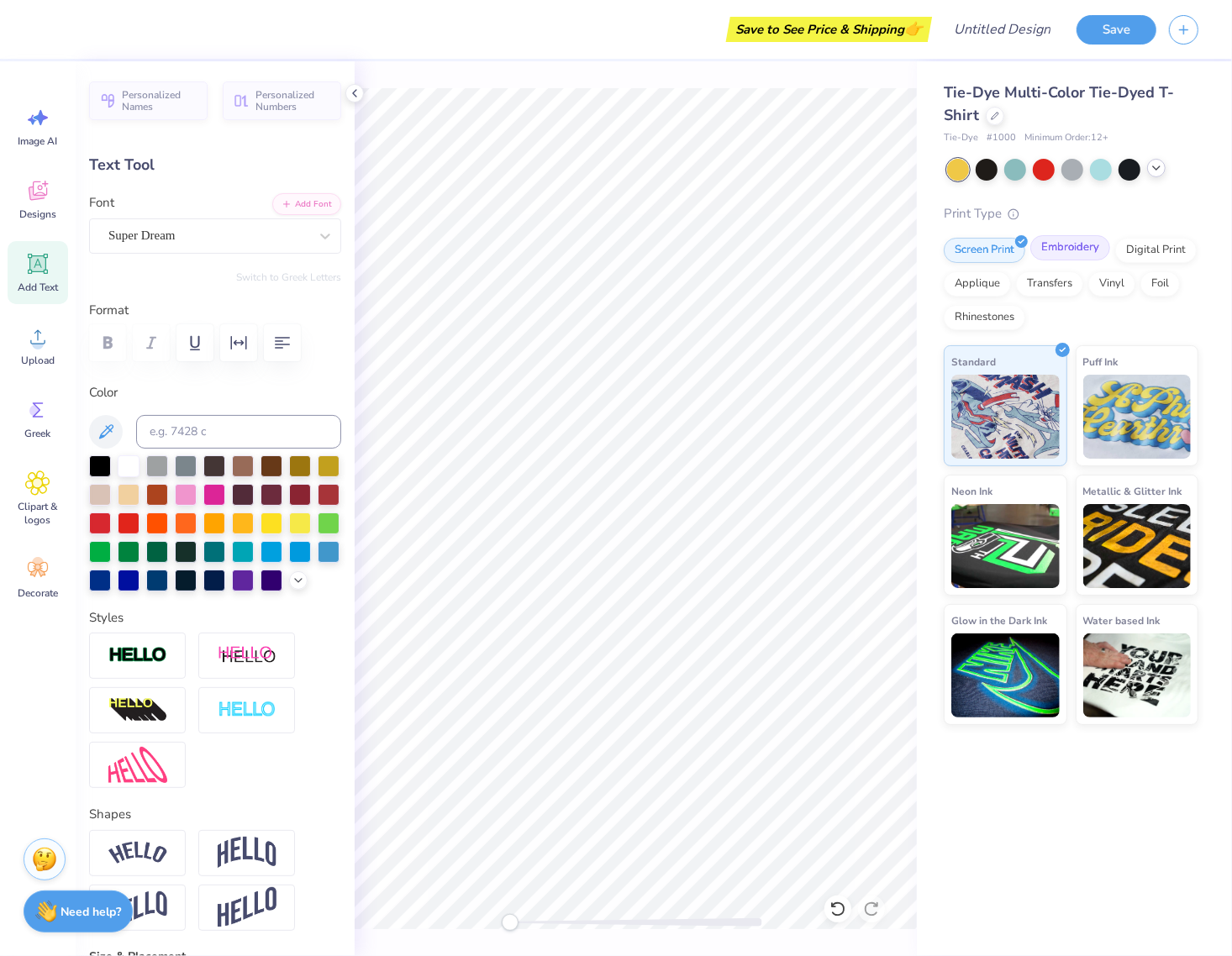
click at [1006, 252] on div "Embroidery" at bounding box center [1070, 247] width 80 height 25
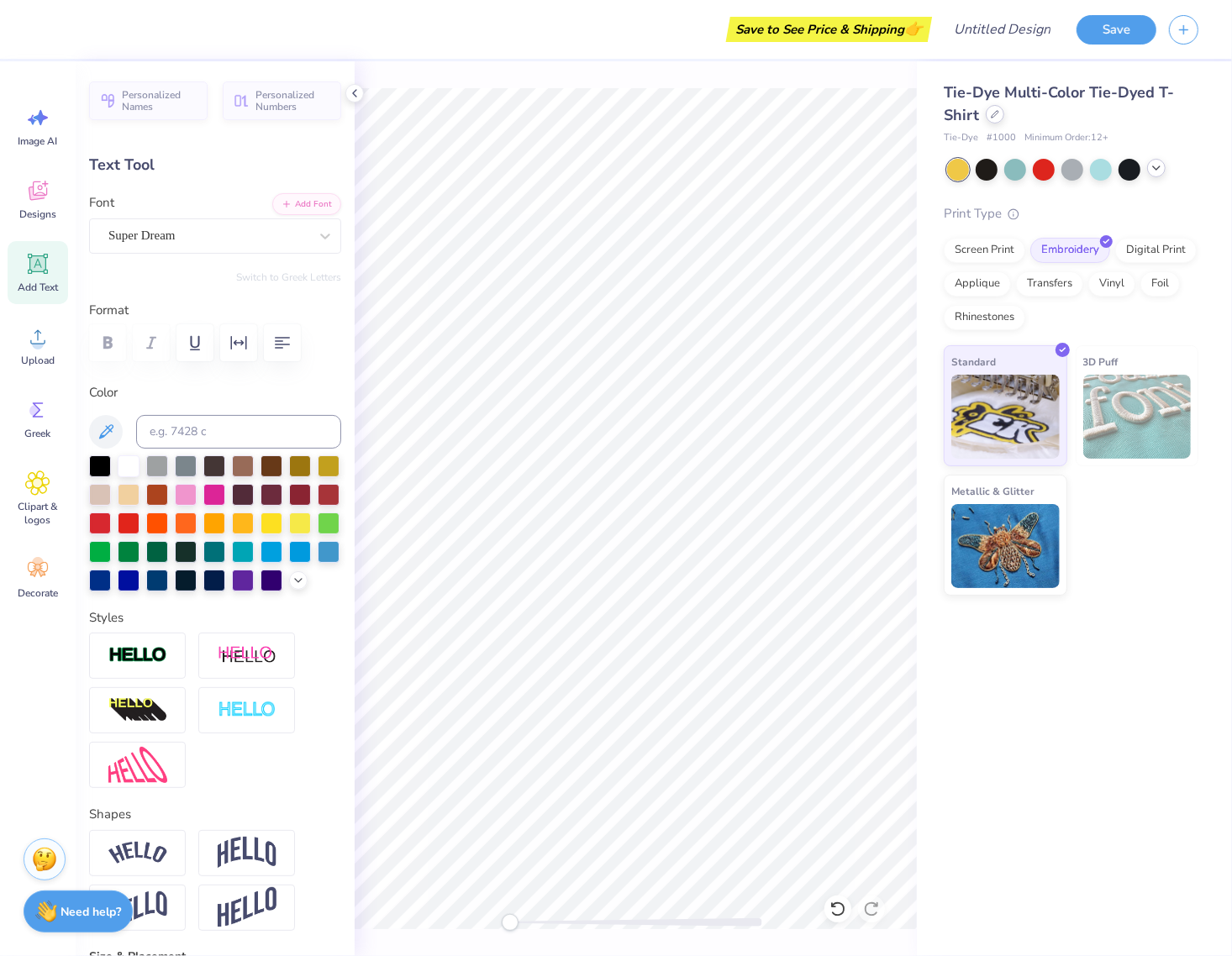
click at [993, 115] on icon at bounding box center [995, 114] width 9 height 9
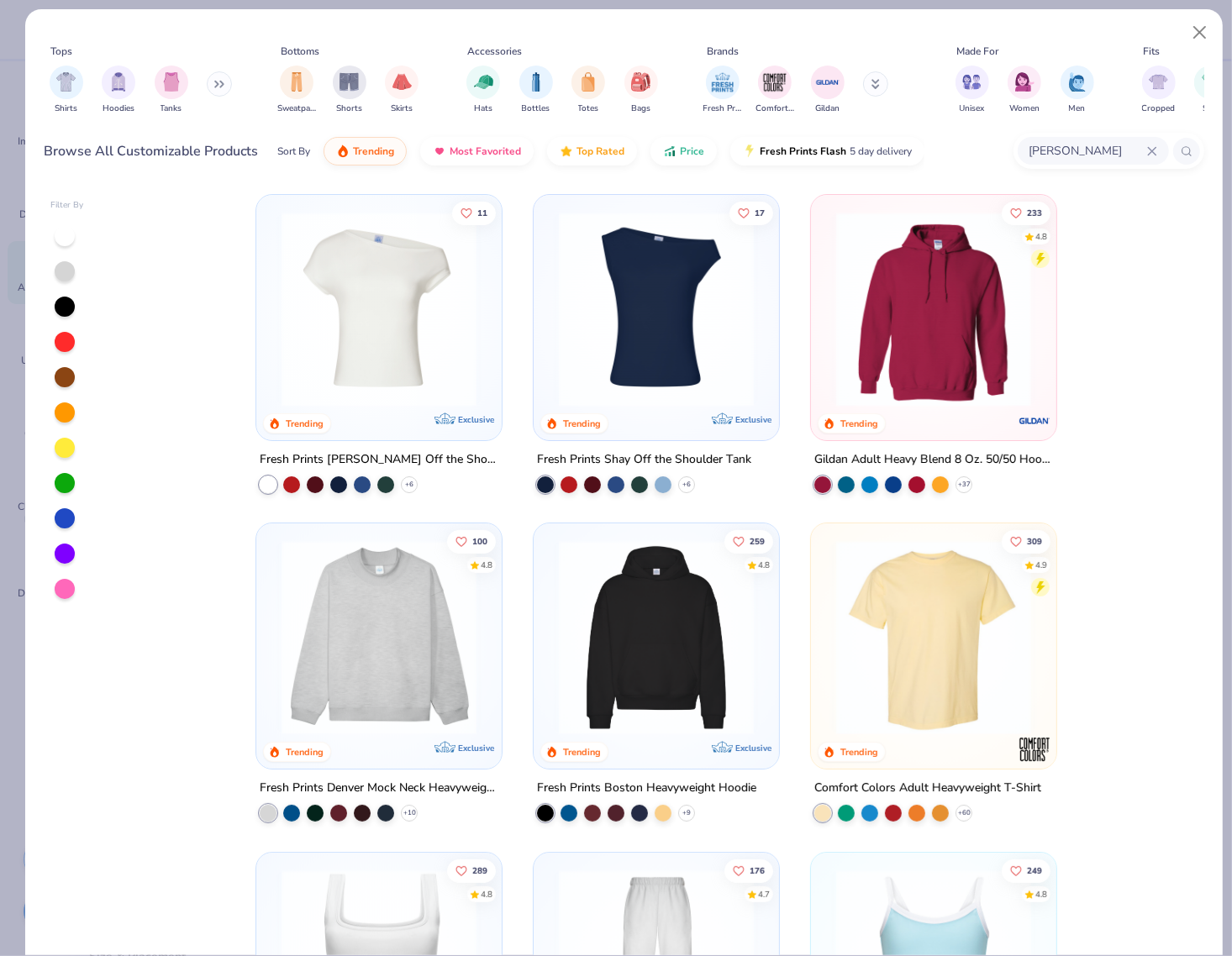
click at [1006, 148] on input "Burnside" at bounding box center [1087, 151] width 119 height 19
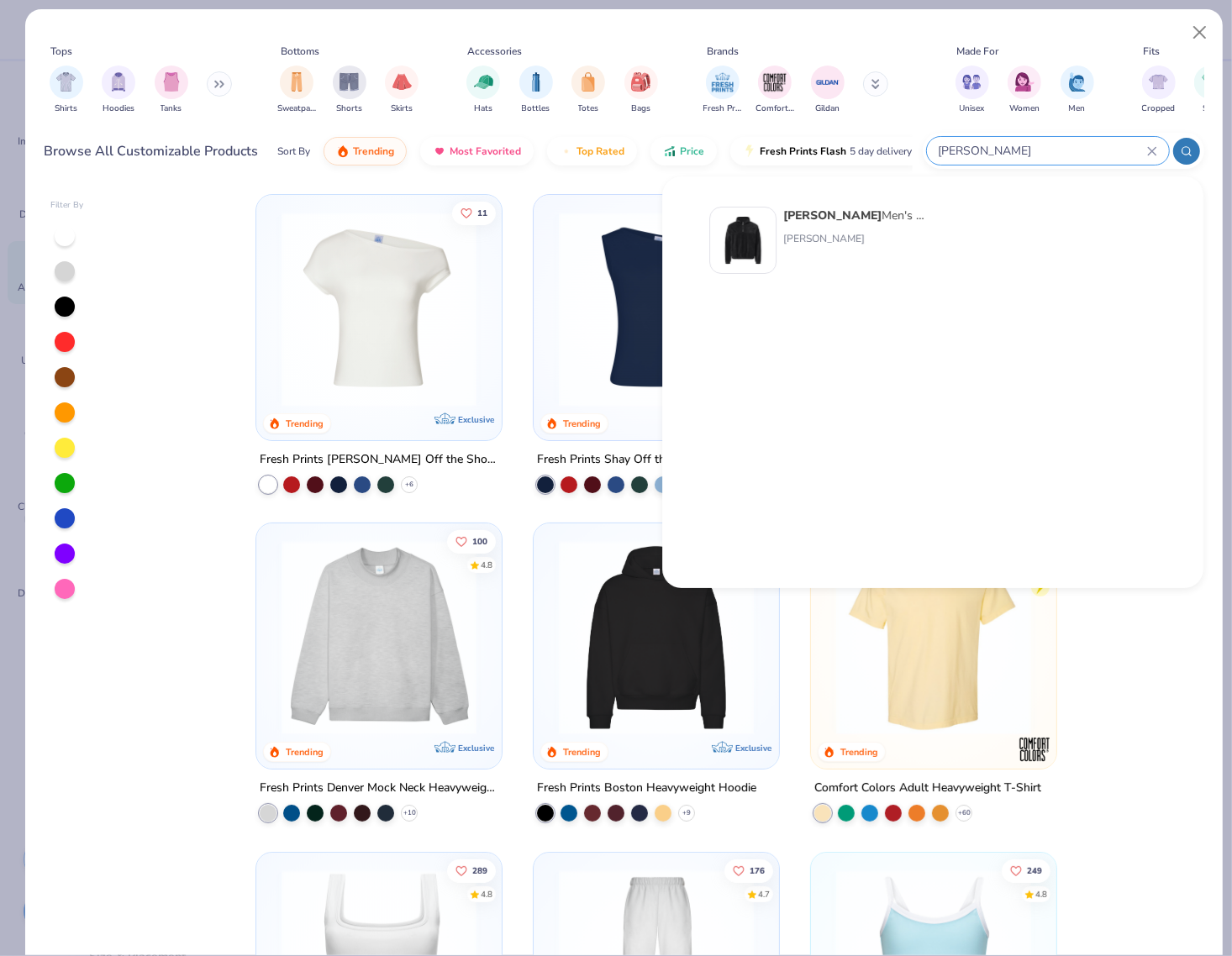
click at [1006, 148] on input "Burnside" at bounding box center [1042, 151] width 210 height 19
click at [746, 228] on img at bounding box center [742, 239] width 52 height 52
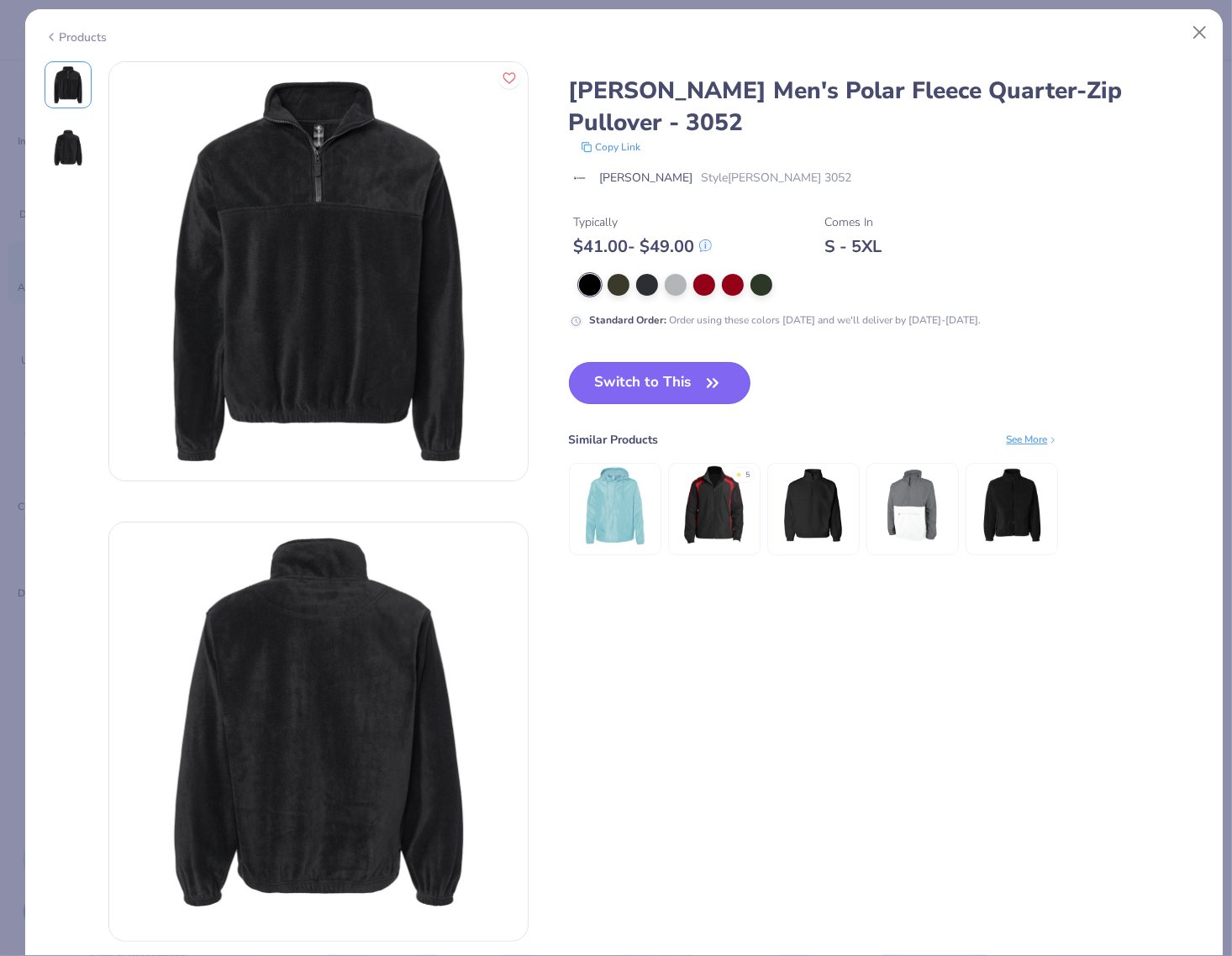
click at [669, 382] on button "Switch to This" at bounding box center [660, 383] width 183 height 42
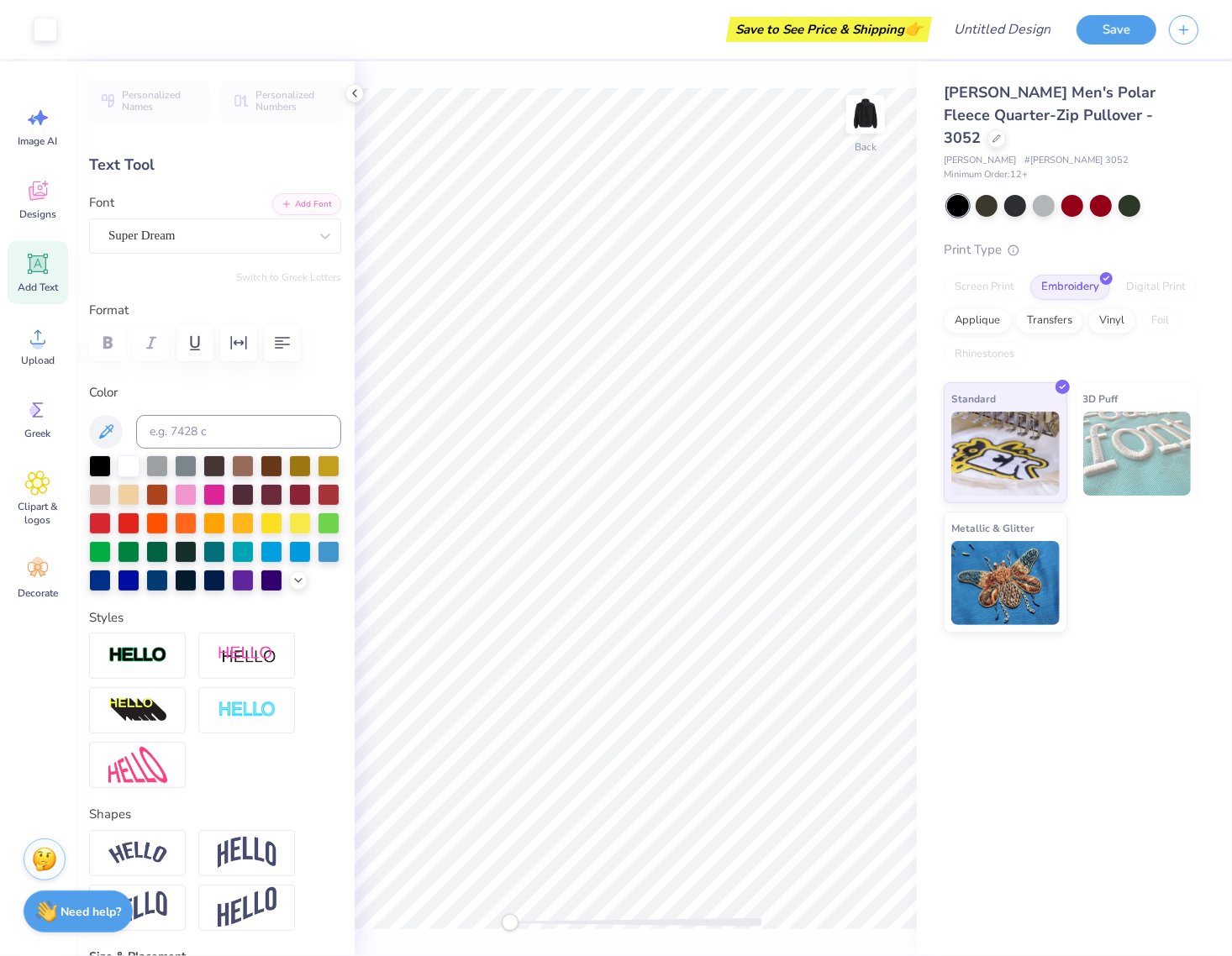
type input "3.97"
click at [1001, 132] on icon at bounding box center [997, 137] width 9 height 9
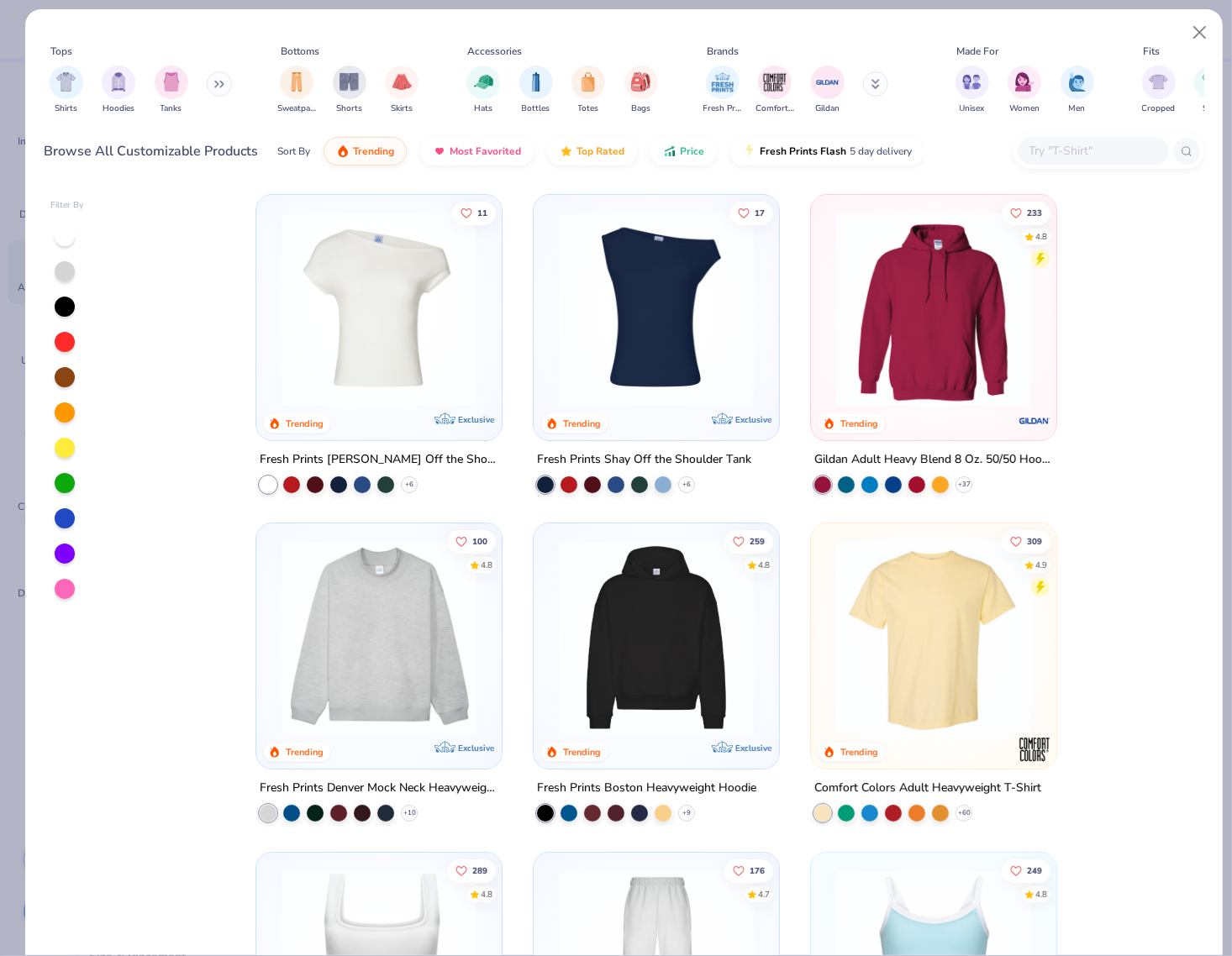
click at [1006, 143] on input "text" at bounding box center [1092, 151] width 130 height 19
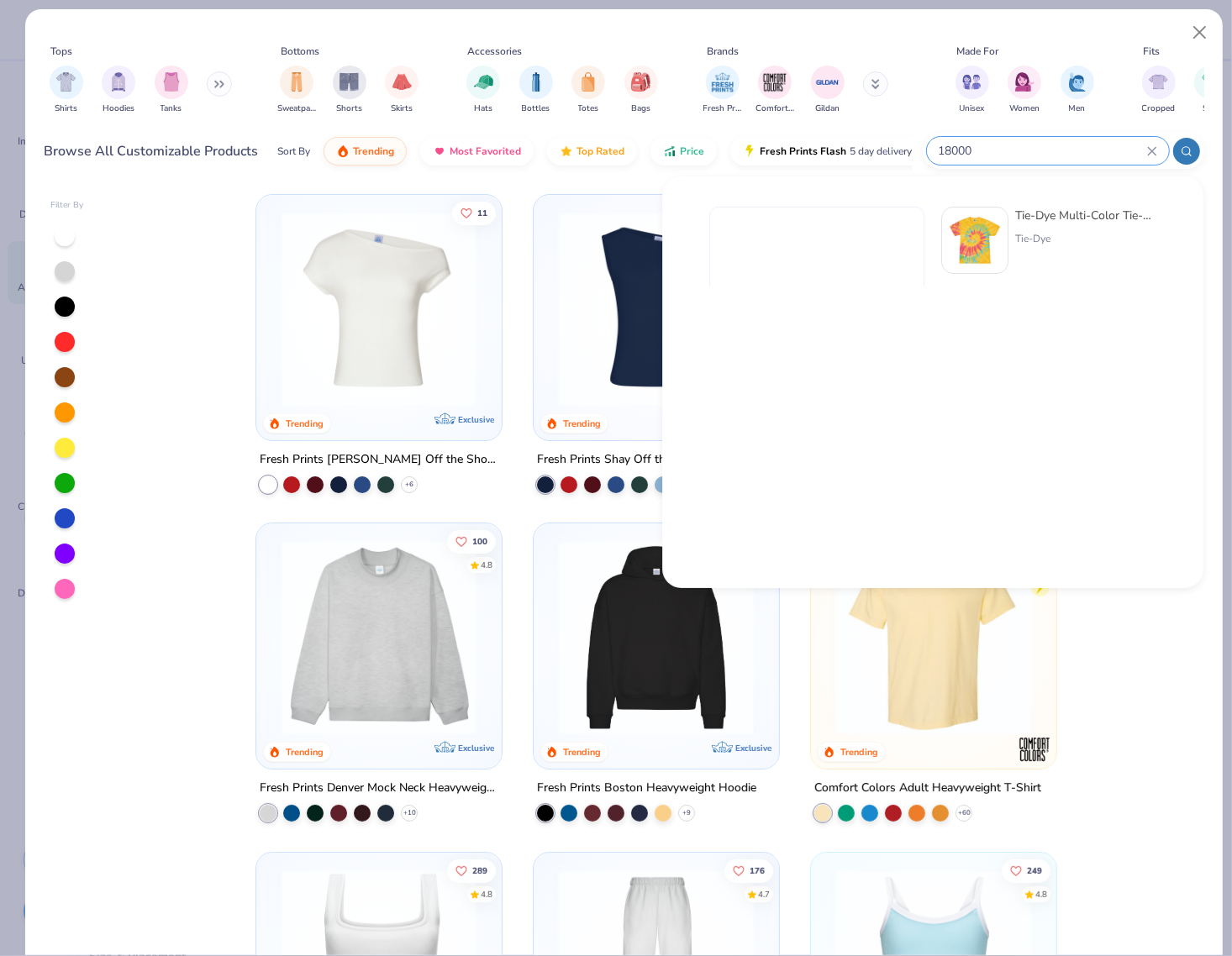
type input "18000"
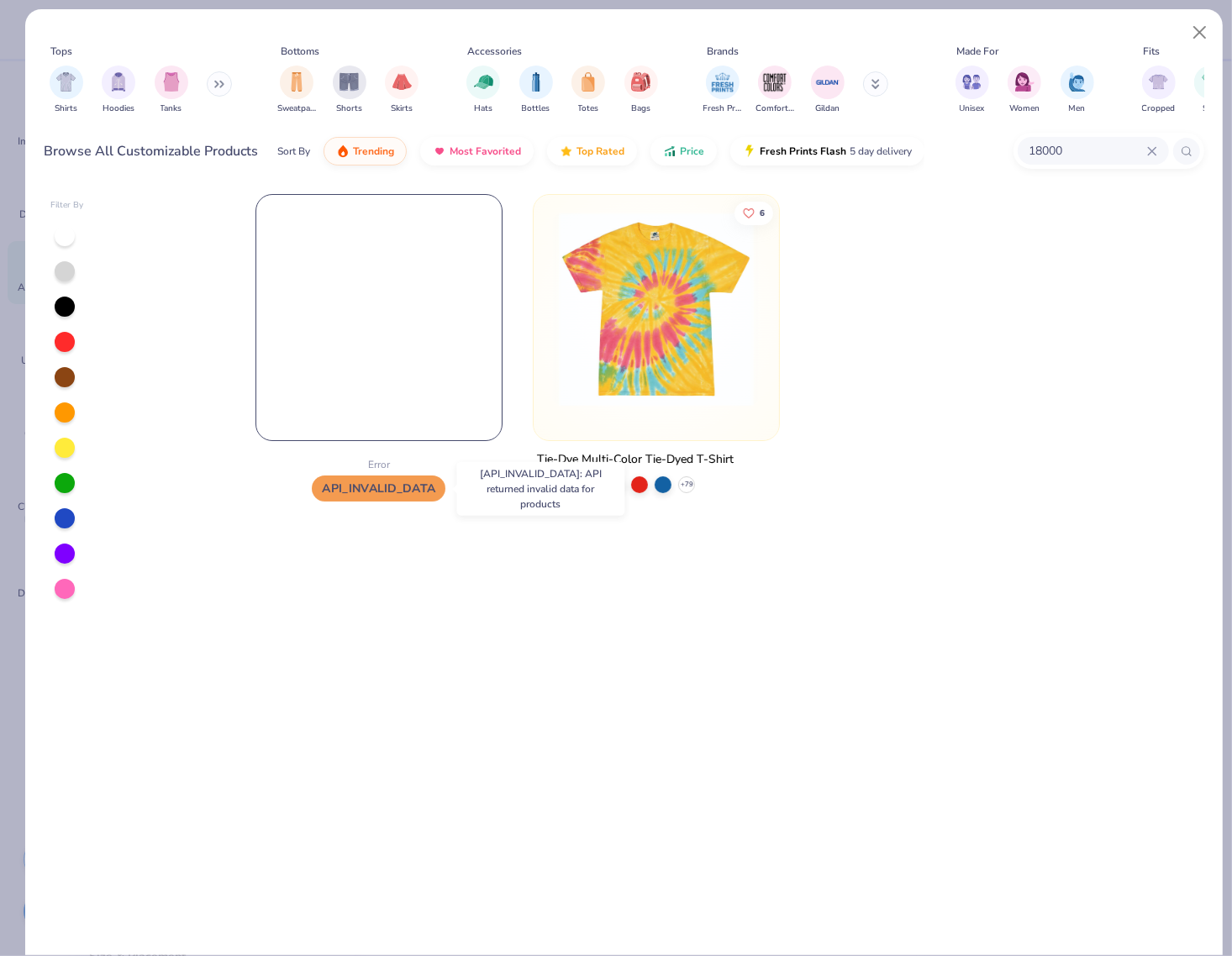
click at [381, 486] on span "API_INVALID_DATA" at bounding box center [378, 489] width 133 height 26
click at [379, 491] on span "API_INVALID_DATA" at bounding box center [378, 489] width 133 height 26
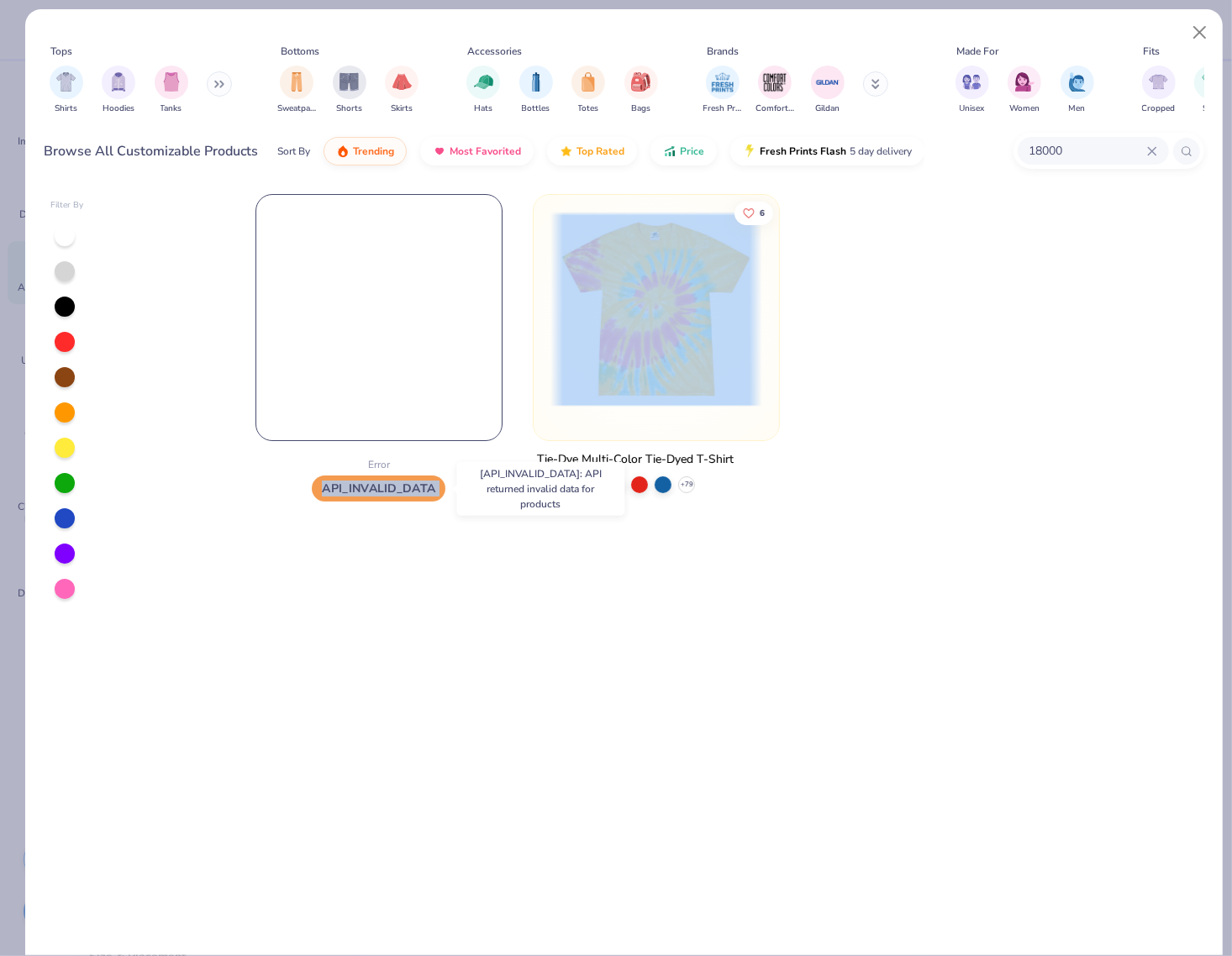
click at [379, 491] on span "API_INVALID_DATA" at bounding box center [378, 489] width 133 height 26
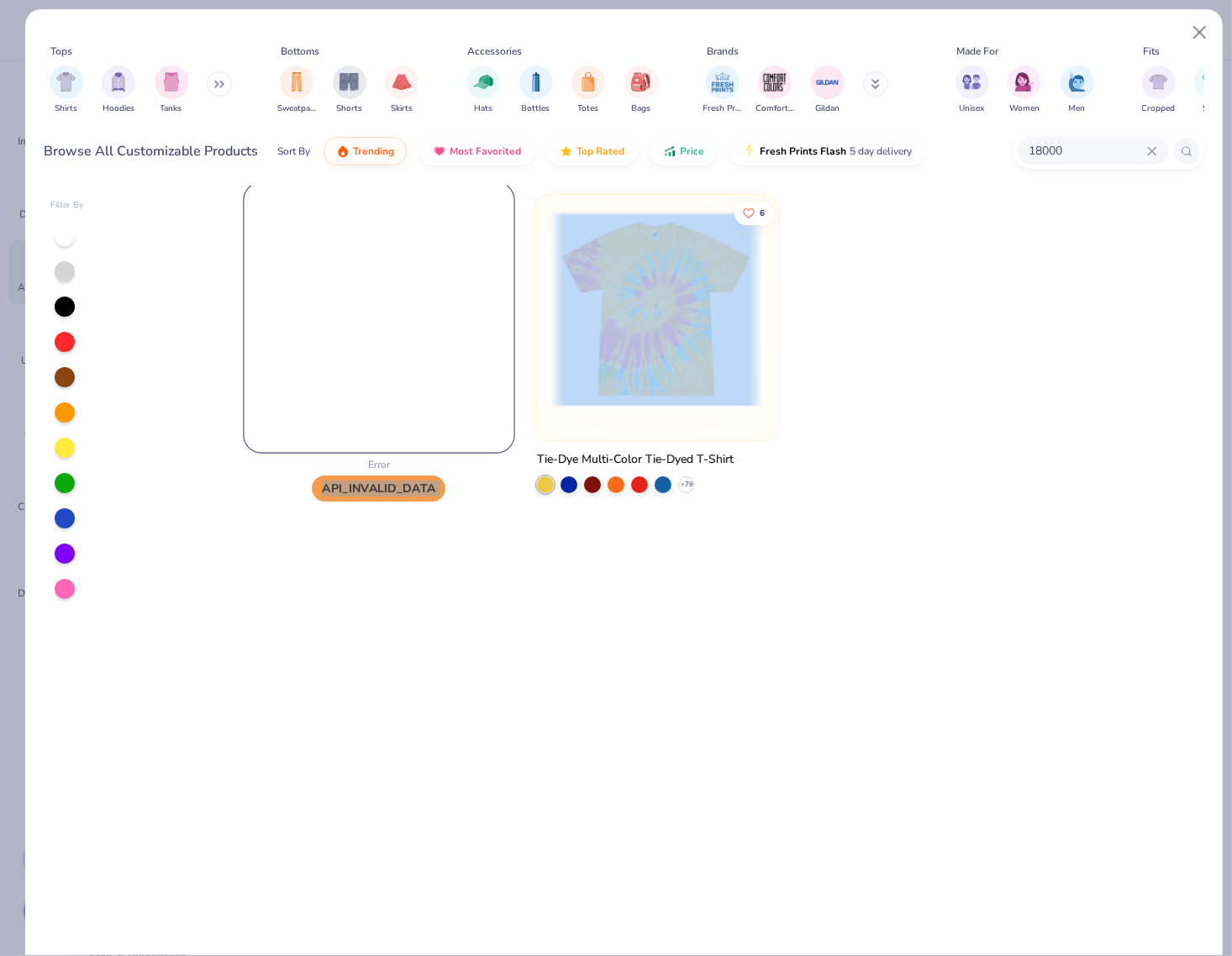
click at [369, 359] on img at bounding box center [378, 317] width 269 height 269
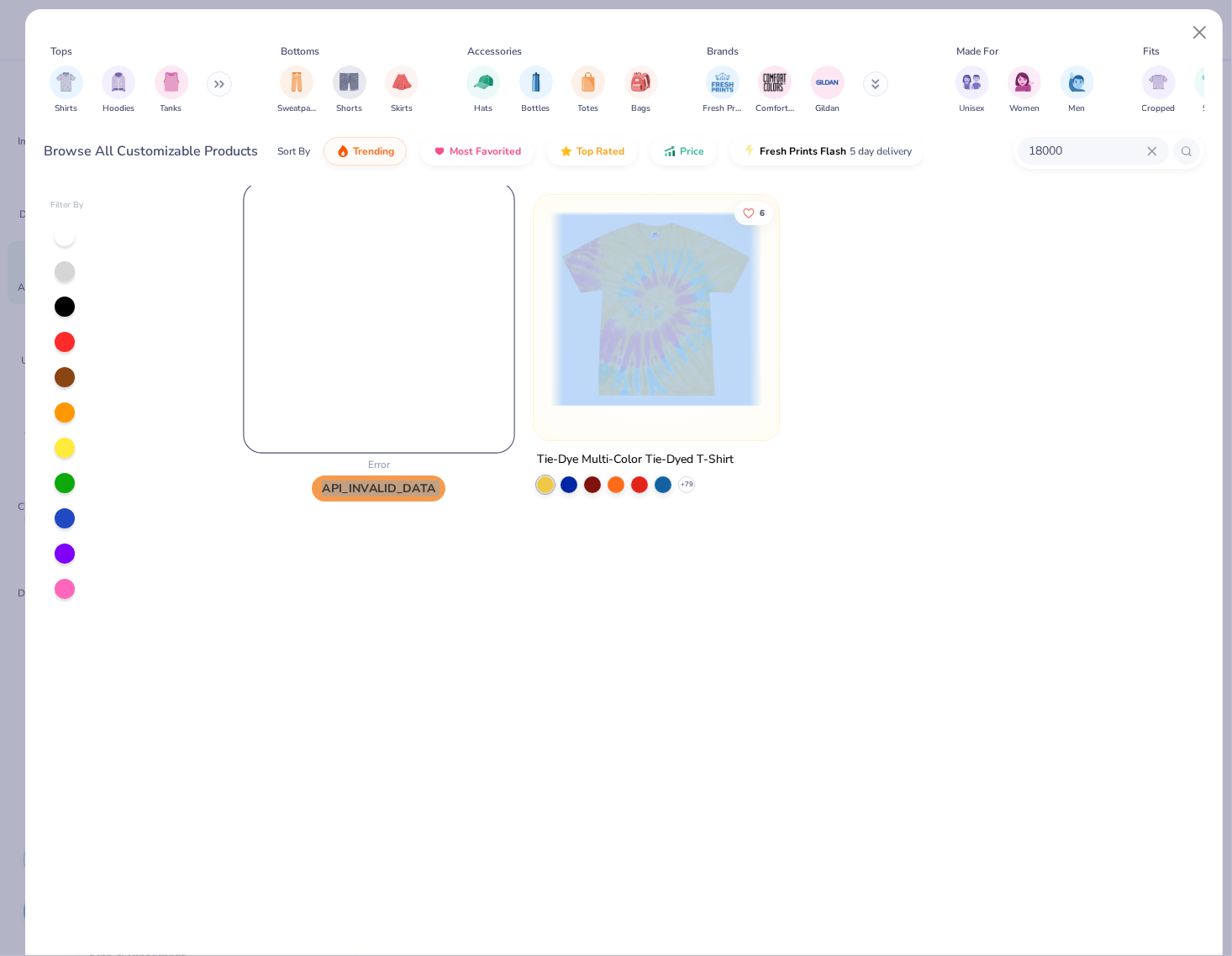
click at [369, 359] on img at bounding box center [378, 317] width 269 height 269
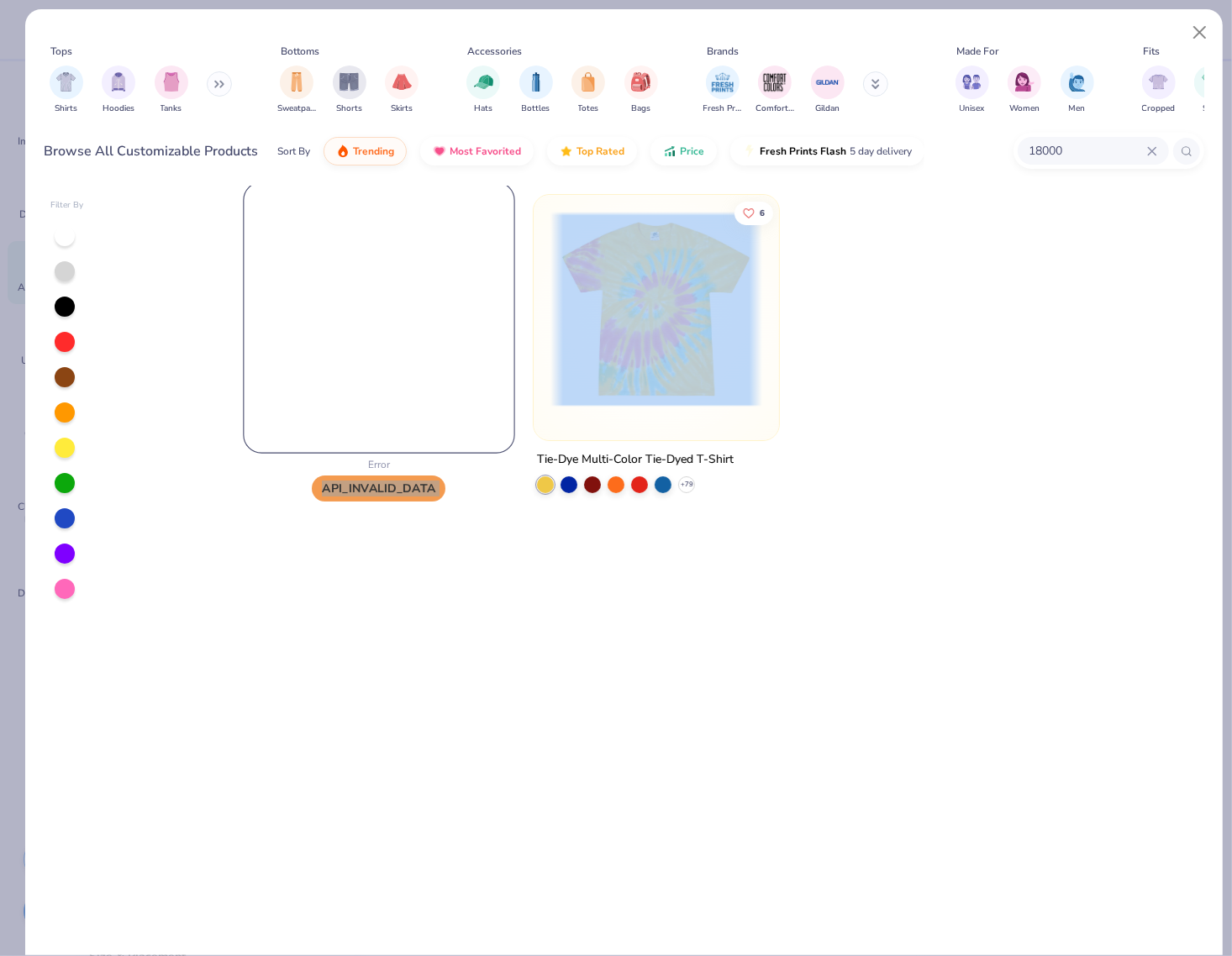
click at [369, 359] on img at bounding box center [378, 317] width 269 height 269
click at [350, 390] on img at bounding box center [378, 317] width 269 height 269
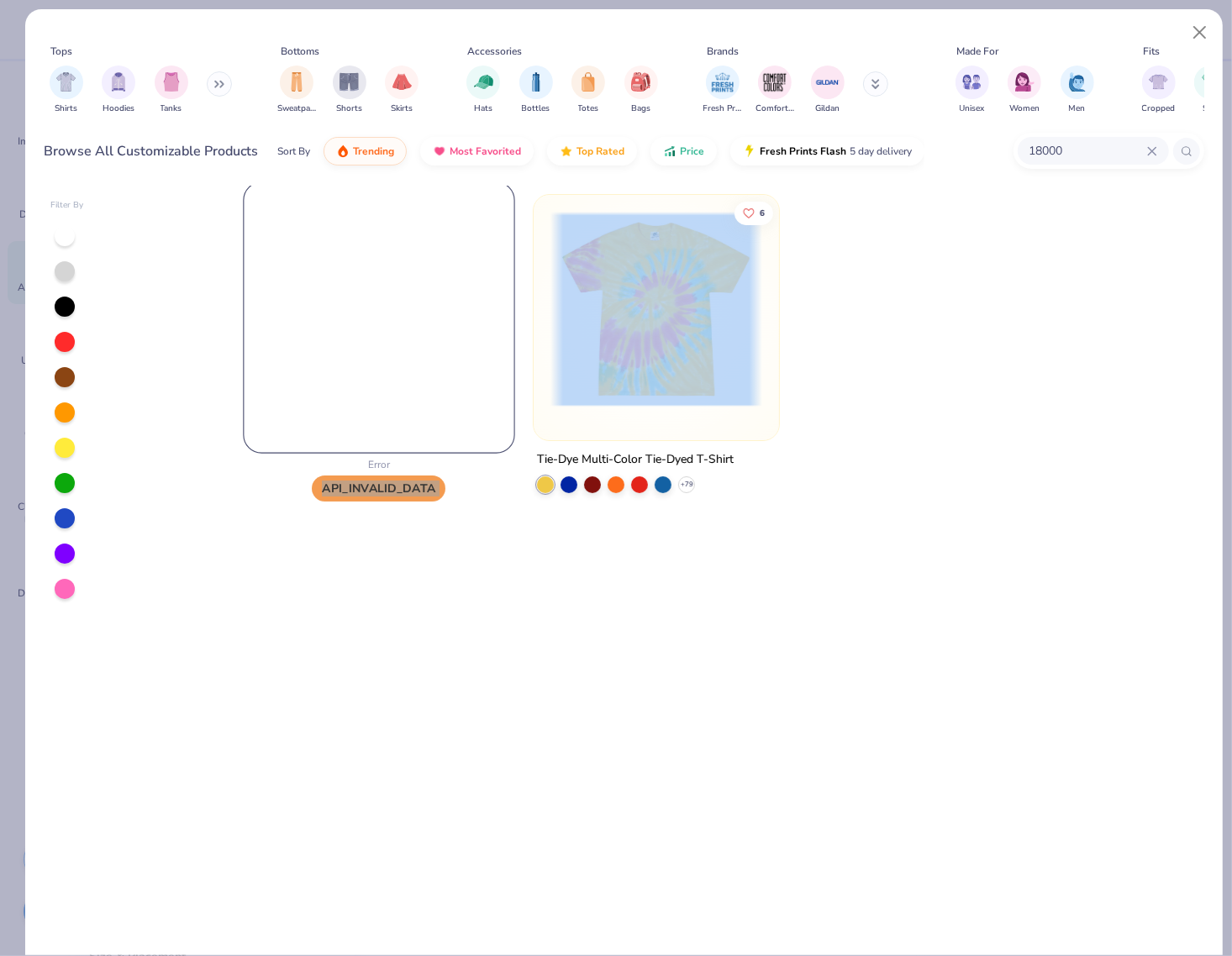
click at [350, 390] on img at bounding box center [378, 317] width 269 height 269
click at [452, 358] on img at bounding box center [378, 317] width 269 height 269
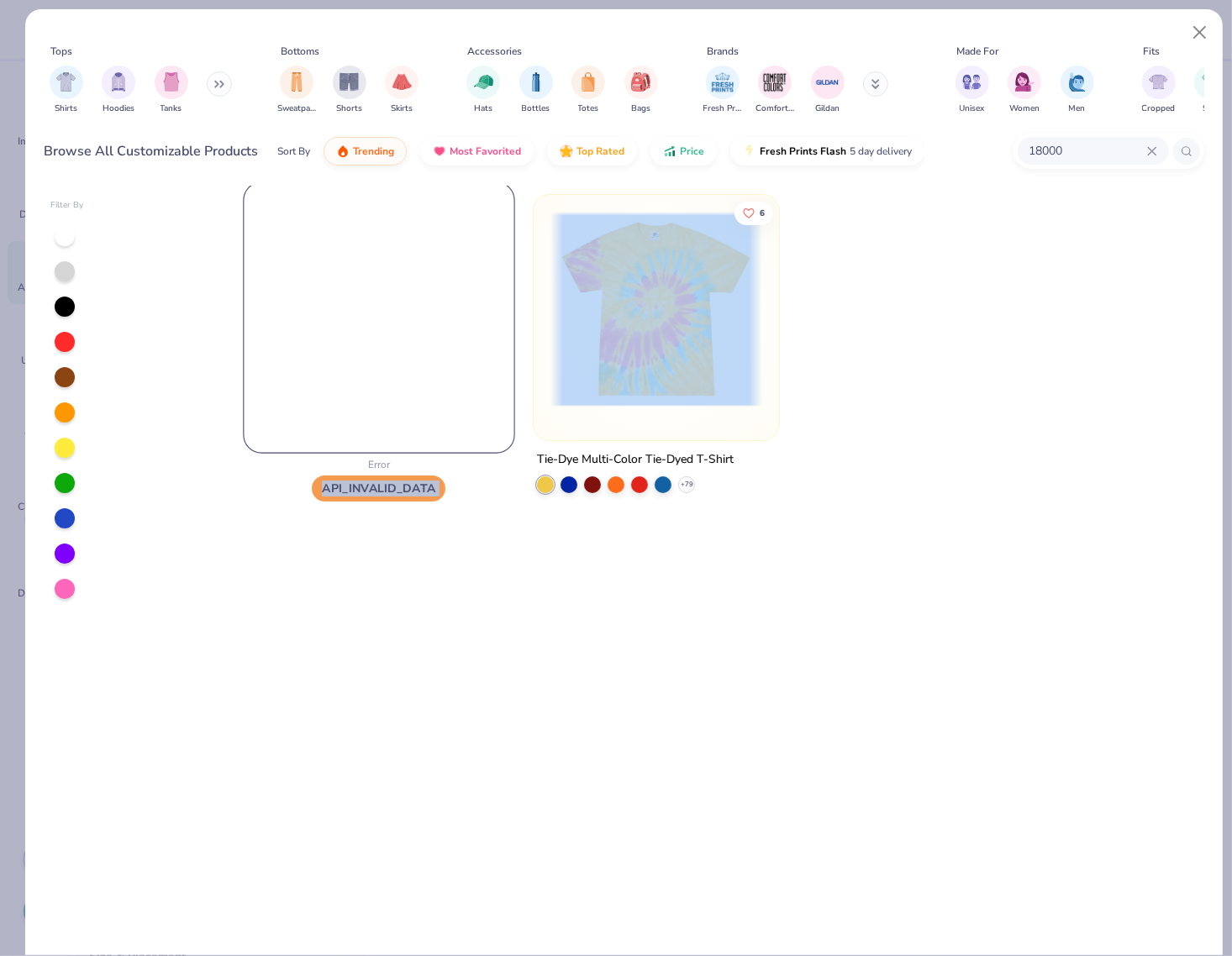
click at [452, 358] on img at bounding box center [378, 317] width 269 height 269
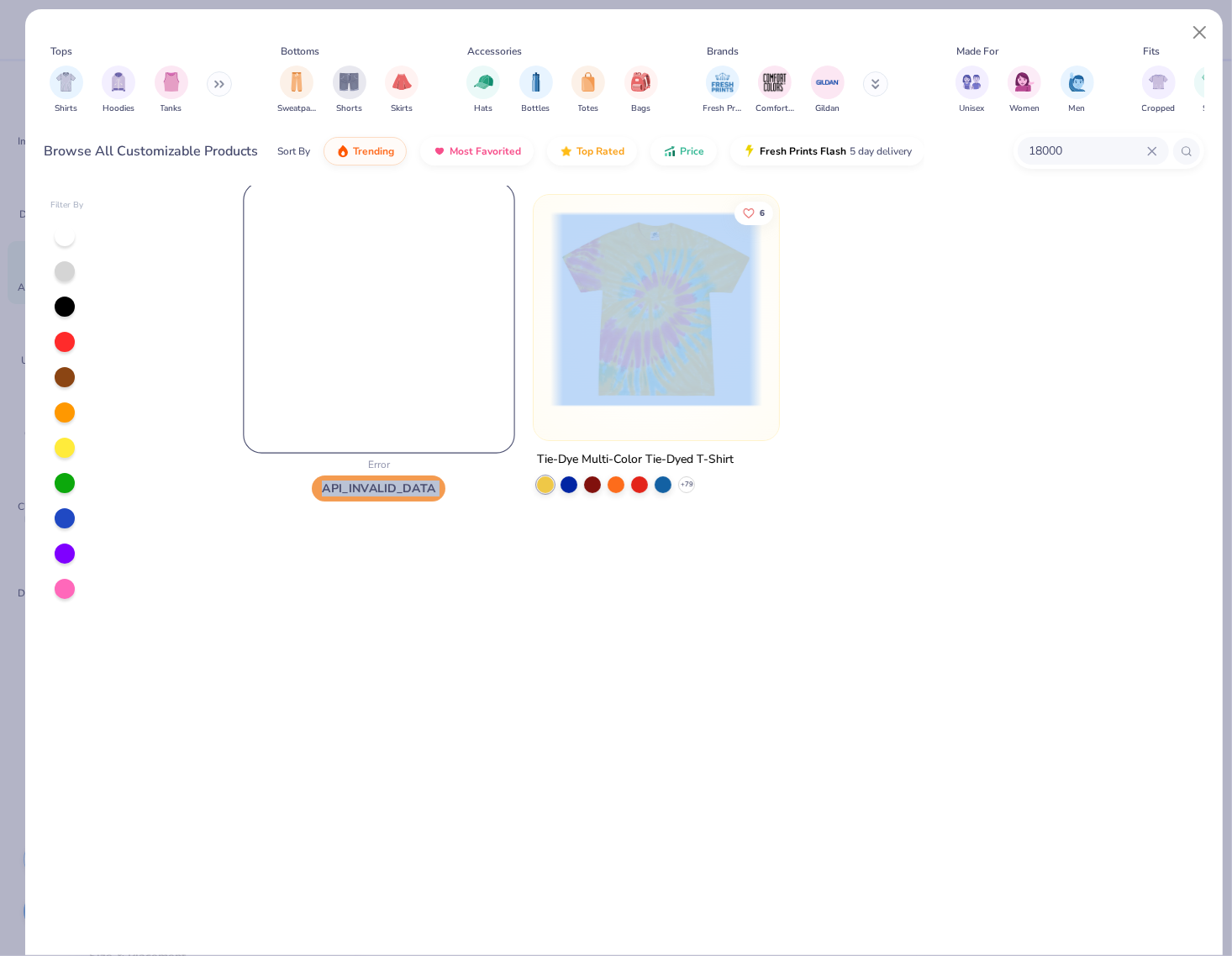
click at [452, 358] on img at bounding box center [378, 317] width 269 height 269
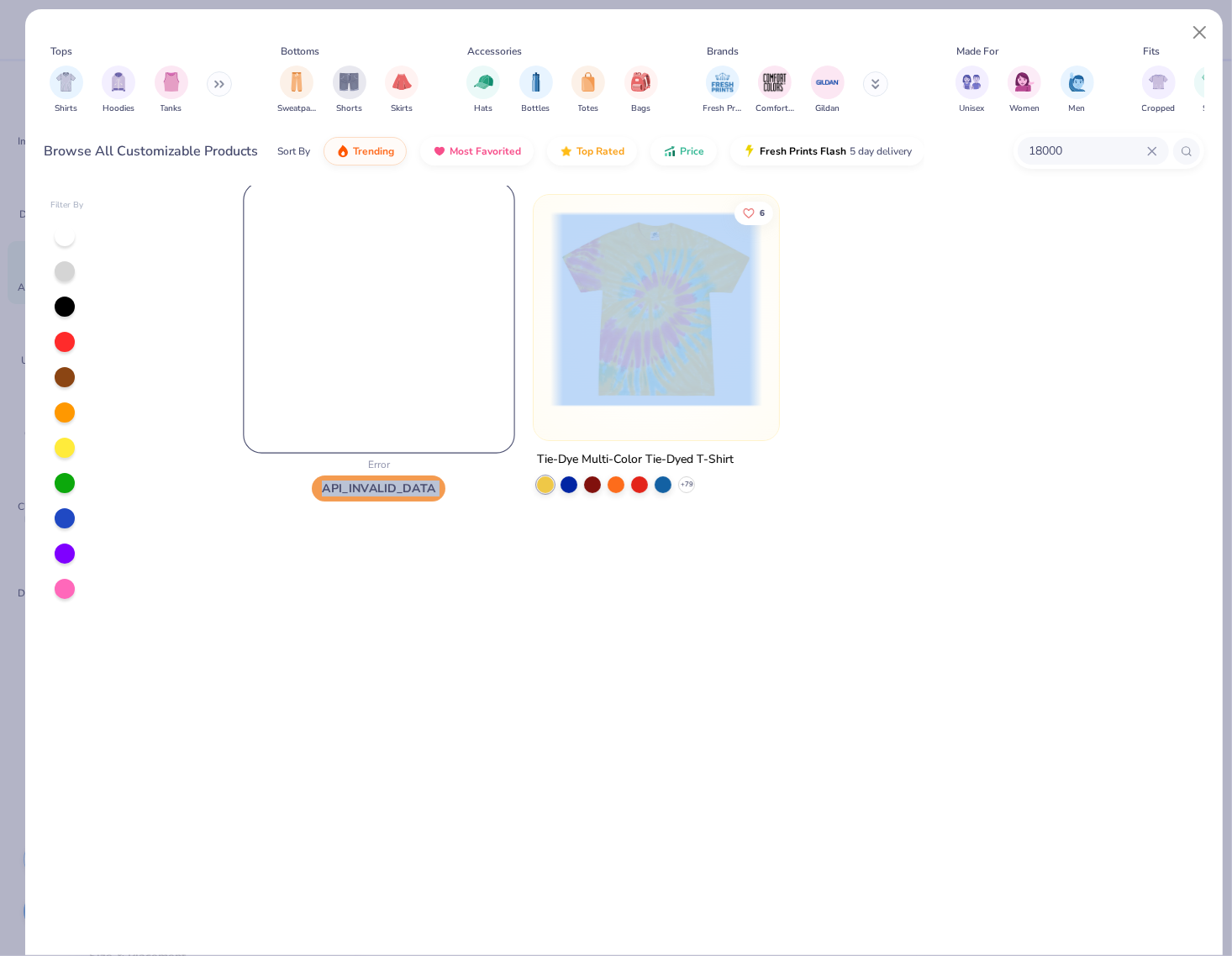
click at [452, 358] on img at bounding box center [378, 317] width 269 height 269
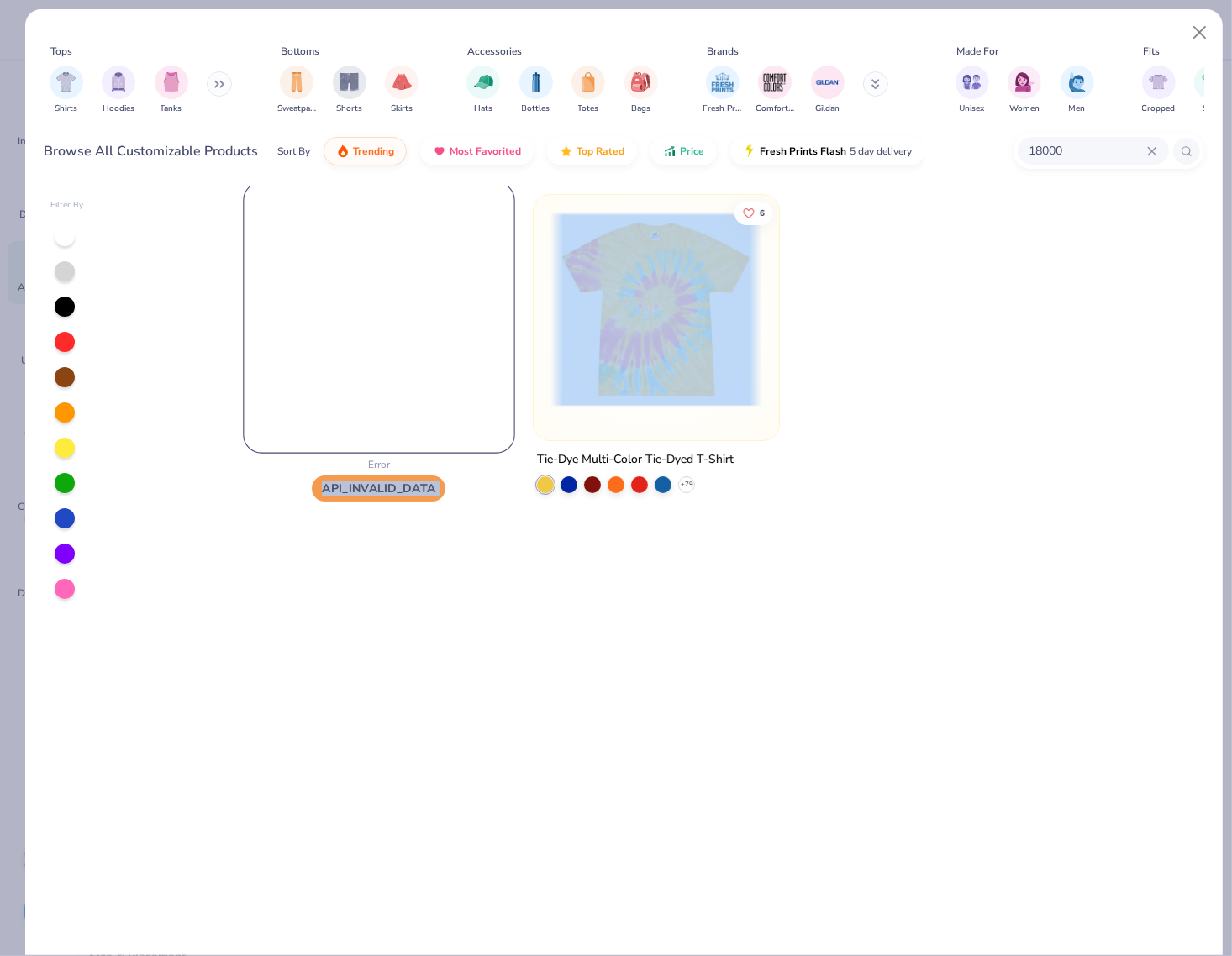
click at [452, 358] on img at bounding box center [378, 317] width 269 height 269
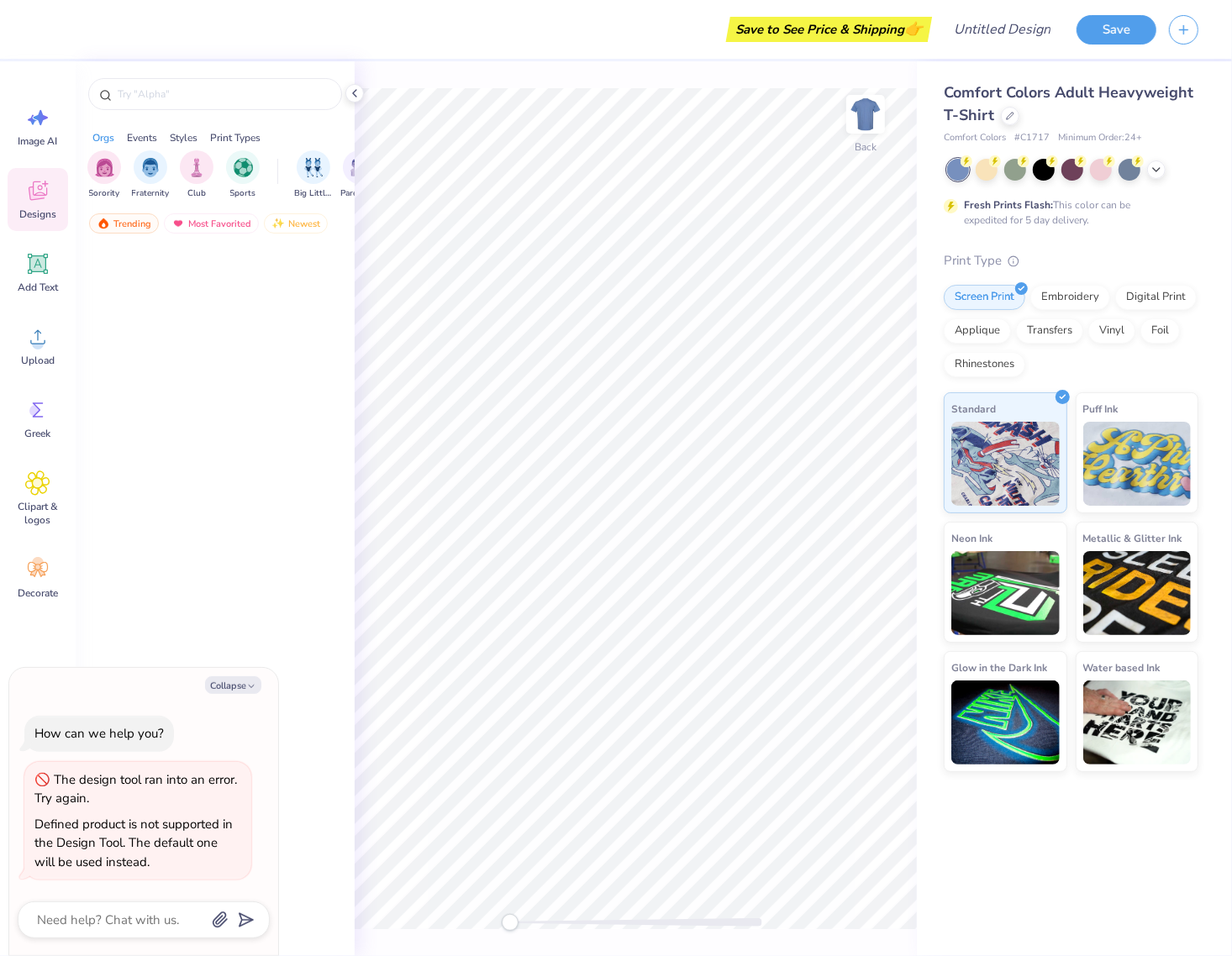
type textarea "x"
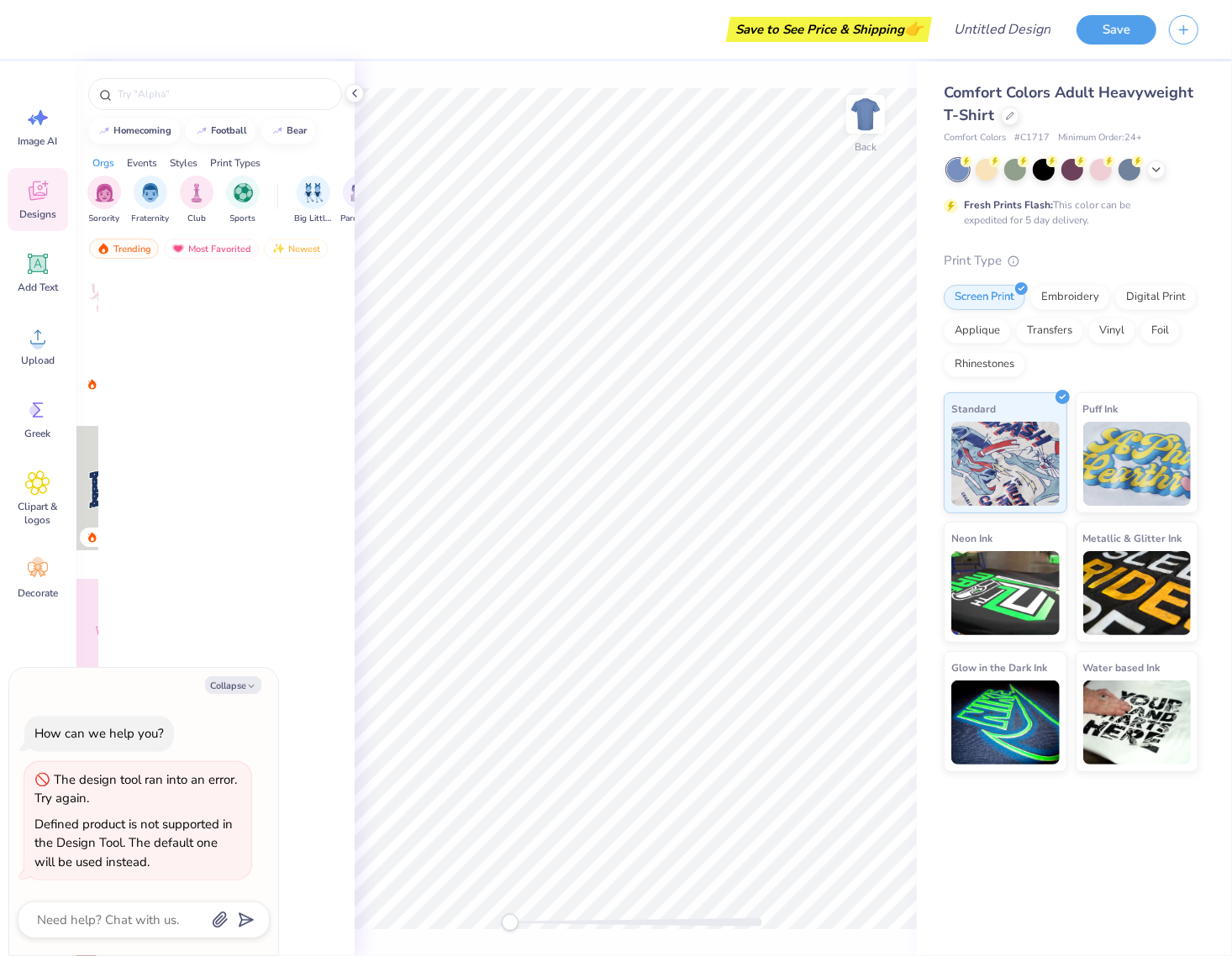
type textarea "x"
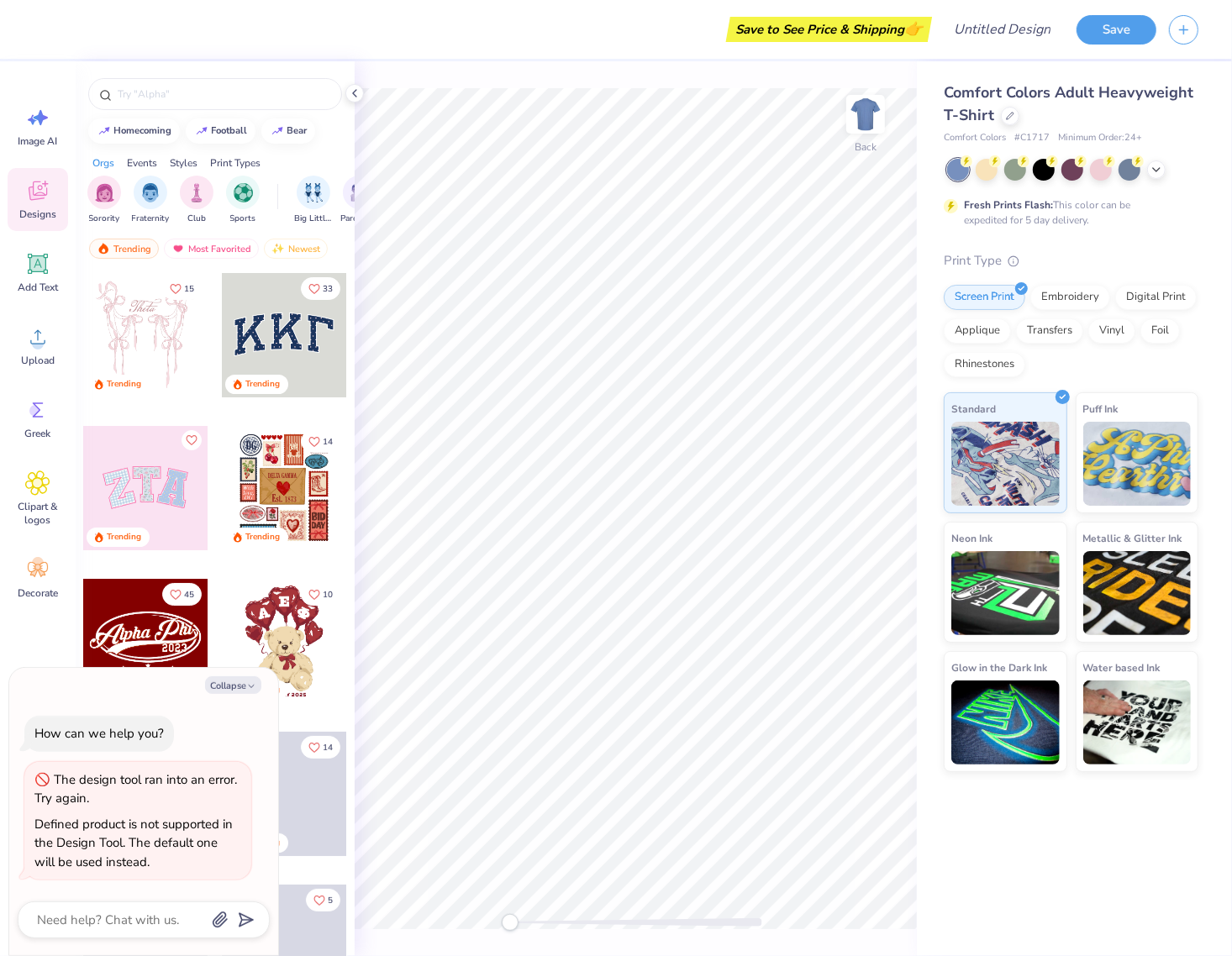
click at [144, 803] on div "The design tool ran into an error. Try again." at bounding box center [138, 788] width 207 height 38
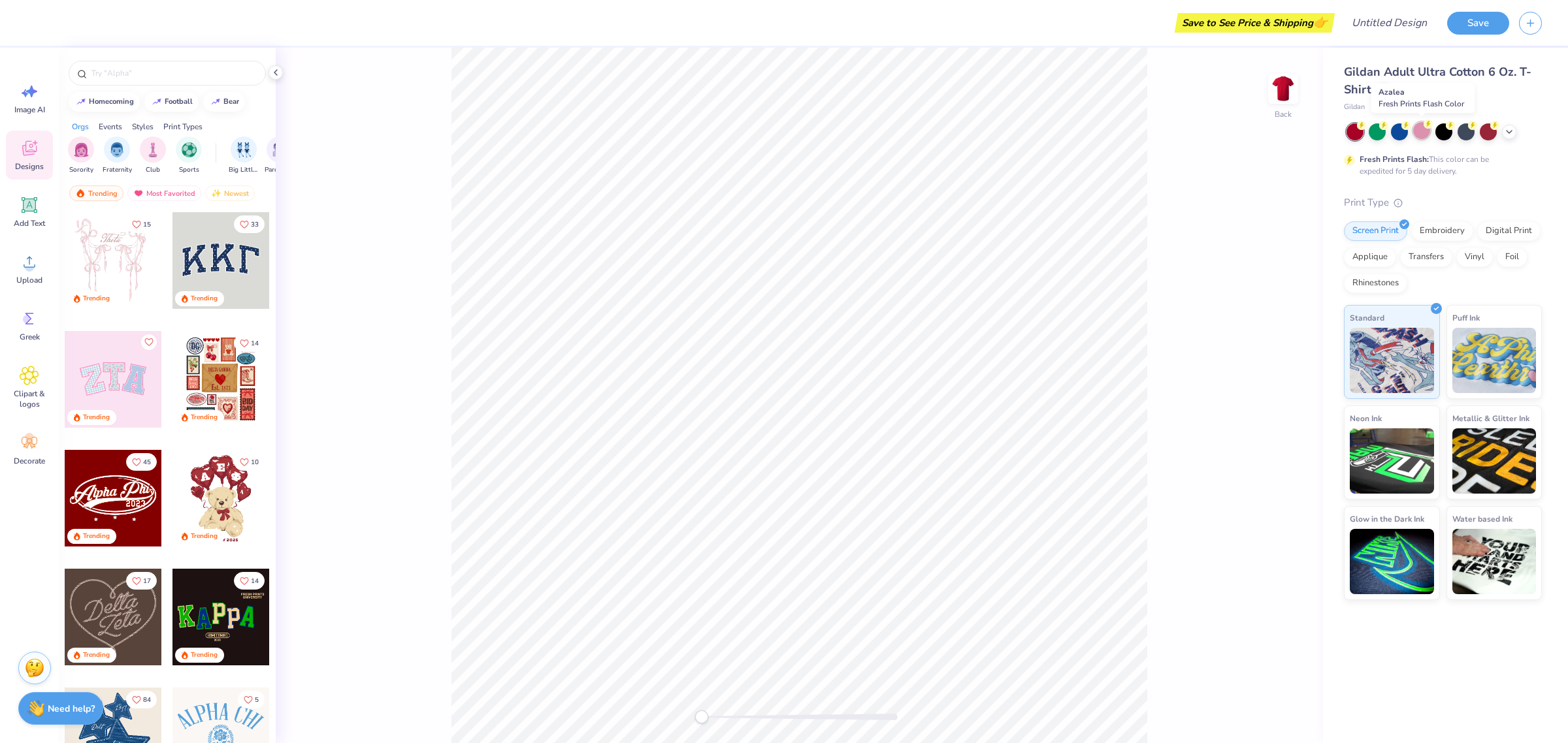
click at [1421, 136] on div at bounding box center [1421, 130] width 17 height 17
click at [1277, 89] on img at bounding box center [1283, 89] width 53 height 52
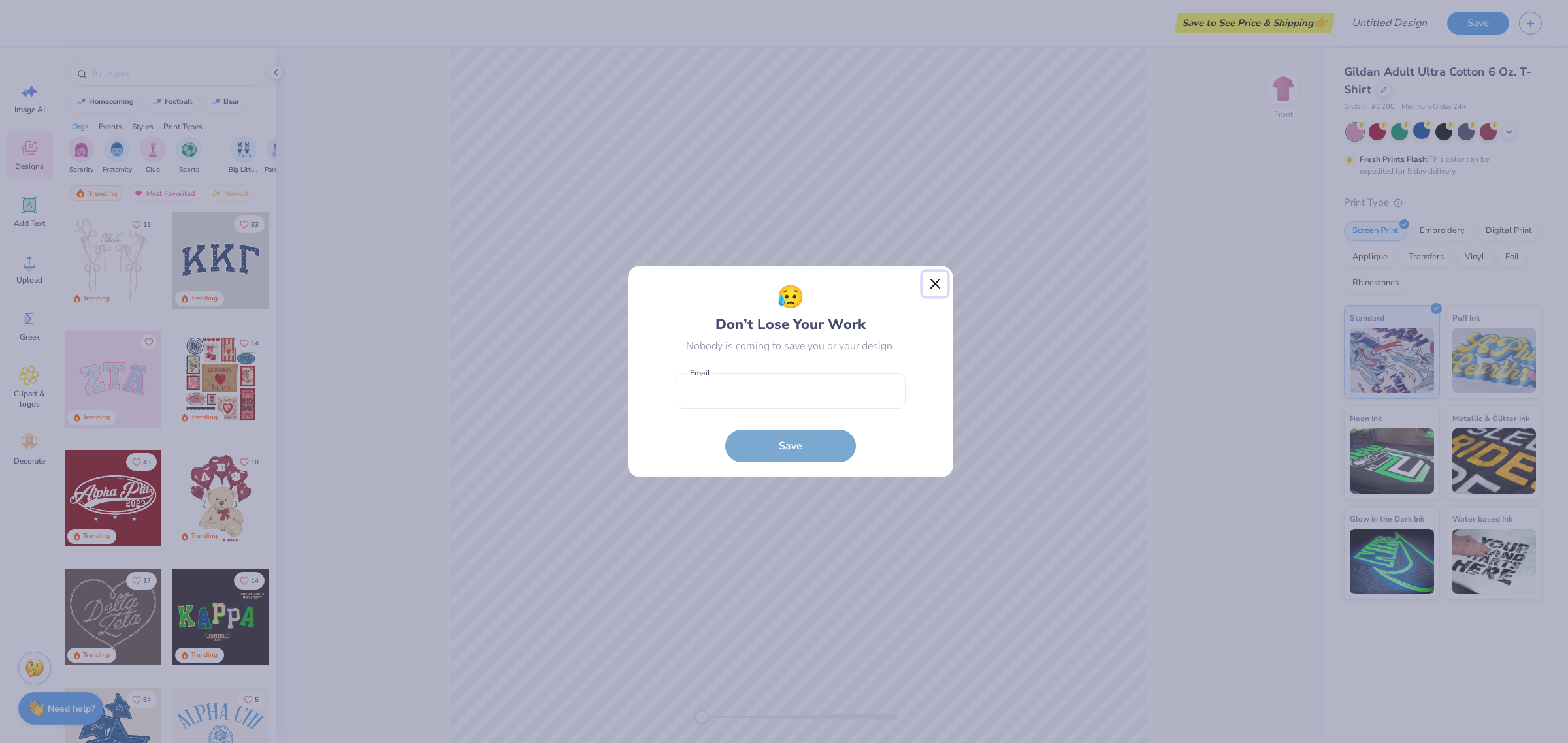
click at [931, 288] on button "Close" at bounding box center [934, 284] width 25 height 25
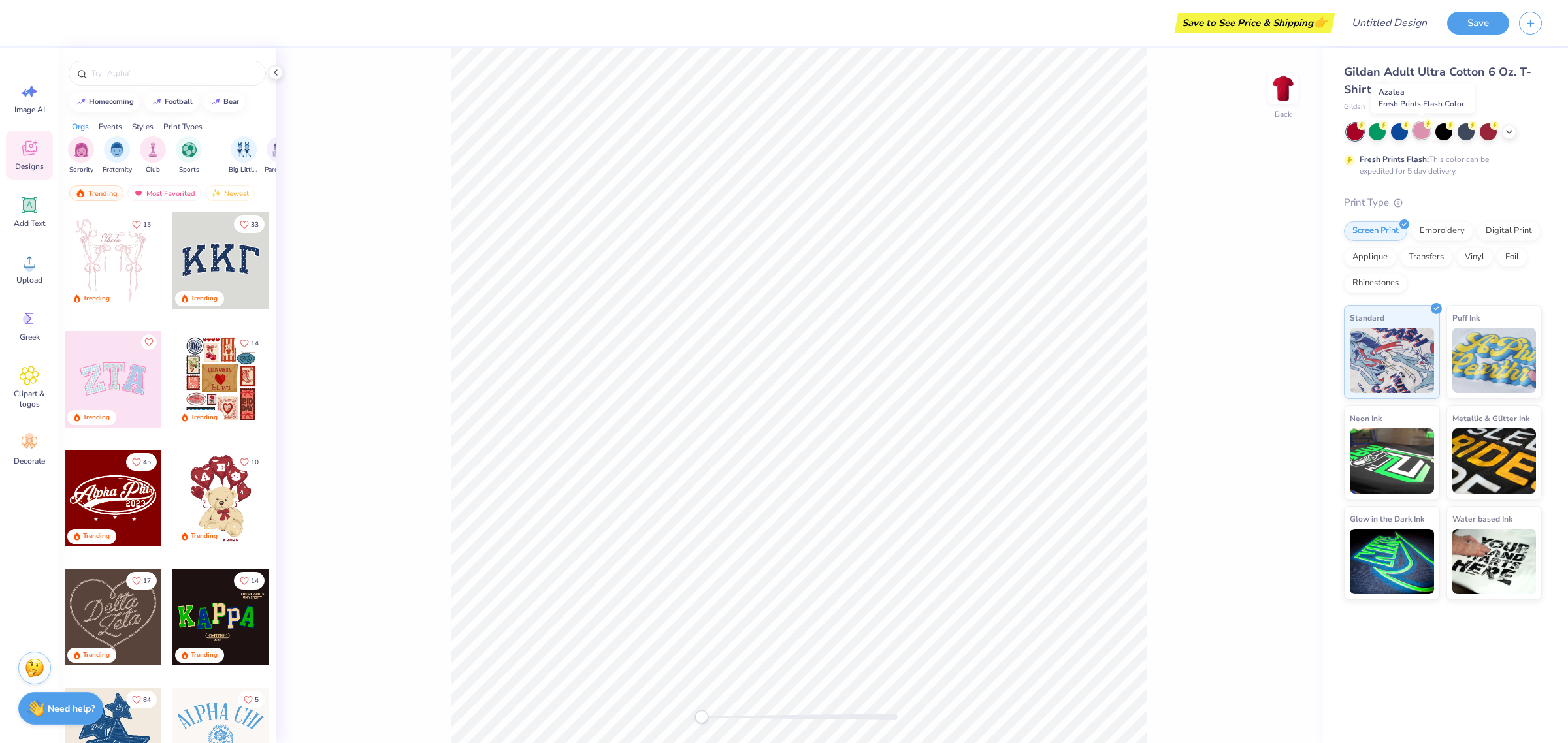
click at [1417, 131] on div at bounding box center [1421, 130] width 17 height 17
